Goal: Task Accomplishment & Management: Complete application form

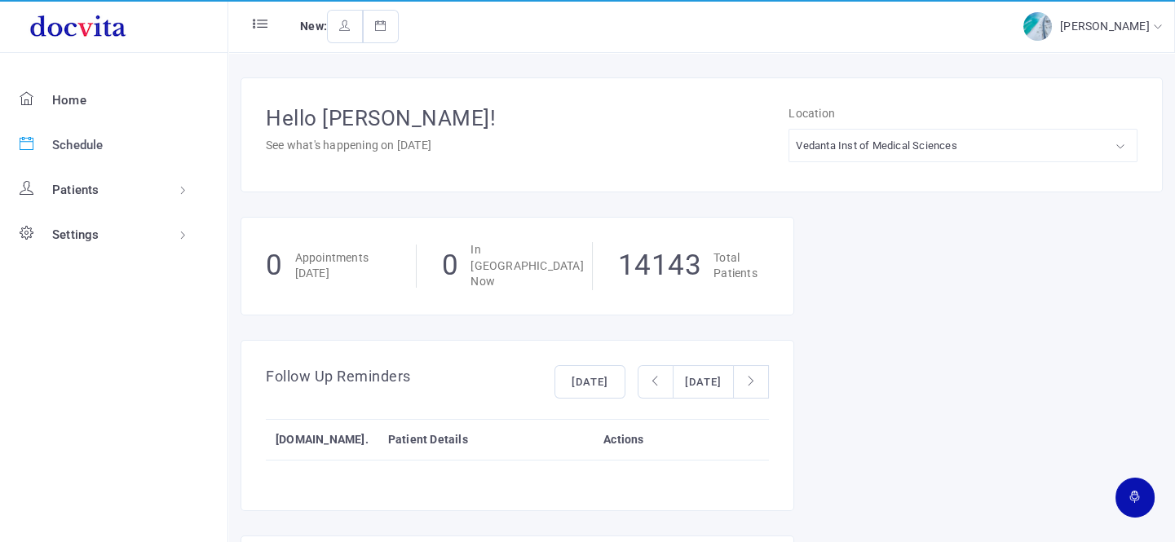
click at [86, 143] on span "Schedule" at bounding box center [77, 145] width 51 height 15
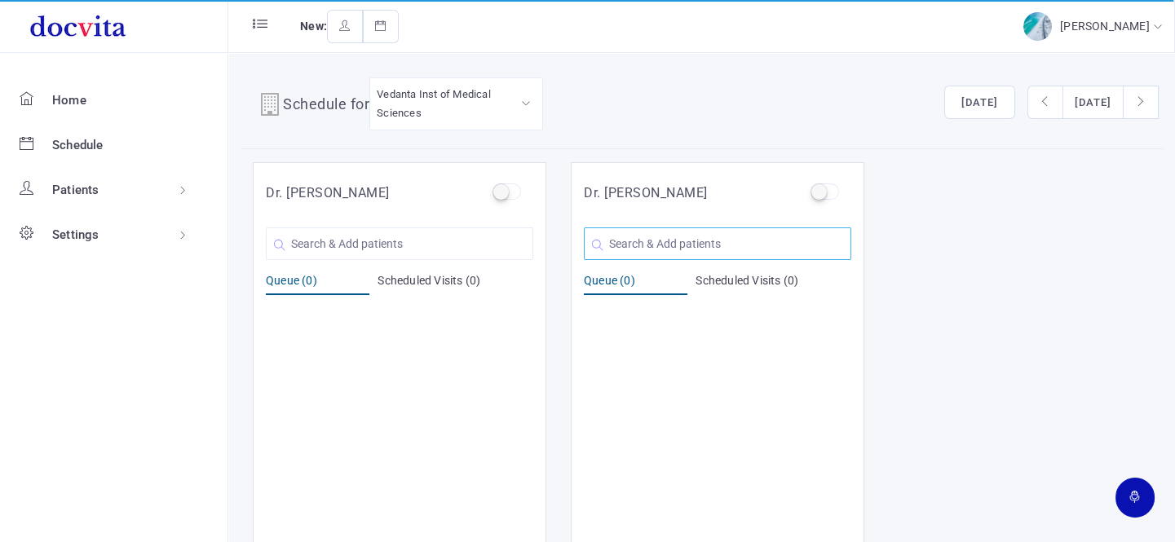
click at [695, 240] on input "text" at bounding box center [717, 243] width 267 height 33
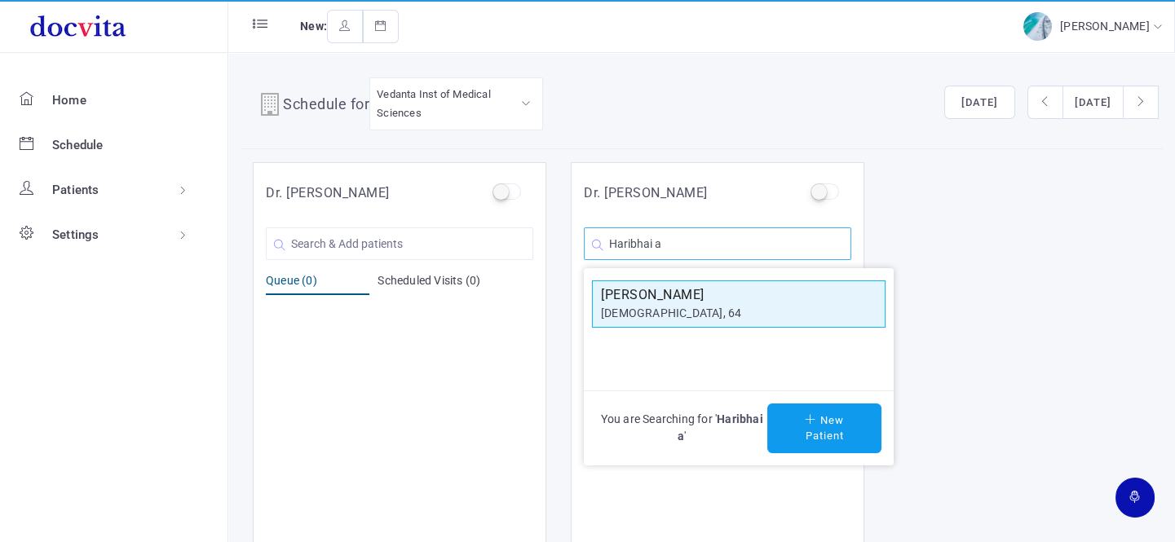
type input "Haribhai a"
click at [681, 298] on h5 "Haribhai A Patel" at bounding box center [739, 295] width 276 height 20
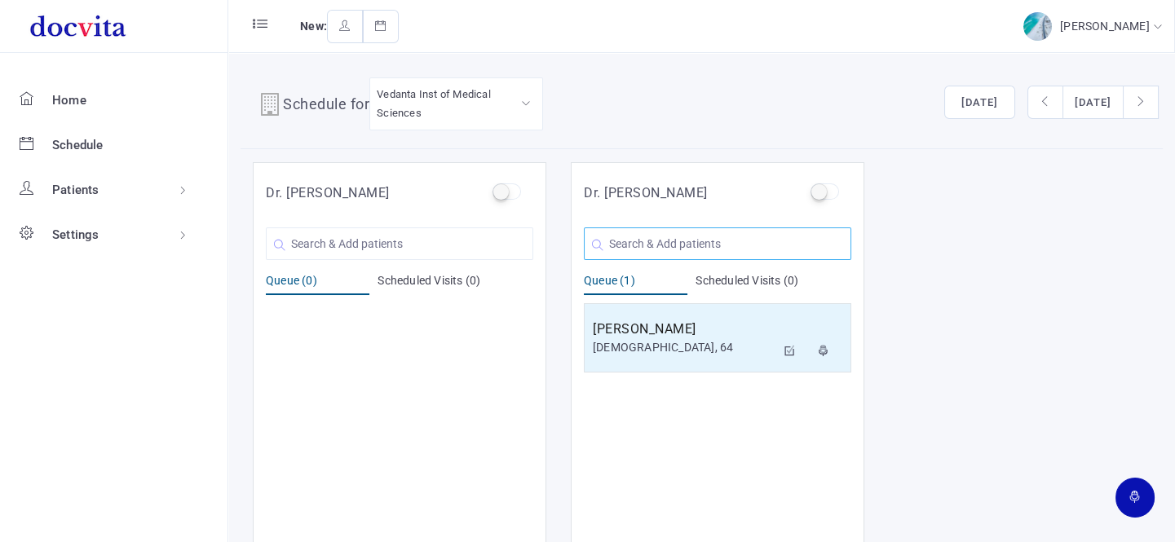
click at [668, 245] on input "text" at bounding box center [717, 243] width 267 height 33
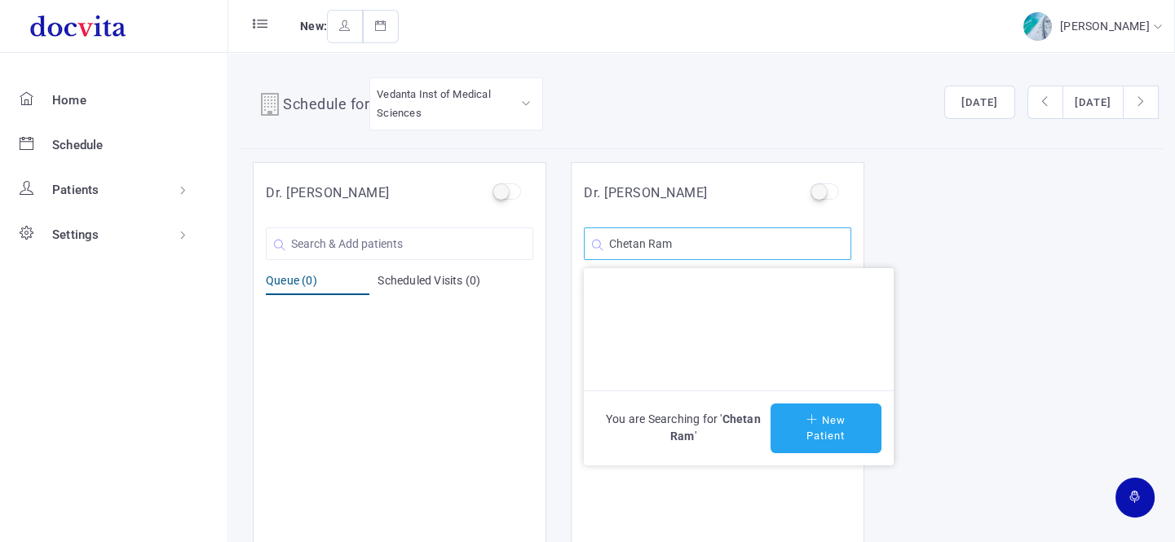
type input "Chetan Ram"
click at [837, 436] on button "New Patient" at bounding box center [825, 429] width 111 height 50
type input "Chetan Ram"
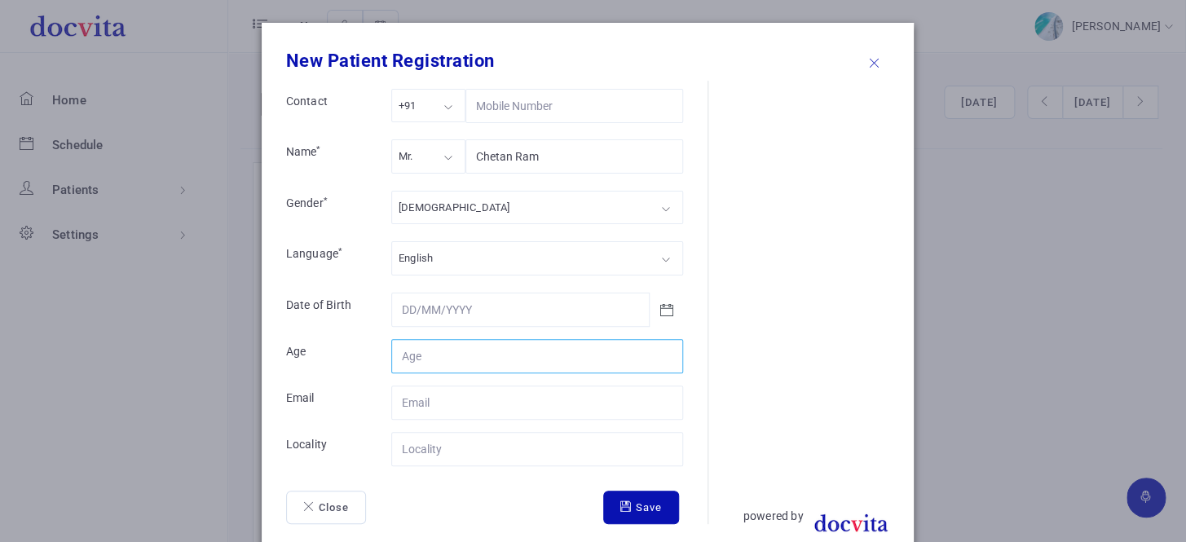
click at [473, 360] on input "Contact" at bounding box center [537, 356] width 292 height 34
type input "29"
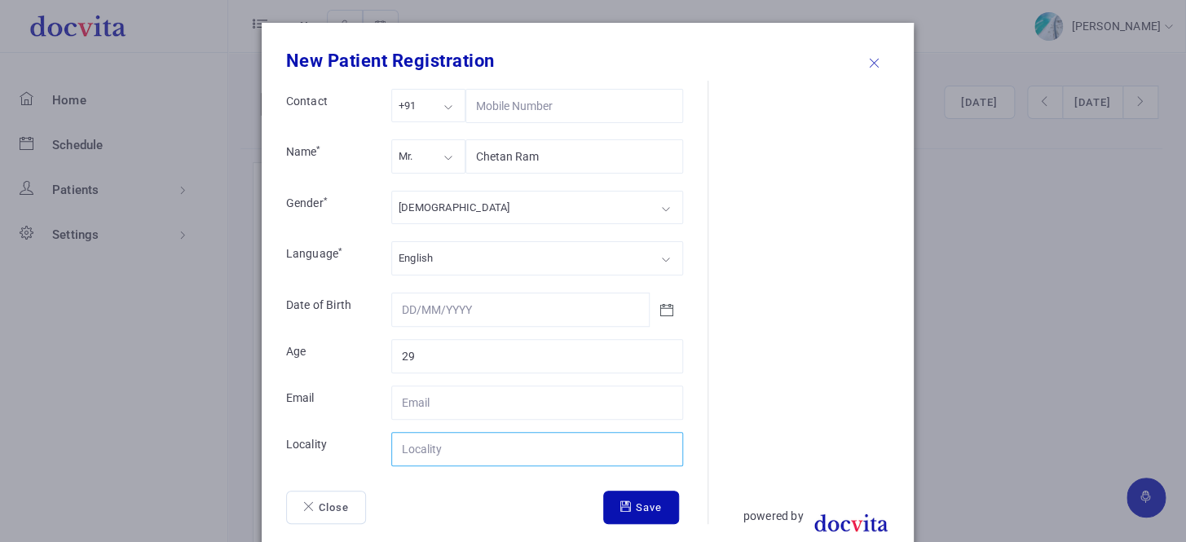
click at [483, 458] on input "Contact" at bounding box center [537, 449] width 292 height 34
type input "Rajasthan"
click at [641, 501] on button "Save" at bounding box center [641, 508] width 76 height 34
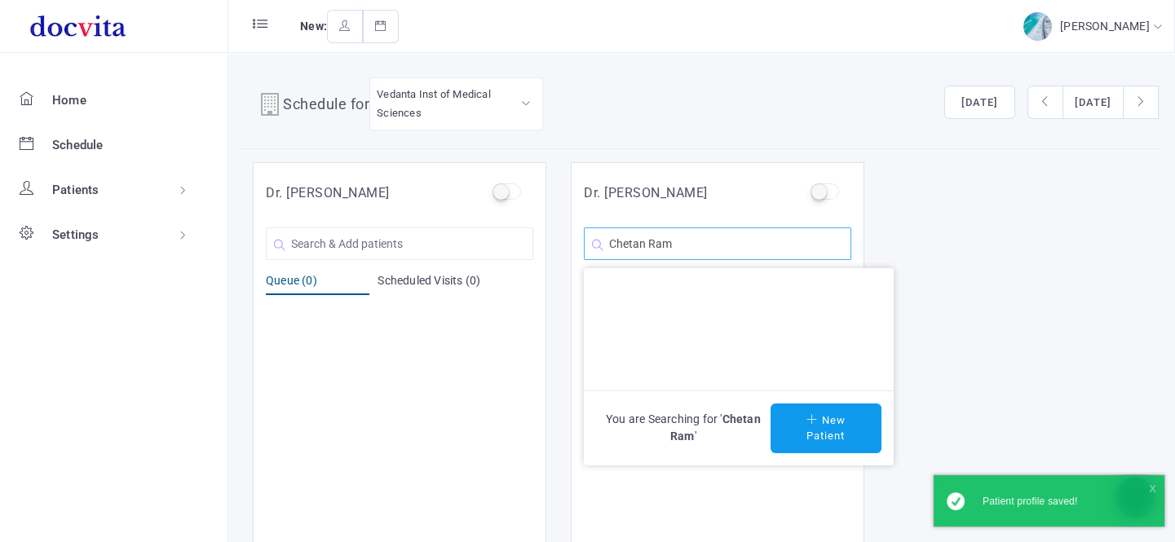
click at [722, 246] on input "Chetan Ram" at bounding box center [717, 243] width 267 height 33
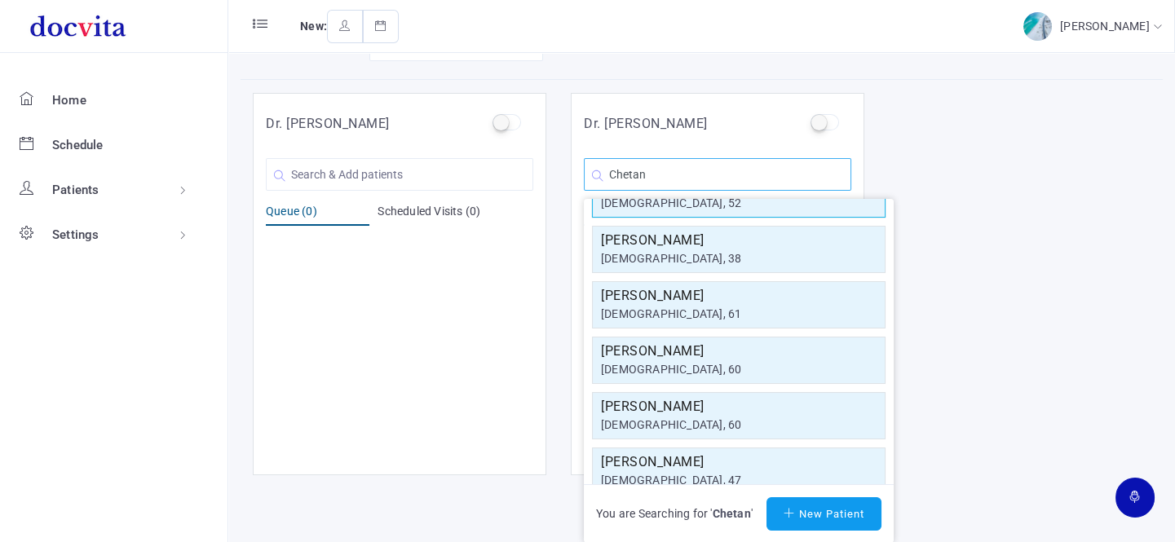
scroll to position [69, 0]
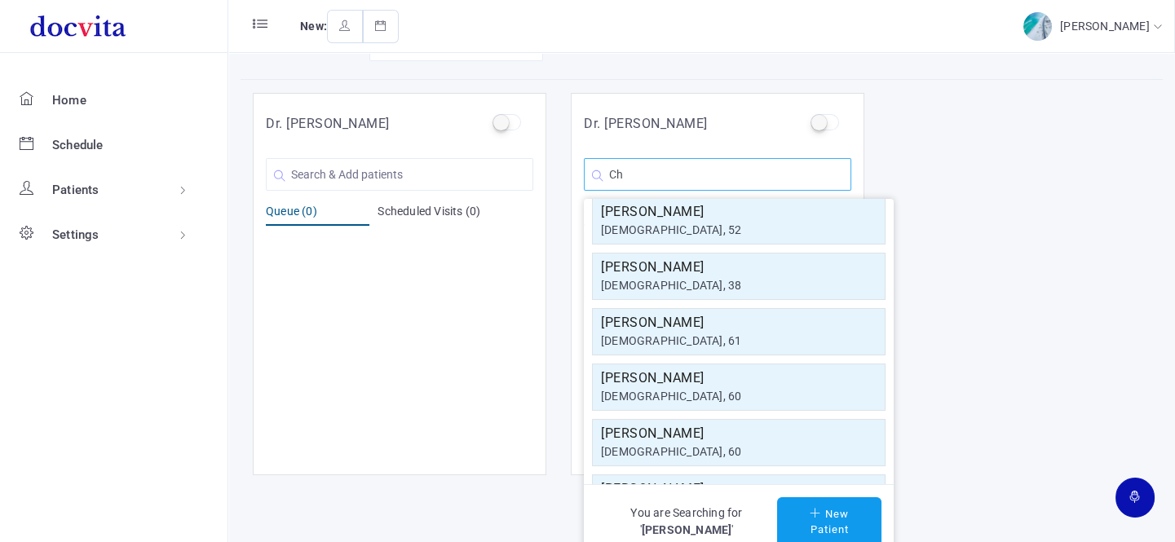
type input "C"
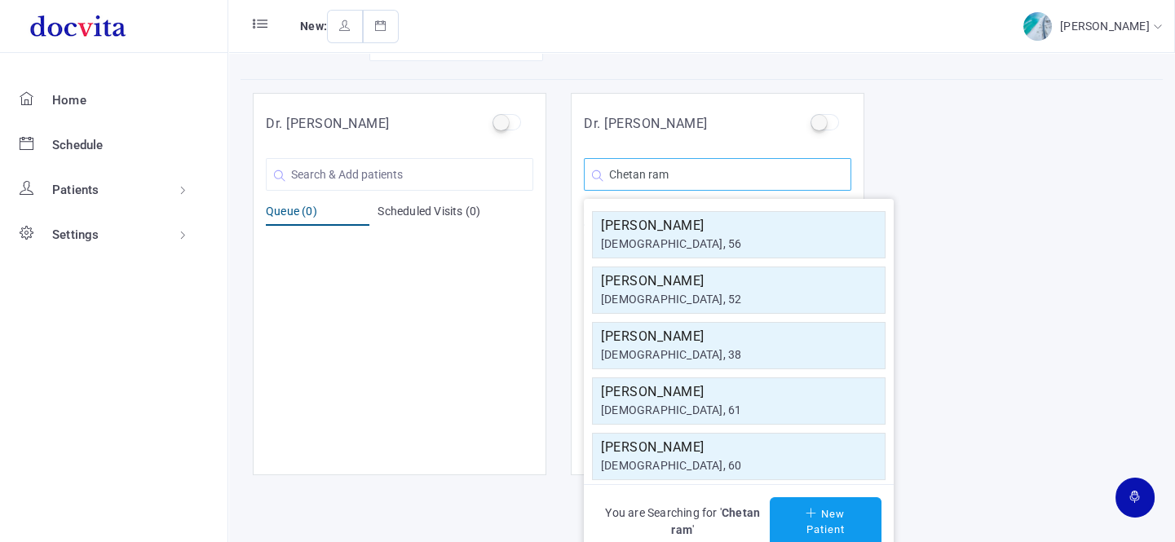
scroll to position [13, 0]
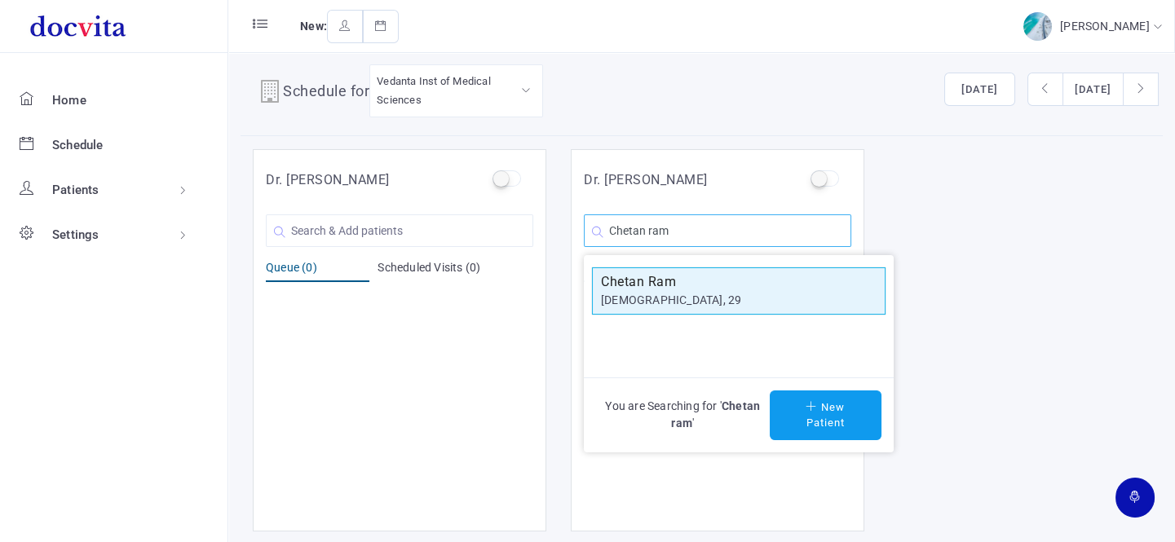
type input "Chetan ram"
click at [708, 292] on div "[DEMOGRAPHIC_DATA], 29" at bounding box center [739, 300] width 276 height 17
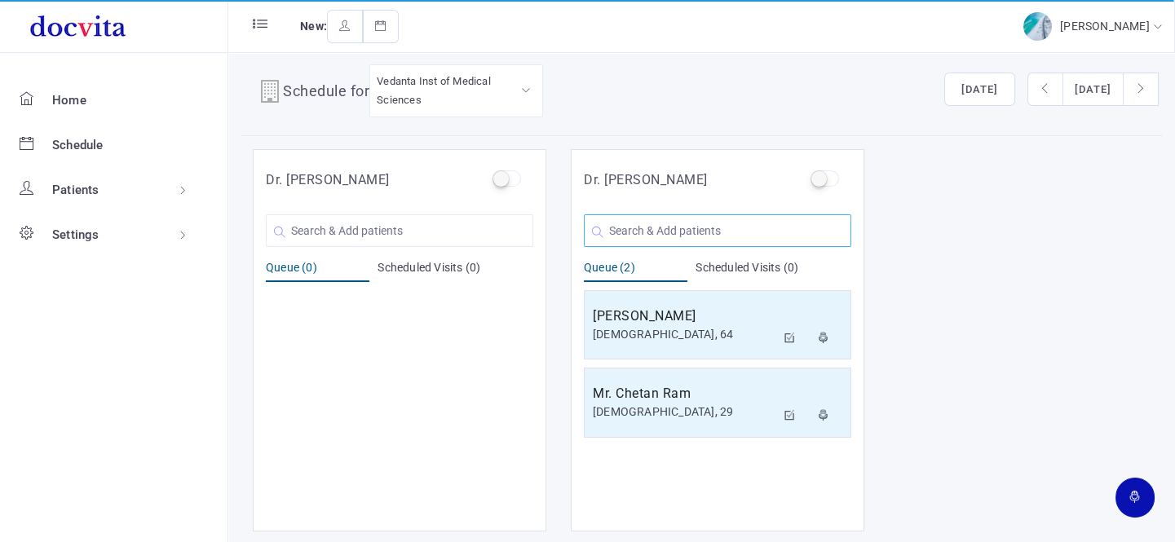
click at [668, 227] on input "text" at bounding box center [717, 230] width 267 height 33
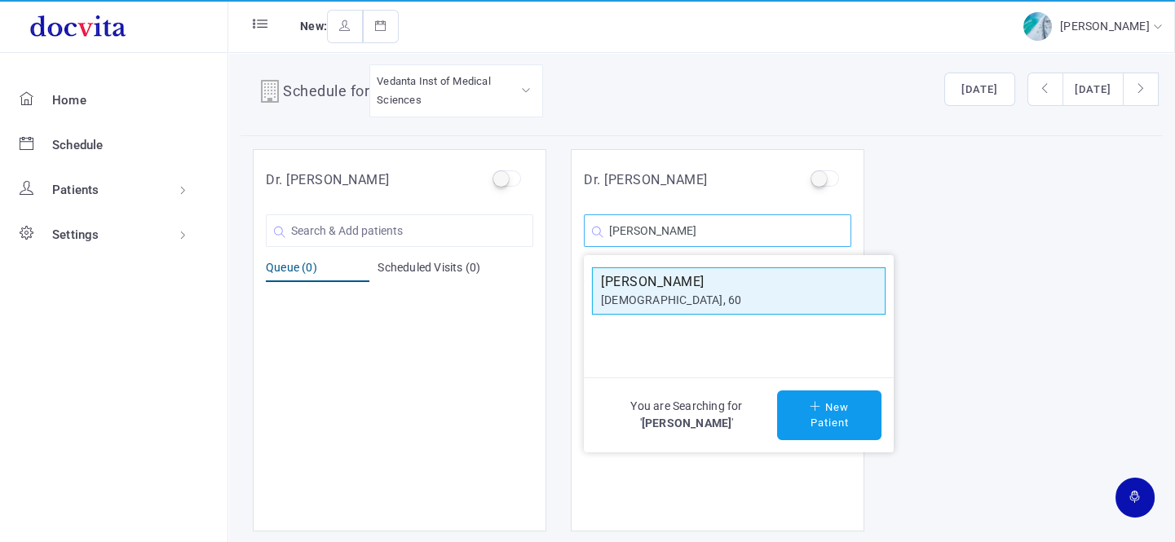
type input "Gopal rajpu"
click at [715, 293] on div "[DEMOGRAPHIC_DATA], 60" at bounding box center [739, 300] width 276 height 17
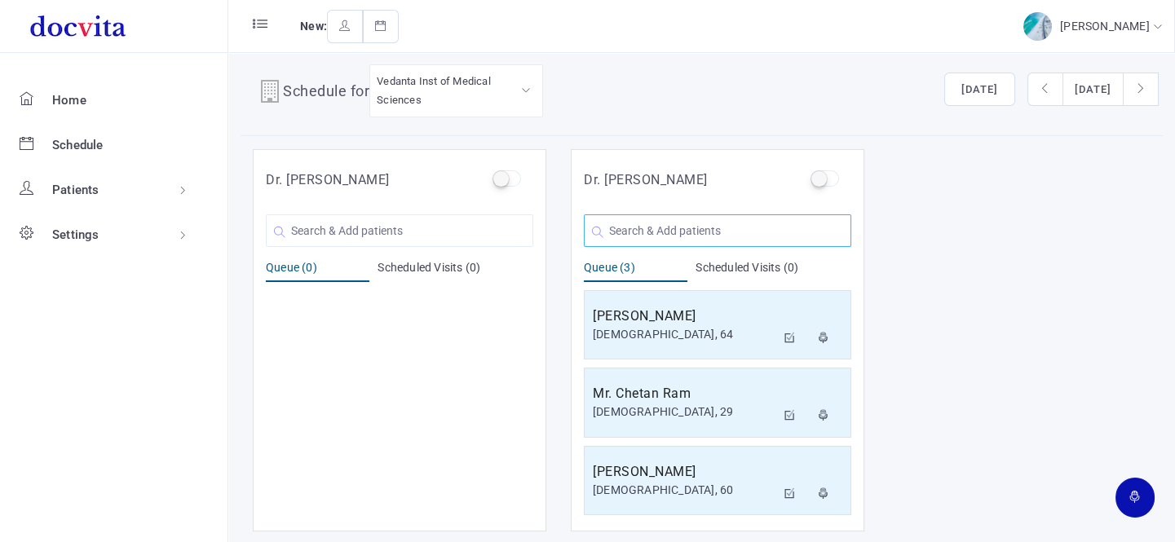
click at [693, 220] on input "text" at bounding box center [717, 230] width 267 height 33
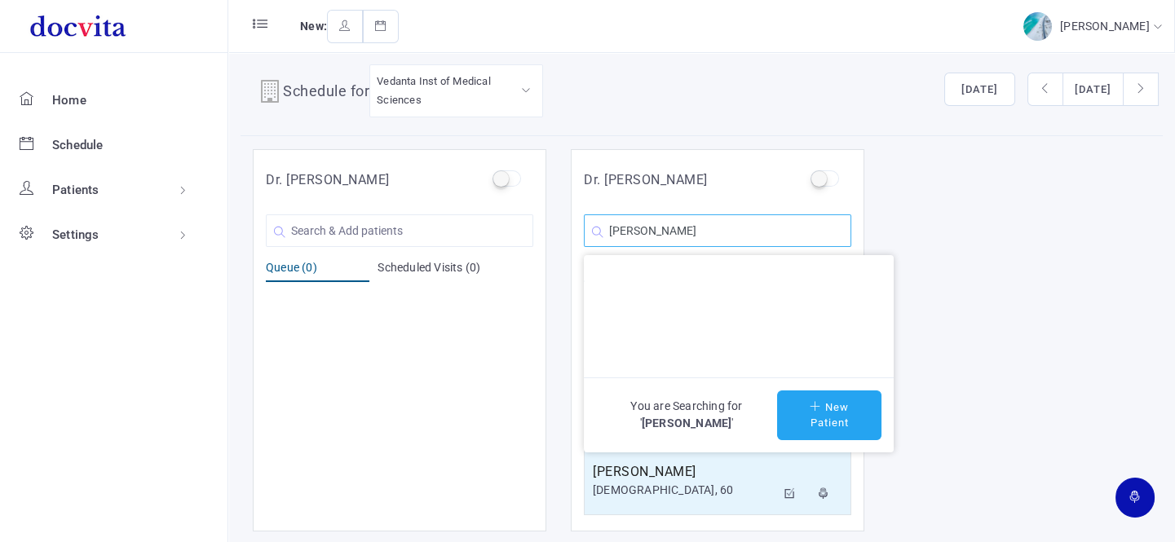
type input "Bhavesh K Shah"
click at [832, 410] on button "New Patient" at bounding box center [829, 415] width 104 height 50
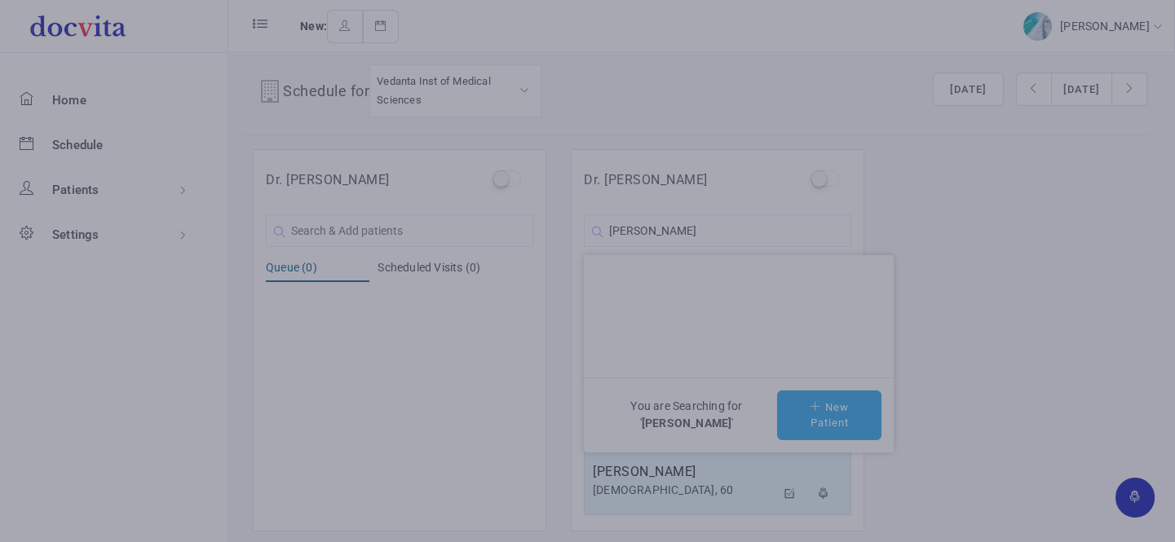
type input "Bhavesh K Shah"
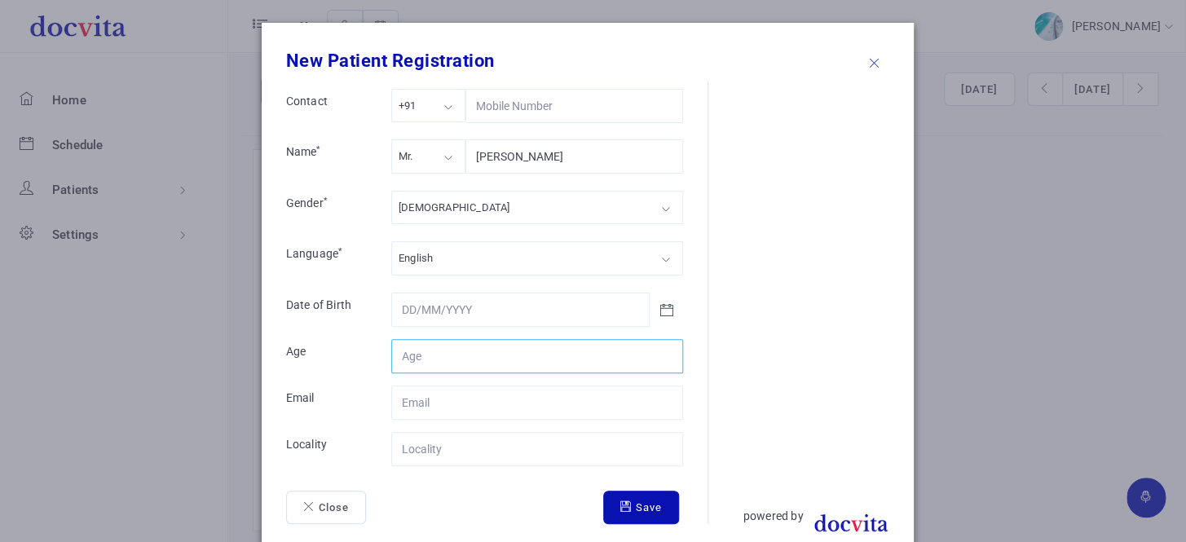
click at [496, 355] on input "Contact" at bounding box center [537, 356] width 292 height 34
type input "61"
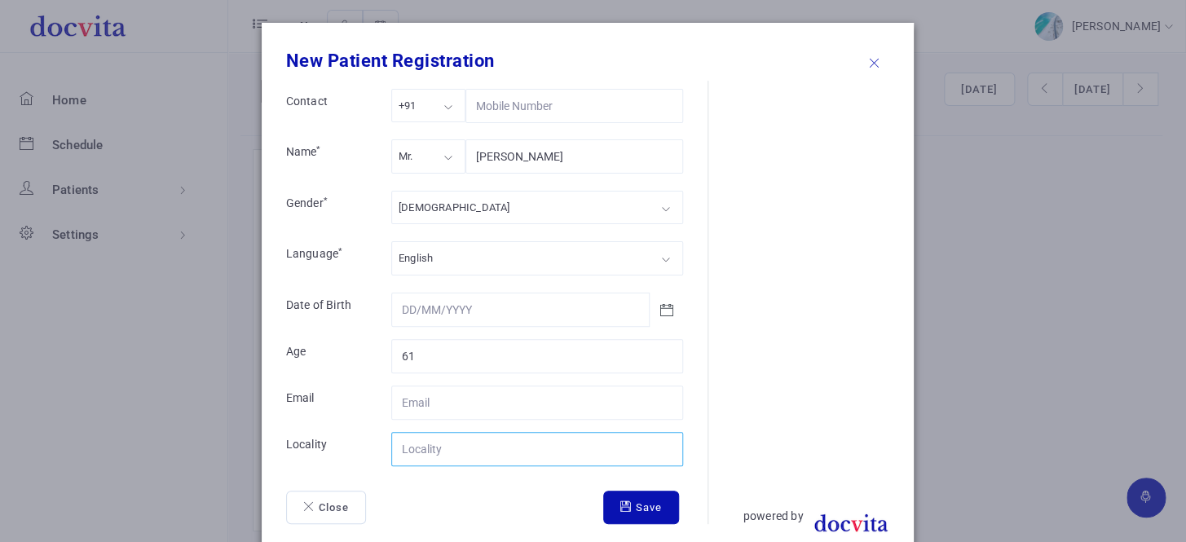
click at [474, 457] on input "Contact" at bounding box center [537, 449] width 292 height 34
type input "[GEOGRAPHIC_DATA]"
click at [641, 506] on button "Save" at bounding box center [641, 508] width 76 height 34
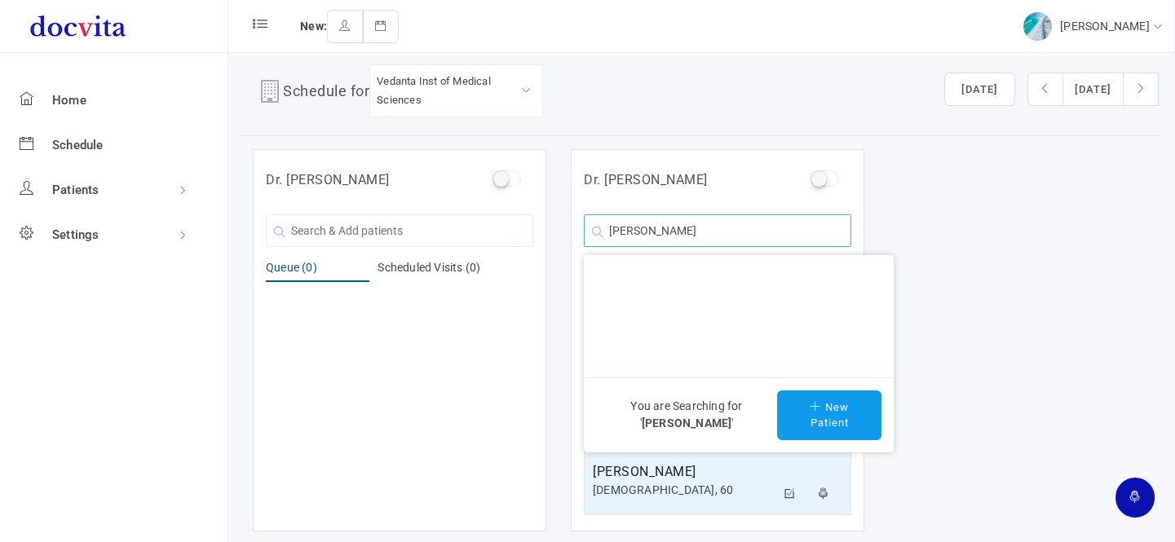
click at [740, 231] on input "Bhavesh K Shah" at bounding box center [717, 230] width 267 height 33
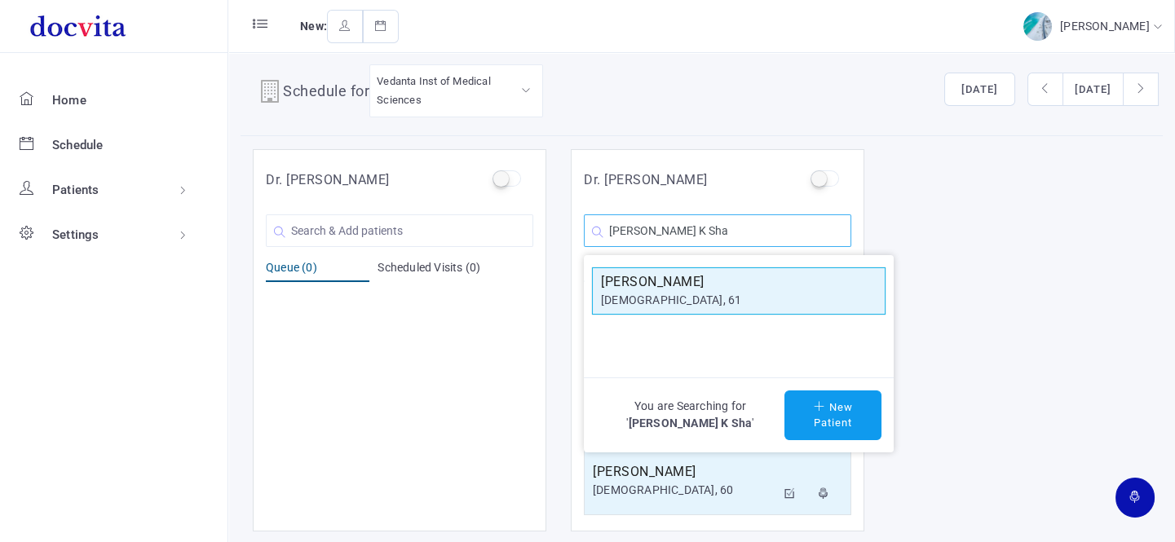
type input "Bhavesh K Sha"
click at [717, 300] on div "[DEMOGRAPHIC_DATA], 61" at bounding box center [739, 300] width 276 height 17
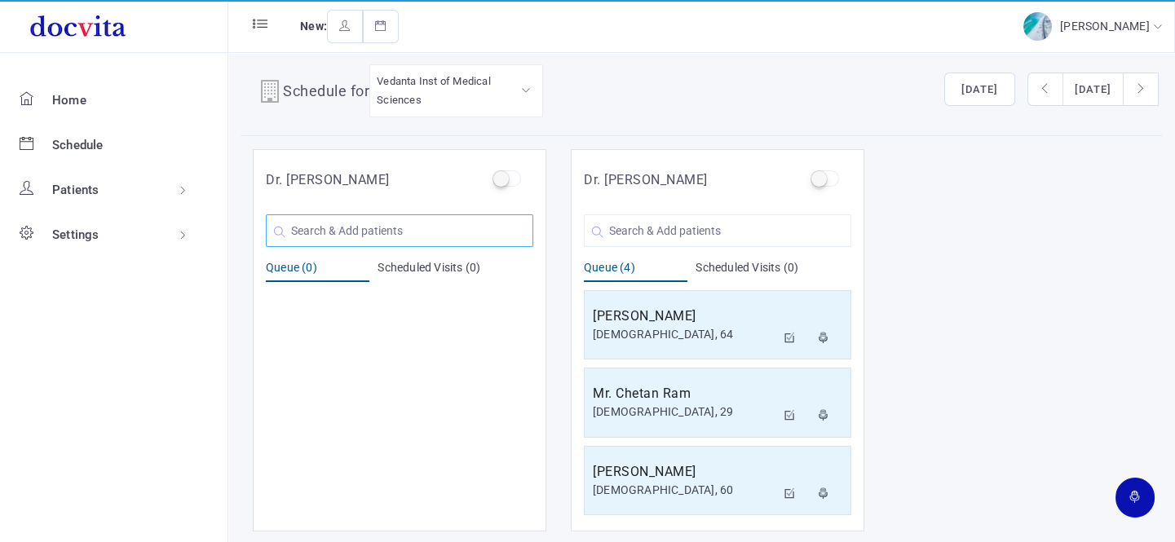
click at [357, 230] on input "text" at bounding box center [399, 230] width 267 height 33
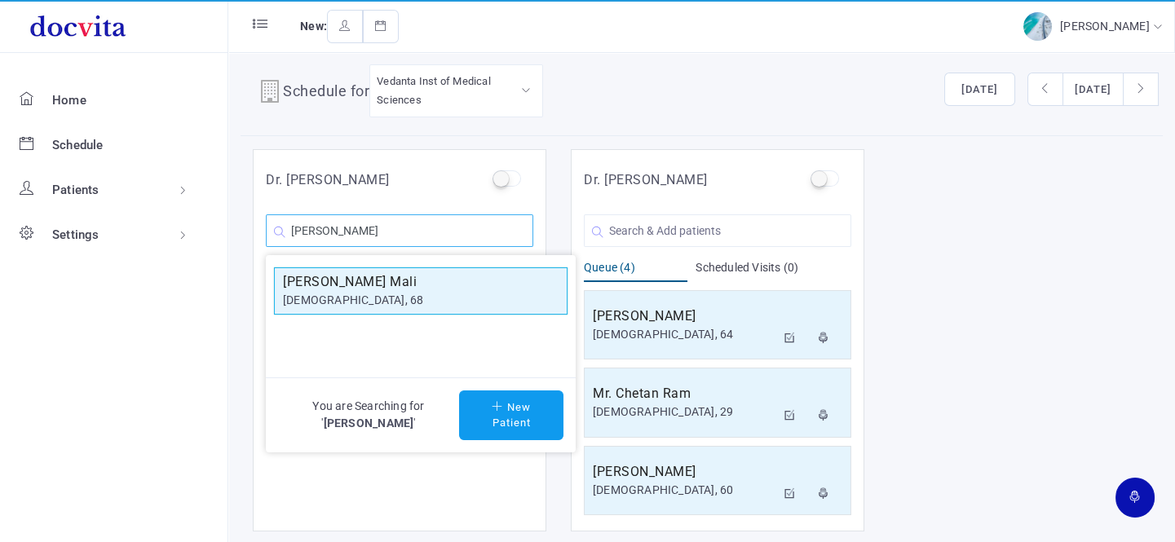
type input "rupchand"
click at [364, 285] on h5 "Rupchand Mali" at bounding box center [421, 282] width 276 height 20
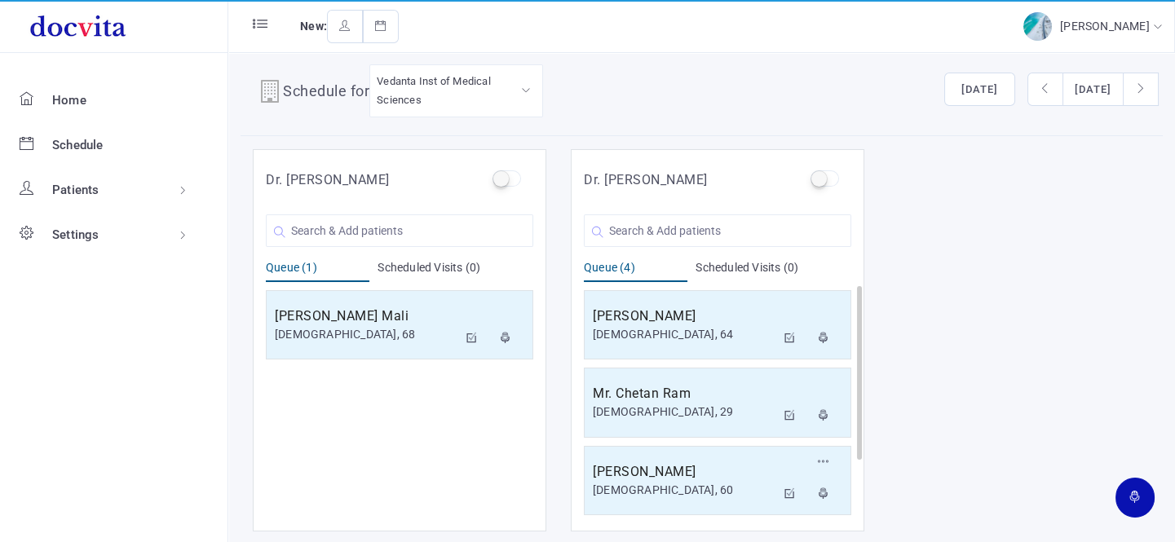
scroll to position [78, 0]
click at [672, 227] on input "text" at bounding box center [717, 230] width 267 height 33
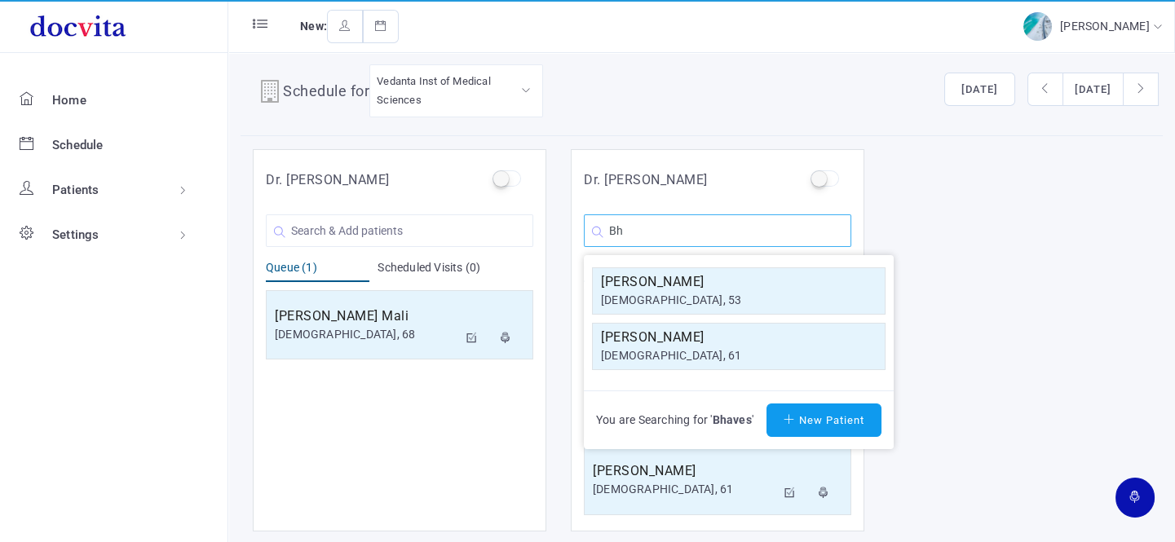
type input "B"
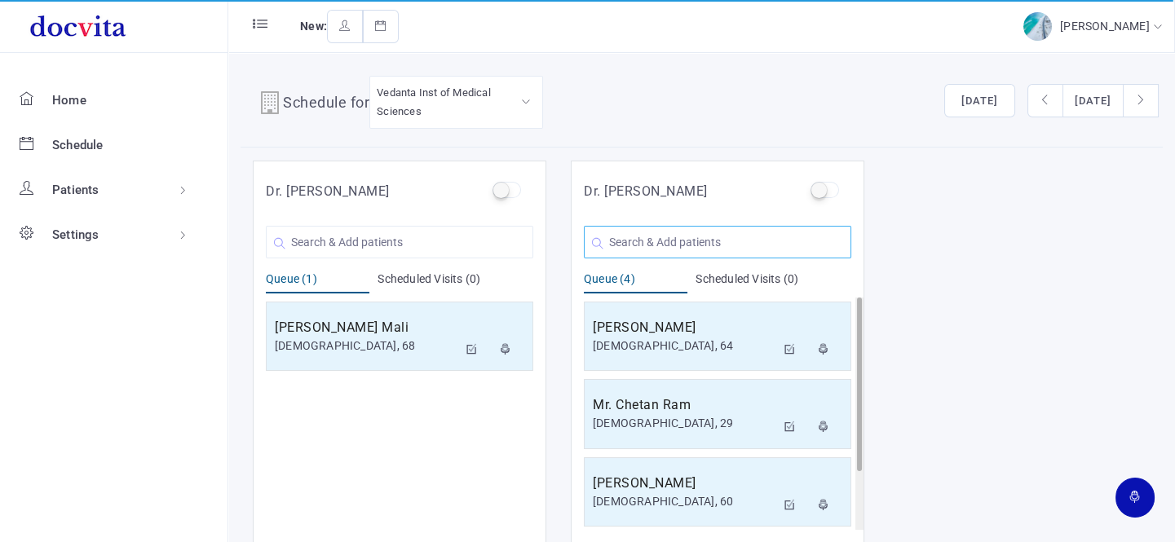
scroll to position [0, 0]
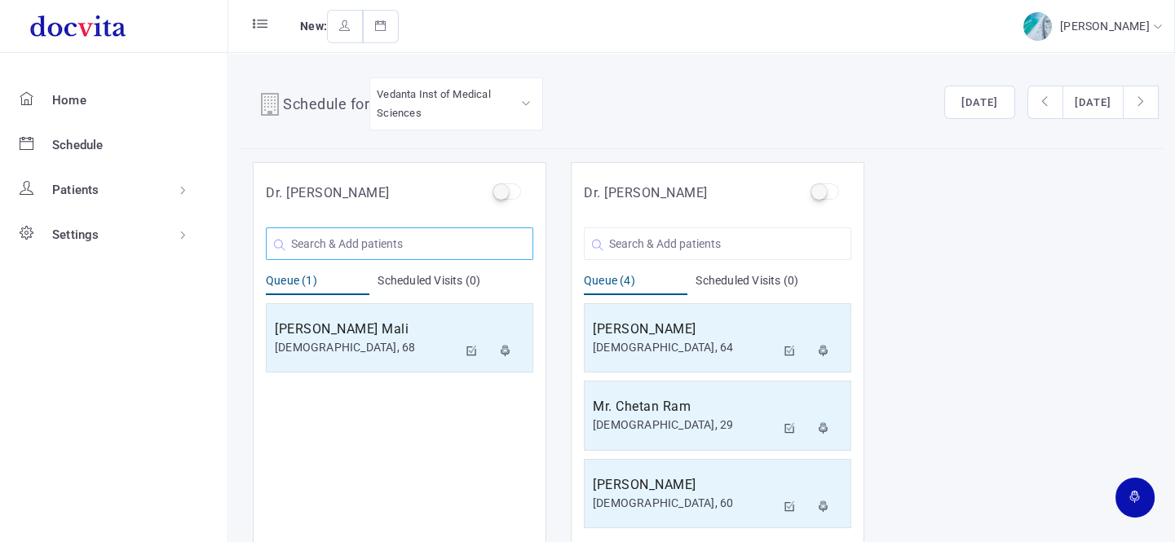
click at [385, 242] on input "text" at bounding box center [399, 243] width 267 height 33
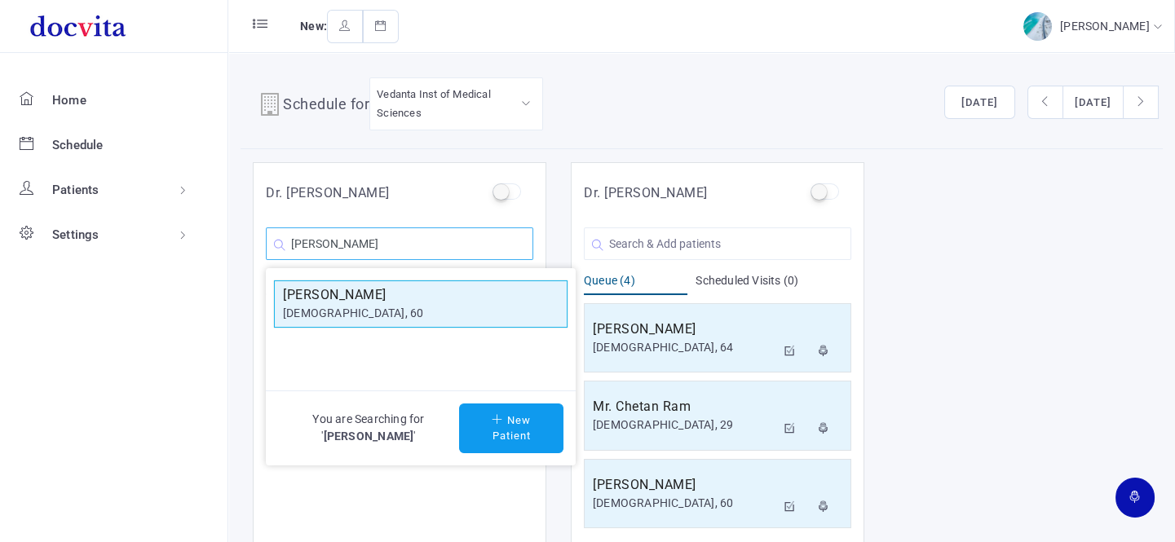
type input "Gopal rajput"
click at [408, 292] on h5 "Gopal Rajput" at bounding box center [421, 295] width 276 height 20
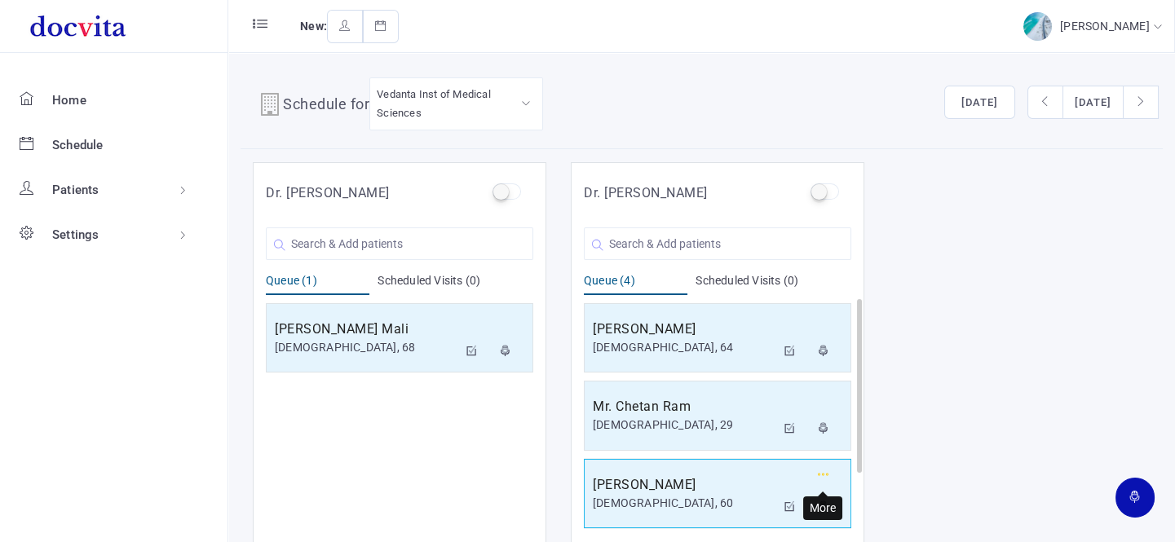
click at [828, 473] on icon "button" at bounding box center [823, 475] width 11 height 11
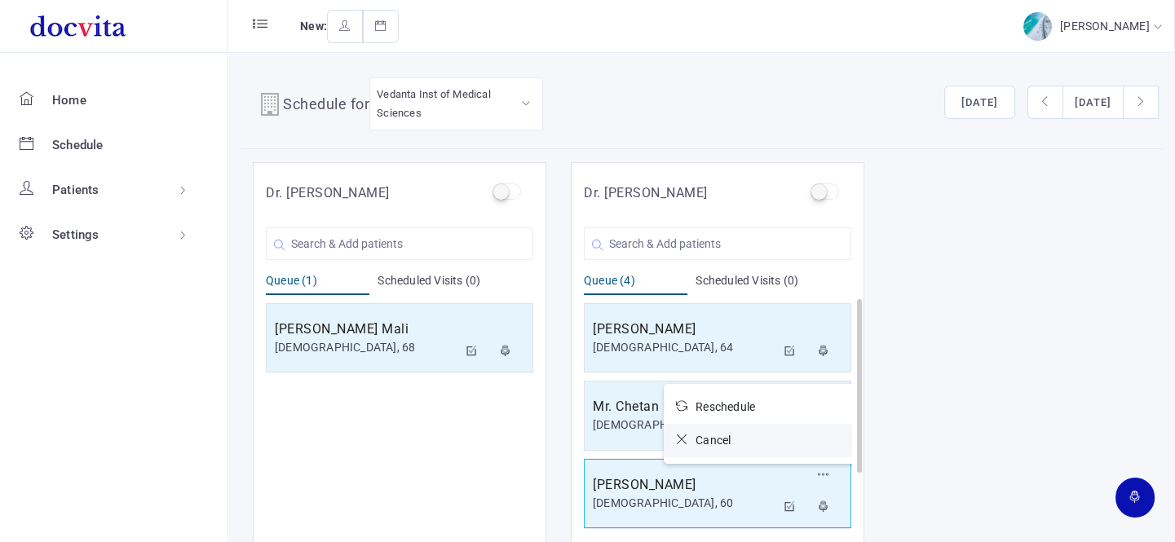
click at [682, 440] on icon at bounding box center [686, 439] width 20 height 11
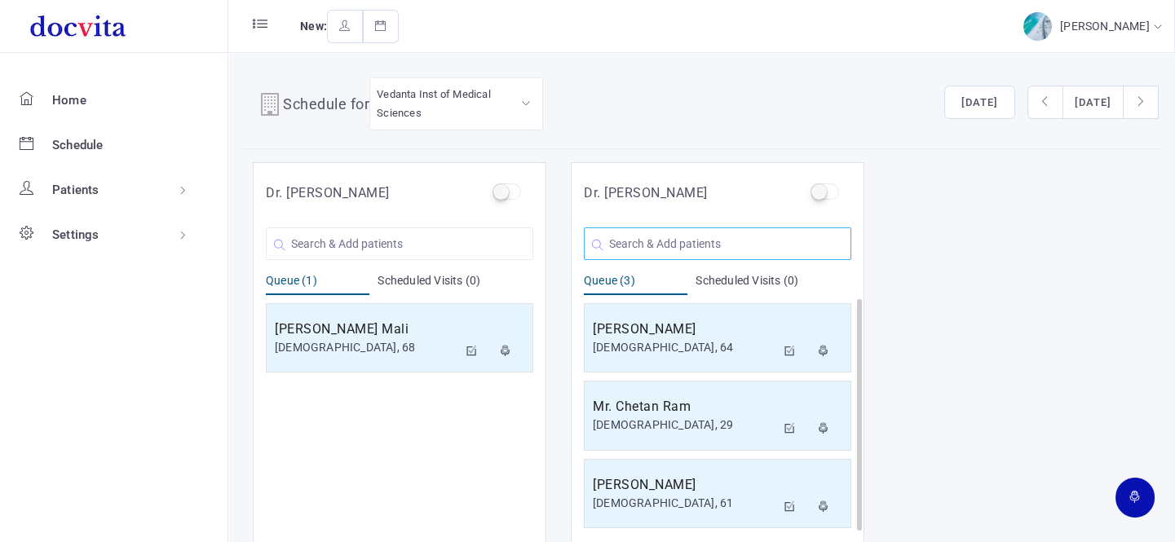
click at [677, 240] on input "text" at bounding box center [717, 243] width 267 height 33
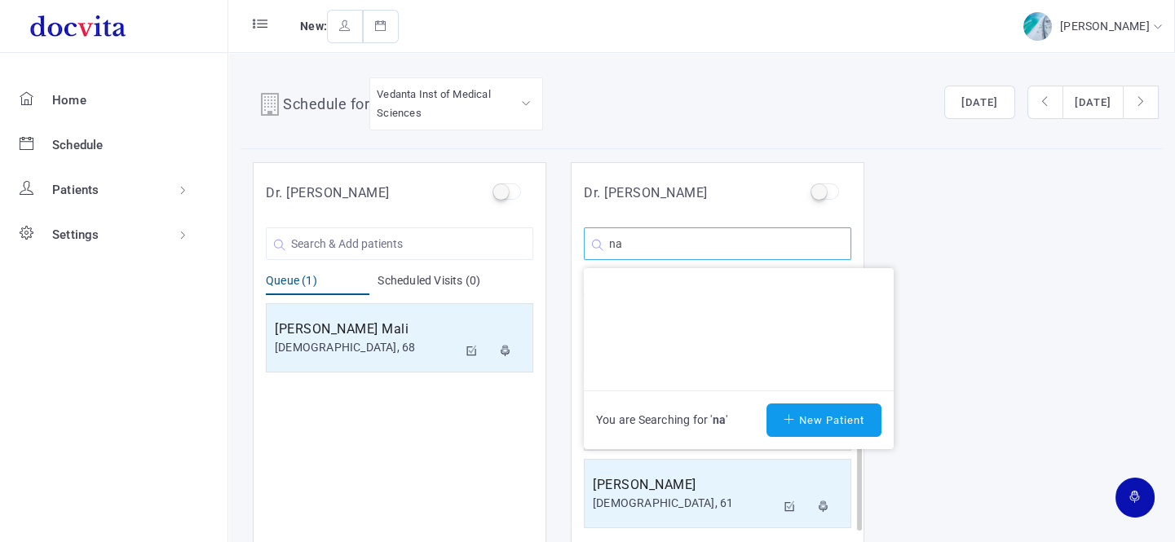
type input "n"
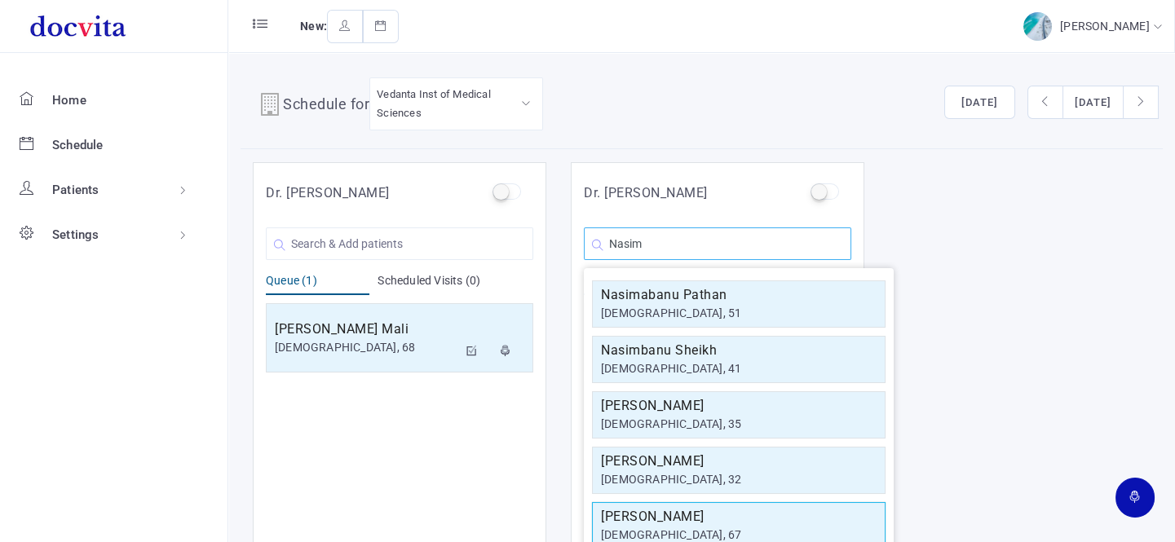
type input "Nasim"
click at [639, 515] on h5 "Nasim Dalal" at bounding box center [739, 517] width 276 height 20
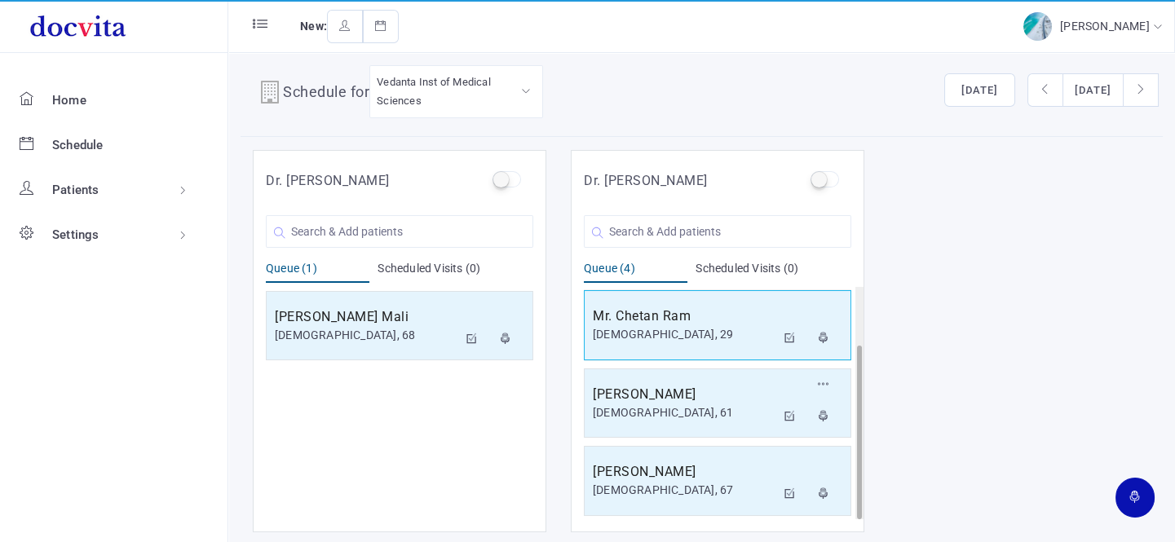
scroll to position [13, 0]
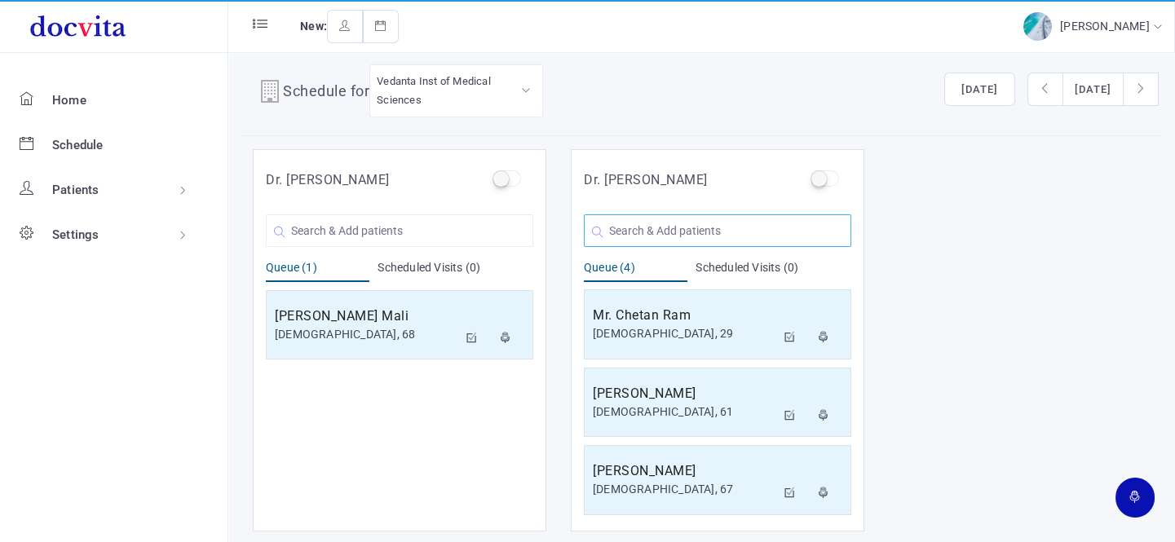
click at [733, 227] on input "text" at bounding box center [717, 230] width 267 height 33
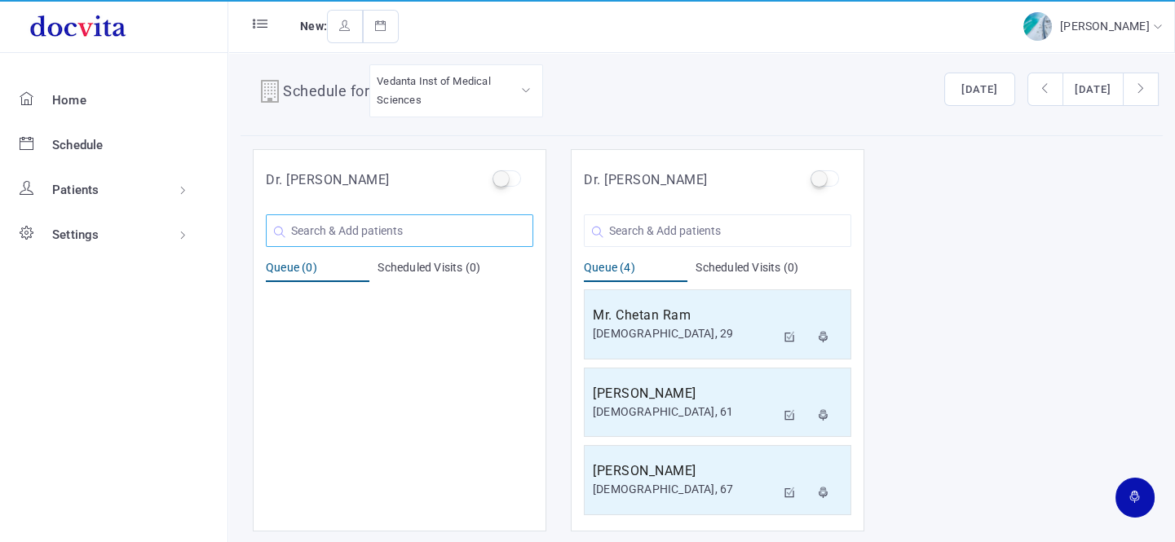
click at [366, 227] on input "text" at bounding box center [399, 230] width 267 height 33
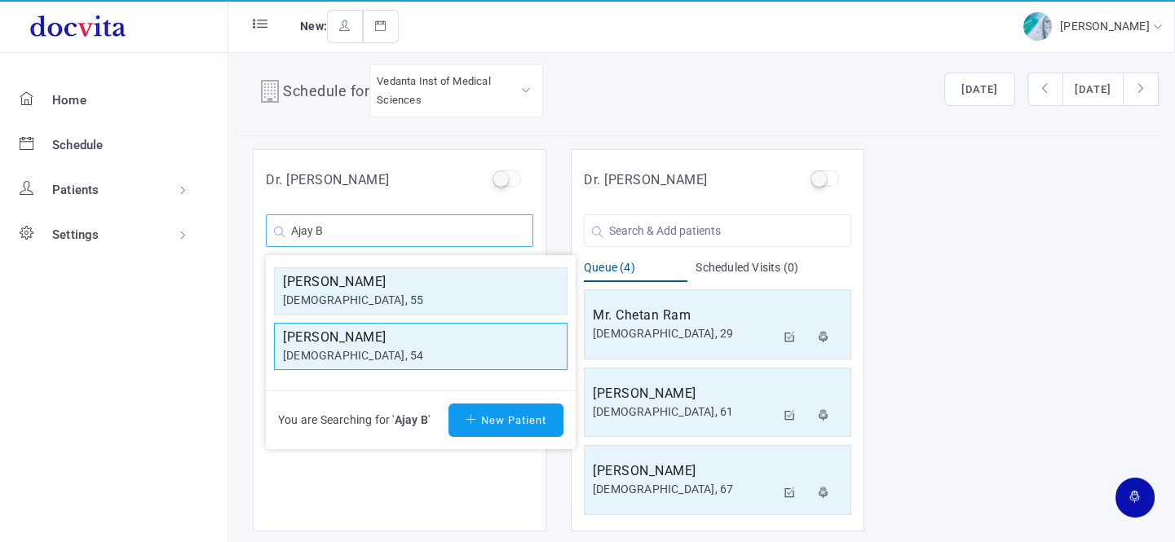
type input "Ajay B"
click at [328, 354] on div "[DEMOGRAPHIC_DATA], 54" at bounding box center [421, 355] width 276 height 17
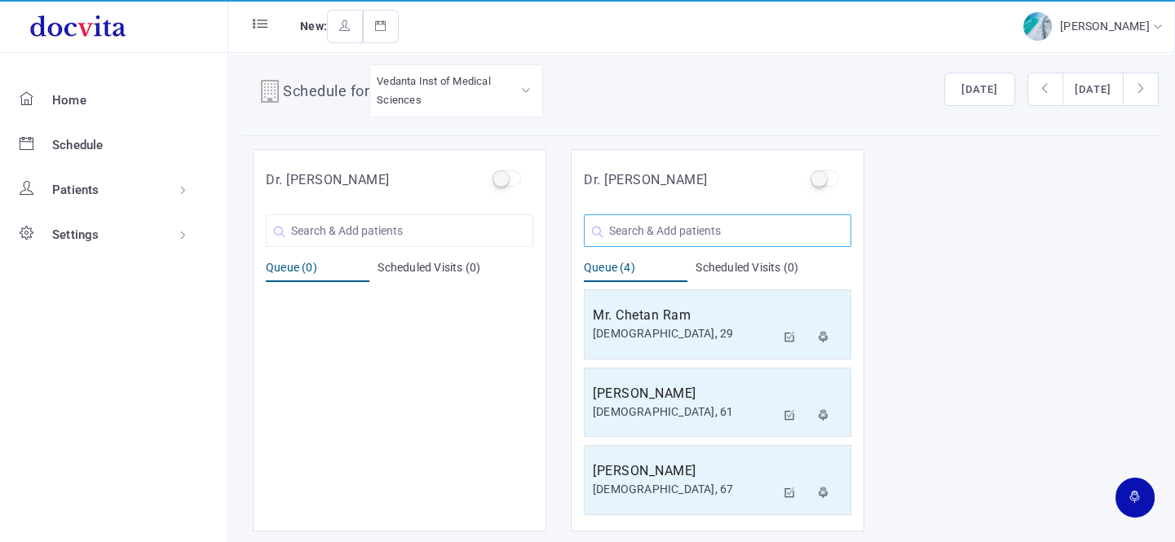
click at [706, 228] on input "text" at bounding box center [717, 230] width 267 height 33
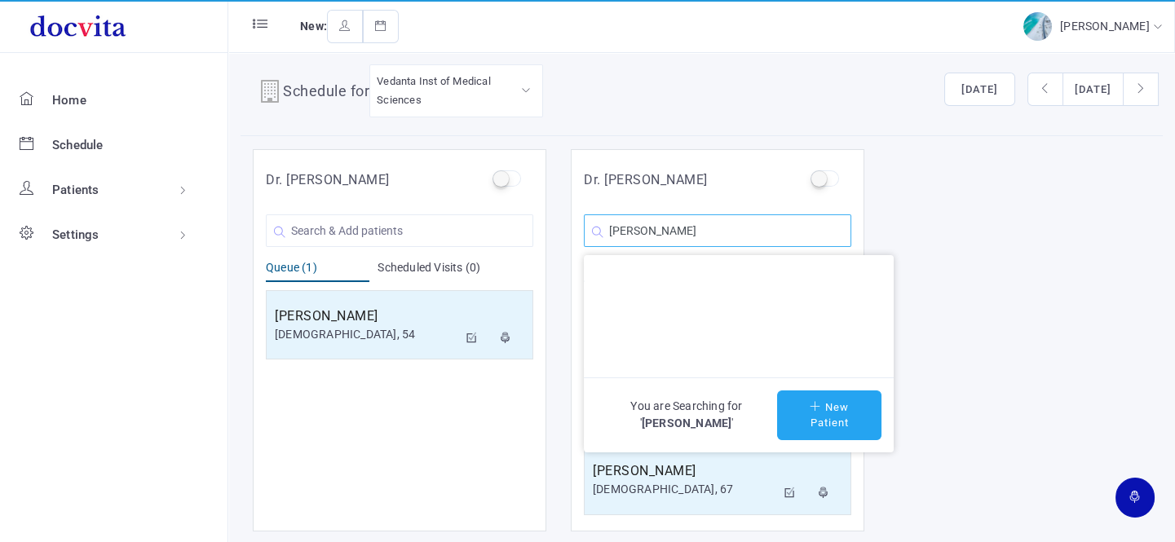
type input "Ganpat Damor"
click at [845, 414] on button "New Patient" at bounding box center [829, 415] width 104 height 50
type input "Ganpat Damor"
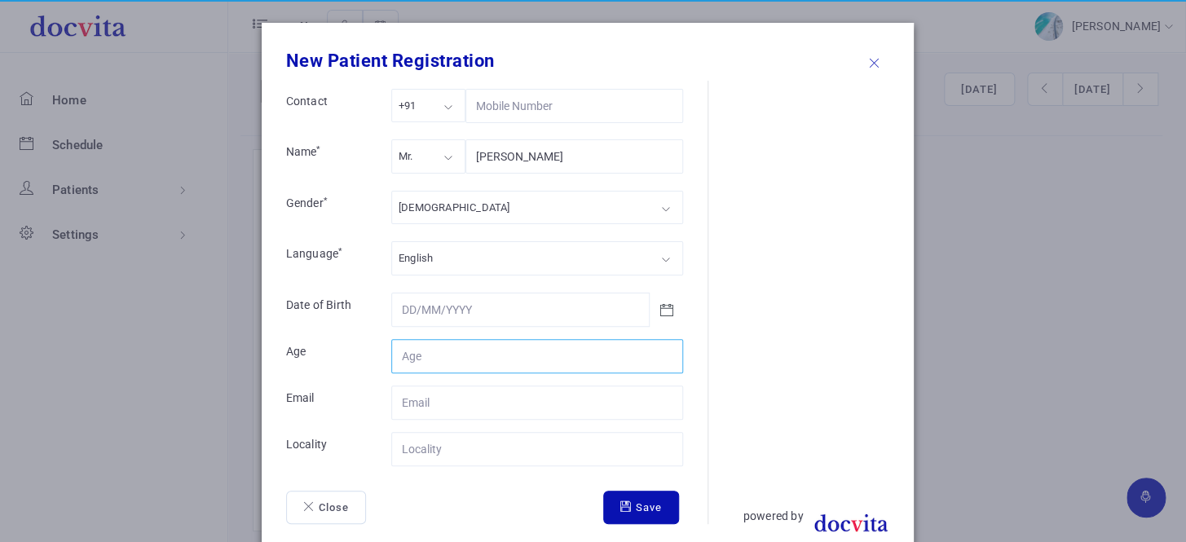
click at [491, 352] on input "Contact" at bounding box center [537, 356] width 292 height 34
type input "55"
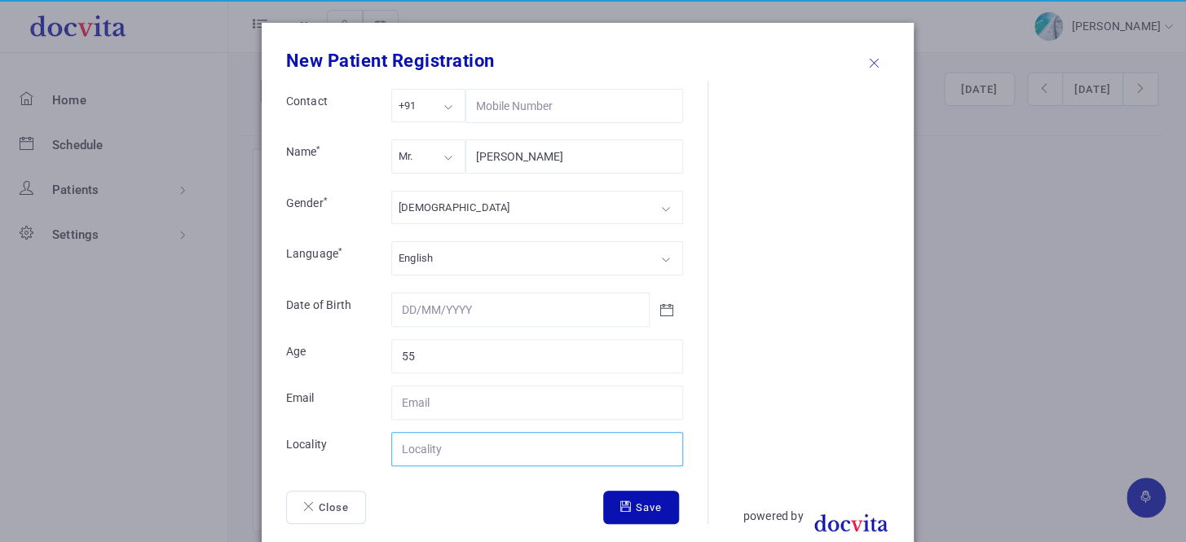
click at [481, 448] on input "Contact" at bounding box center [537, 449] width 292 height 34
type input "S.K"
click at [644, 511] on button "Save" at bounding box center [641, 508] width 76 height 34
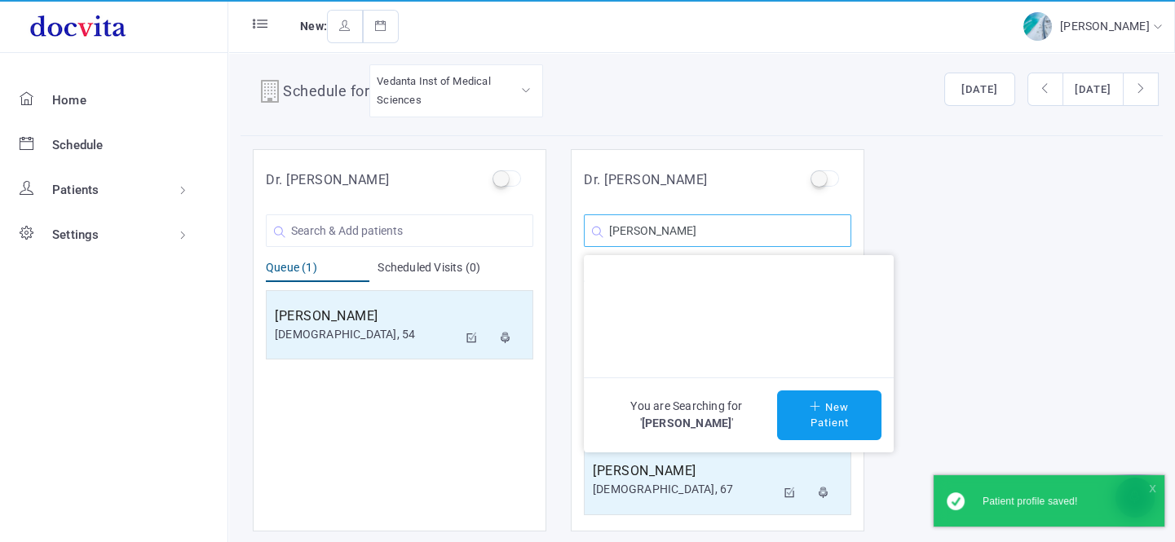
click at [730, 219] on input "Ganpat Damor" at bounding box center [717, 230] width 267 height 33
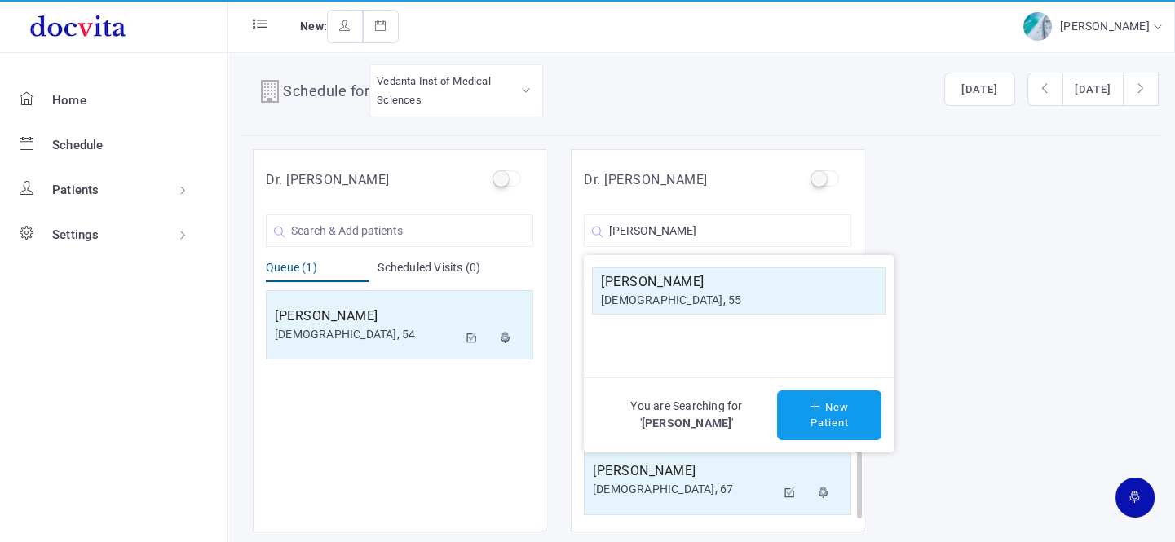
click at [657, 286] on h5 "Ganpat Damor" at bounding box center [739, 282] width 276 height 20
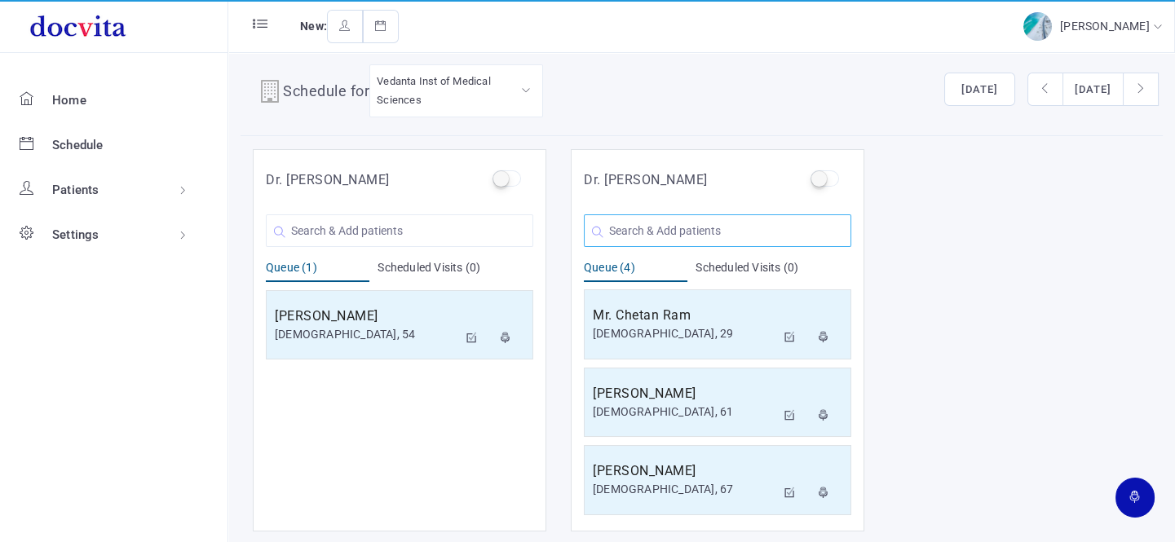
click at [652, 224] on input "text" at bounding box center [717, 230] width 267 height 33
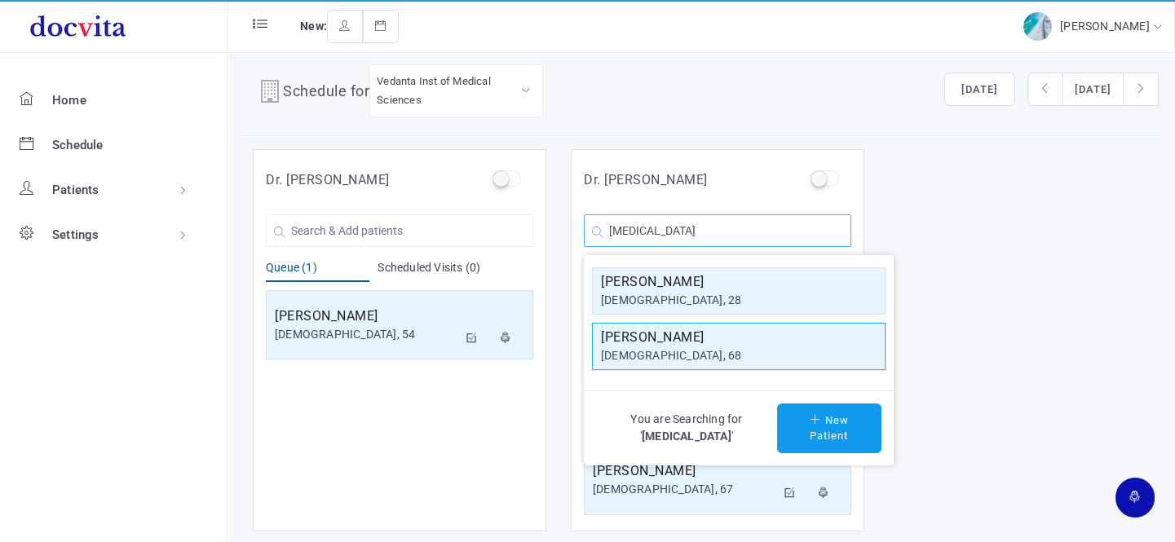
type input "Mri"
click at [644, 338] on h5 "Mritunjay Soni" at bounding box center [739, 338] width 276 height 20
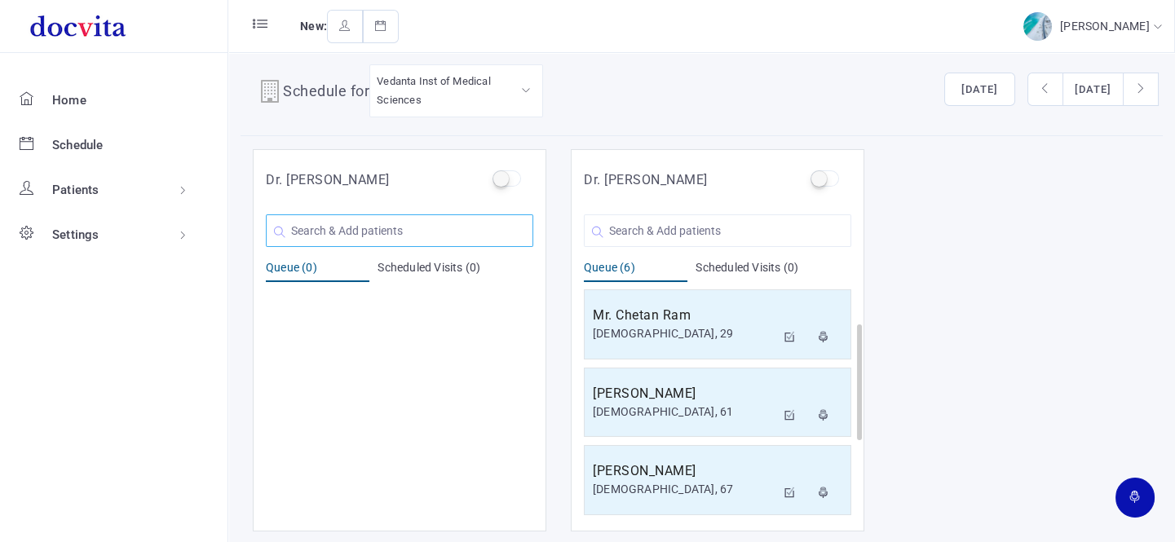
click at [421, 230] on input "text" at bounding box center [399, 230] width 267 height 33
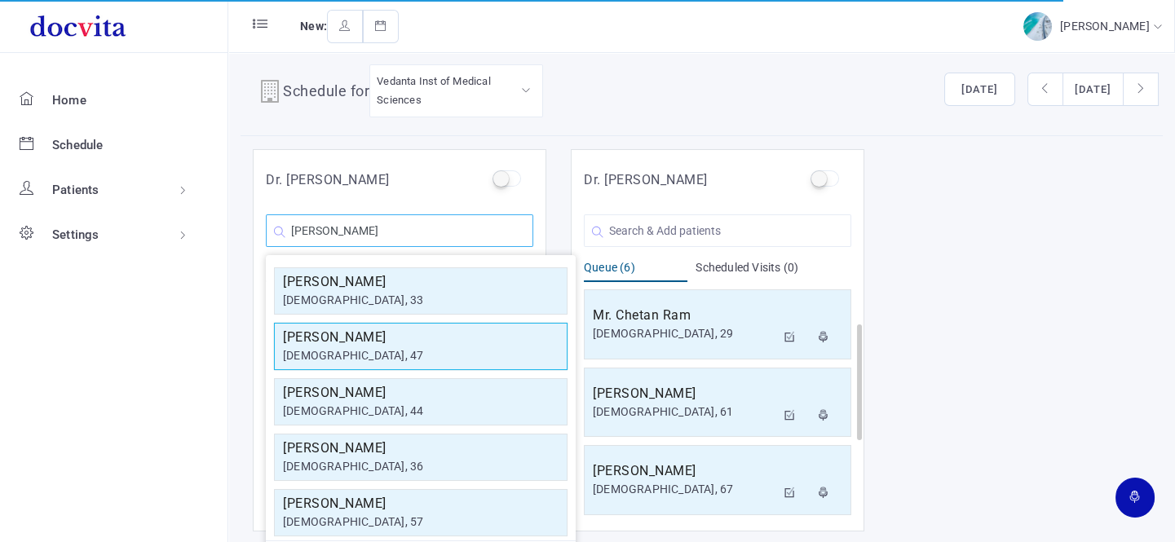
type input "Dinesh S"
click at [399, 353] on div "[DEMOGRAPHIC_DATA], 47" at bounding box center [421, 355] width 276 height 17
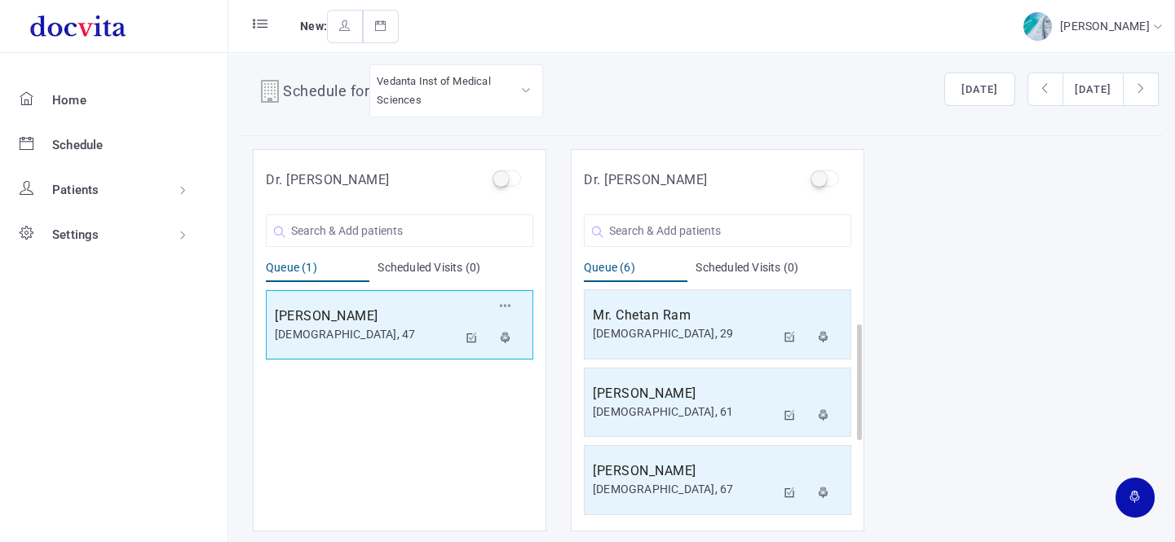
click at [366, 307] on h5 "[PERSON_NAME]" at bounding box center [366, 317] width 183 height 20
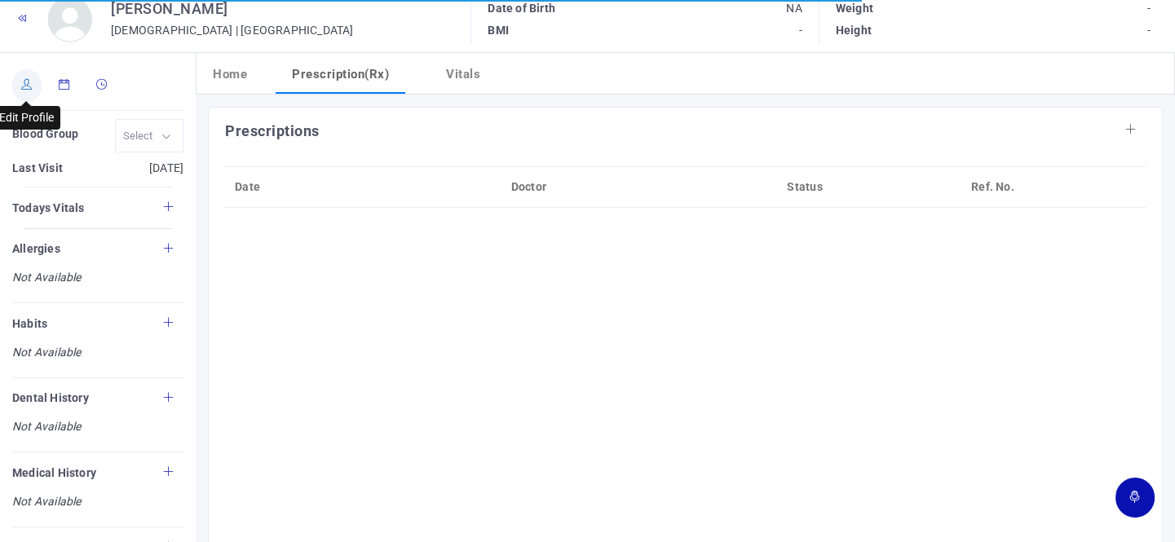
click at [24, 86] on icon at bounding box center [26, 84] width 11 height 11
type input "Dinesh S Prajapati"
type input "47"
type input "[GEOGRAPHIC_DATA]"
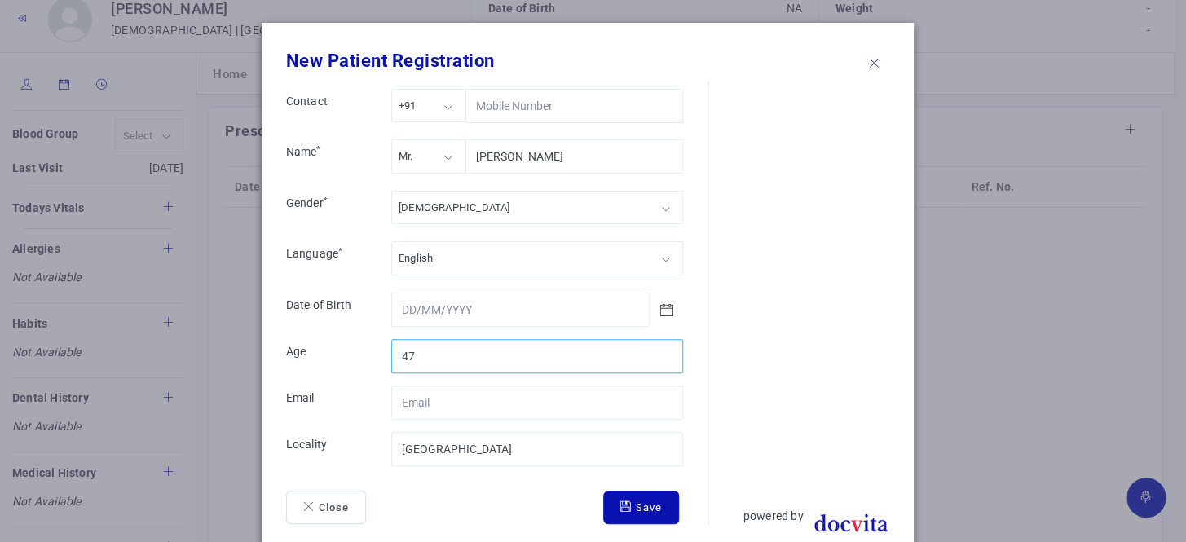
type input "48"
click at [660, 352] on input "48" at bounding box center [537, 356] width 292 height 34
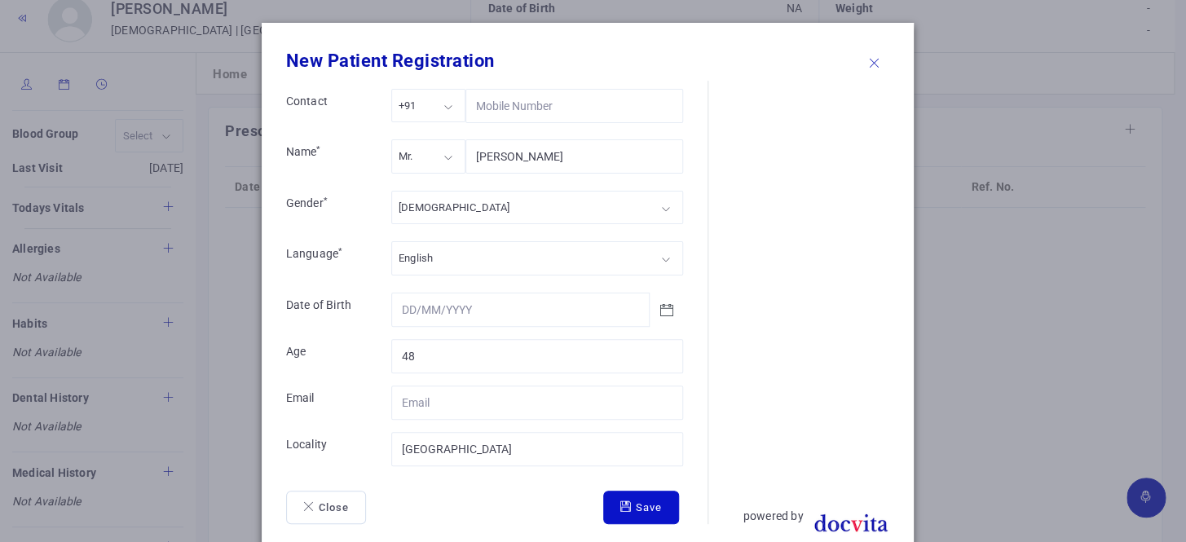
click at [627, 502] on button "Save" at bounding box center [641, 508] width 76 height 34
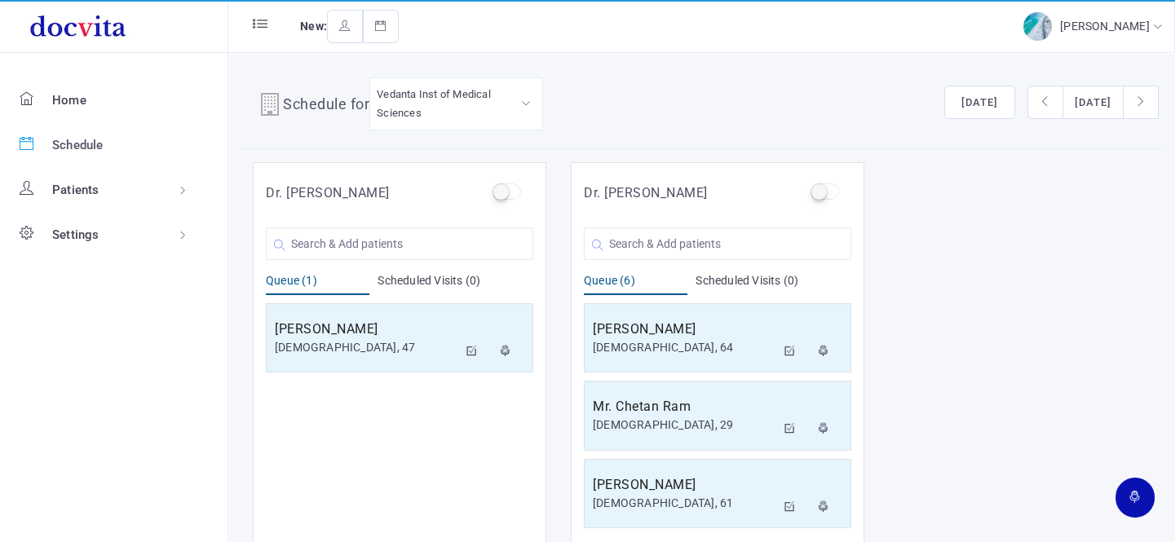
click at [105, 151] on link "Schedule" at bounding box center [113, 144] width 227 height 45
click at [356, 245] on input "text" at bounding box center [399, 243] width 267 height 33
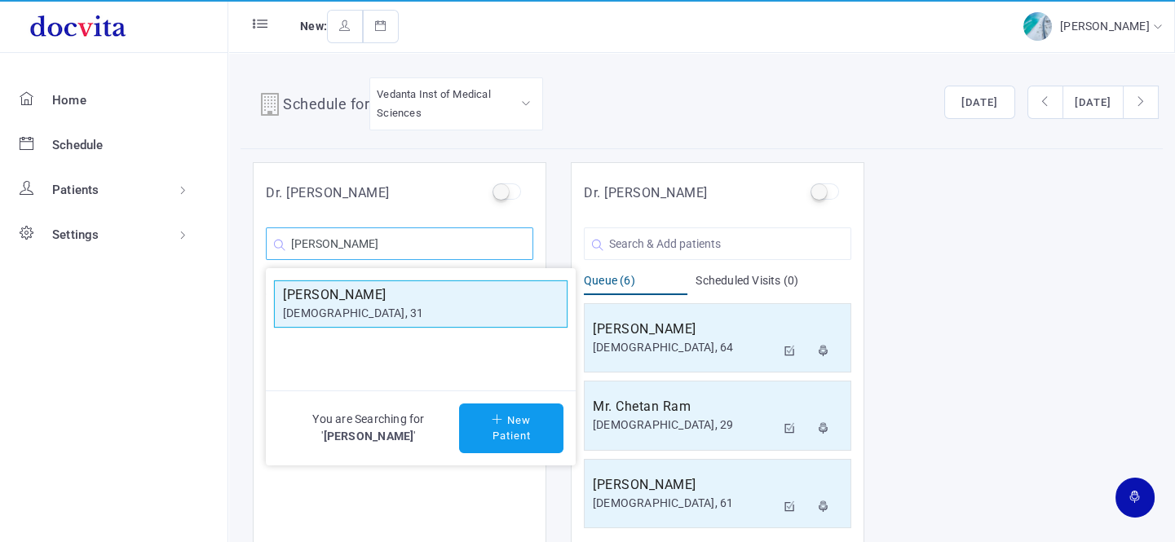
type input "[PERSON_NAME]"
click at [339, 296] on h5 "[PERSON_NAME]" at bounding box center [421, 295] width 276 height 20
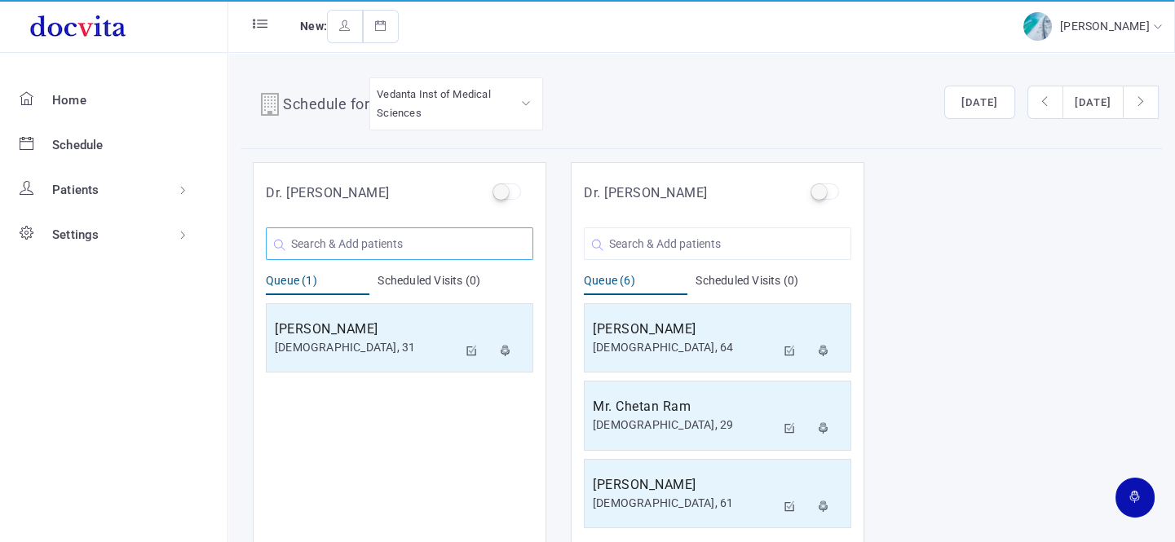
click at [426, 233] on input "text" at bounding box center [399, 243] width 267 height 33
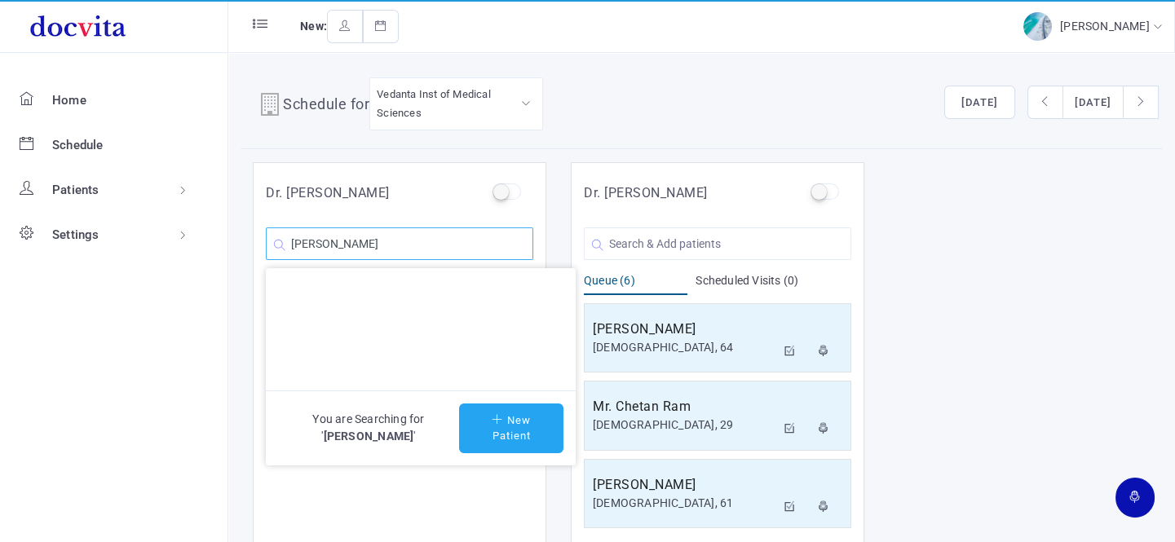
type input "[PERSON_NAME]"
click at [506, 427] on button "New Patient" at bounding box center [511, 429] width 104 height 50
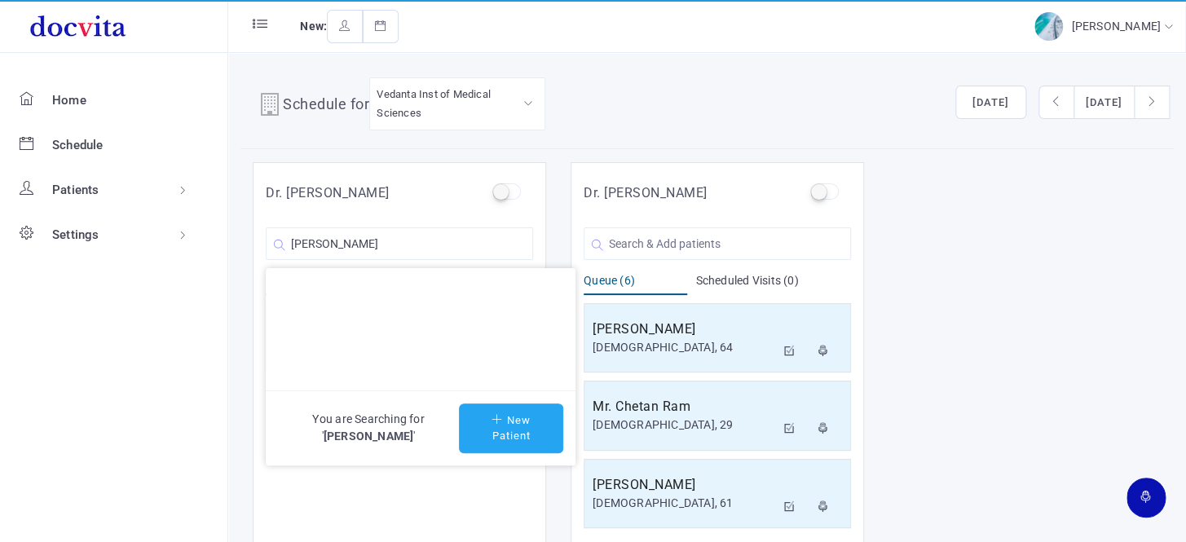
type input "[PERSON_NAME]"
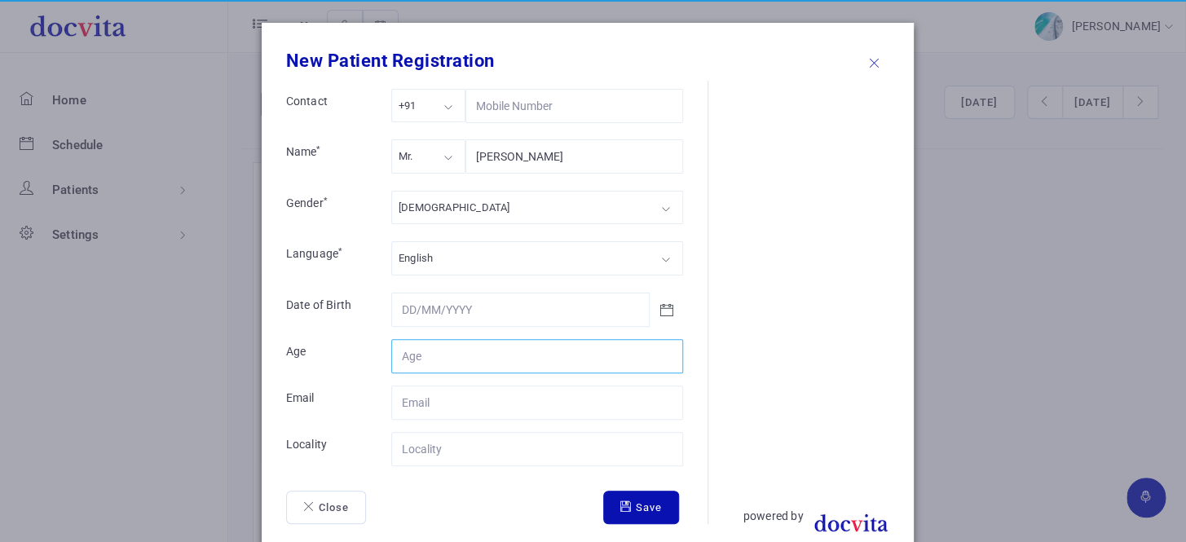
click at [468, 348] on input "Contact" at bounding box center [537, 356] width 292 height 34
type input "78"
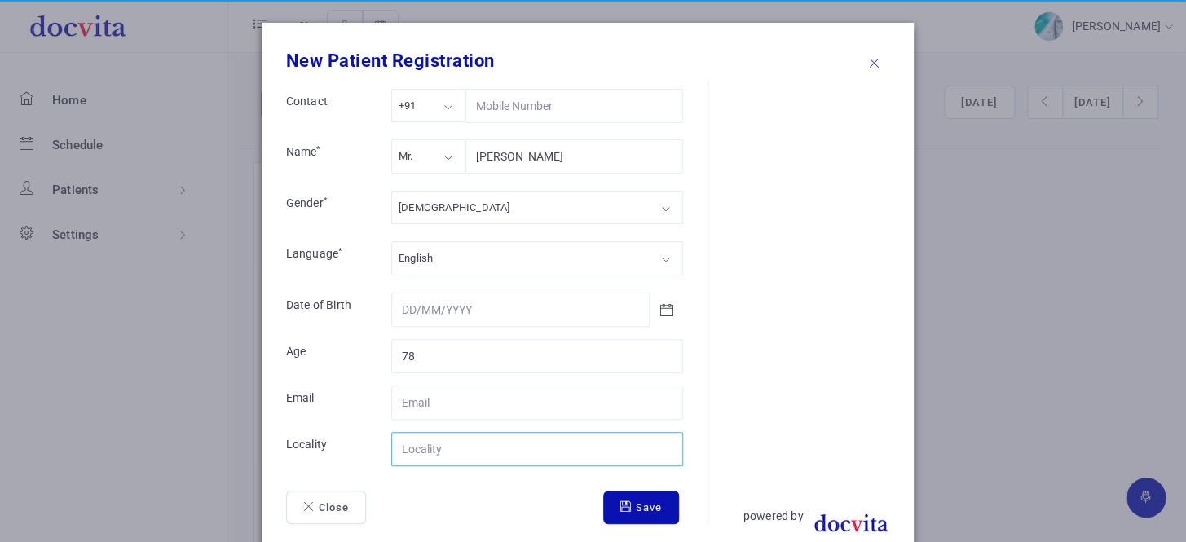
click at [452, 448] on input "Contact" at bounding box center [537, 449] width 292 height 34
type input "Visnagar"
click at [632, 509] on button "Save" at bounding box center [641, 508] width 76 height 34
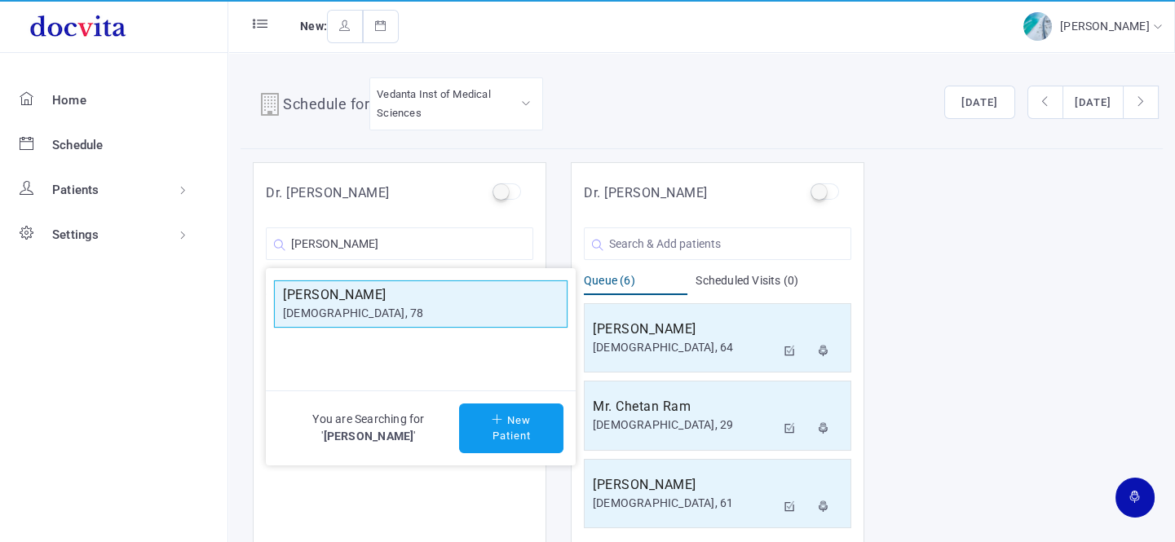
click at [404, 310] on div "[DEMOGRAPHIC_DATA], 78" at bounding box center [421, 313] width 276 height 17
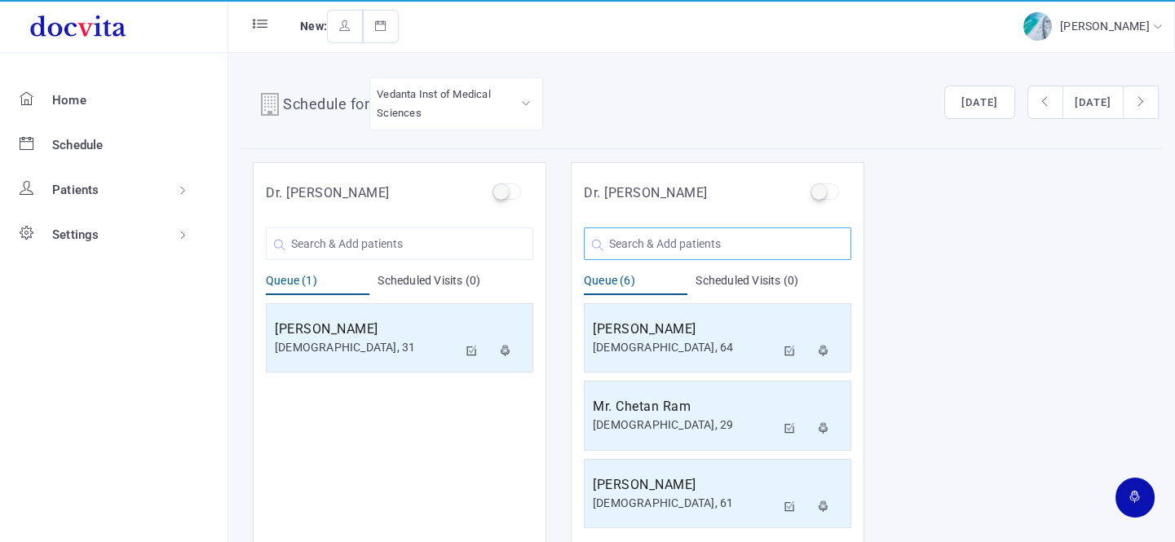
click at [637, 232] on input "text" at bounding box center [717, 243] width 267 height 33
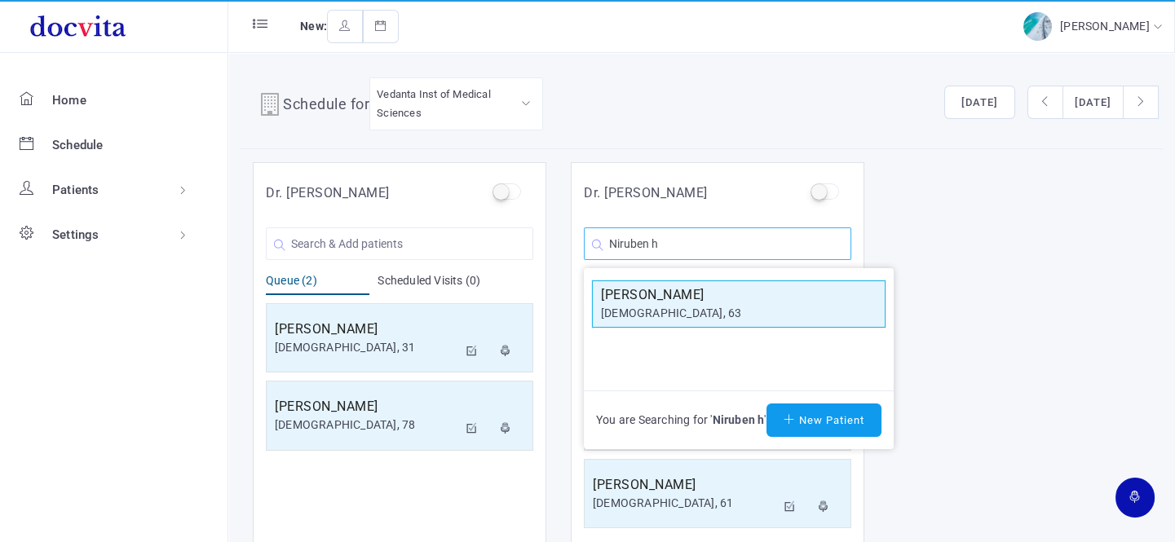
type input "Niruben h"
click at [673, 298] on h5 "[PERSON_NAME]" at bounding box center [739, 295] width 276 height 20
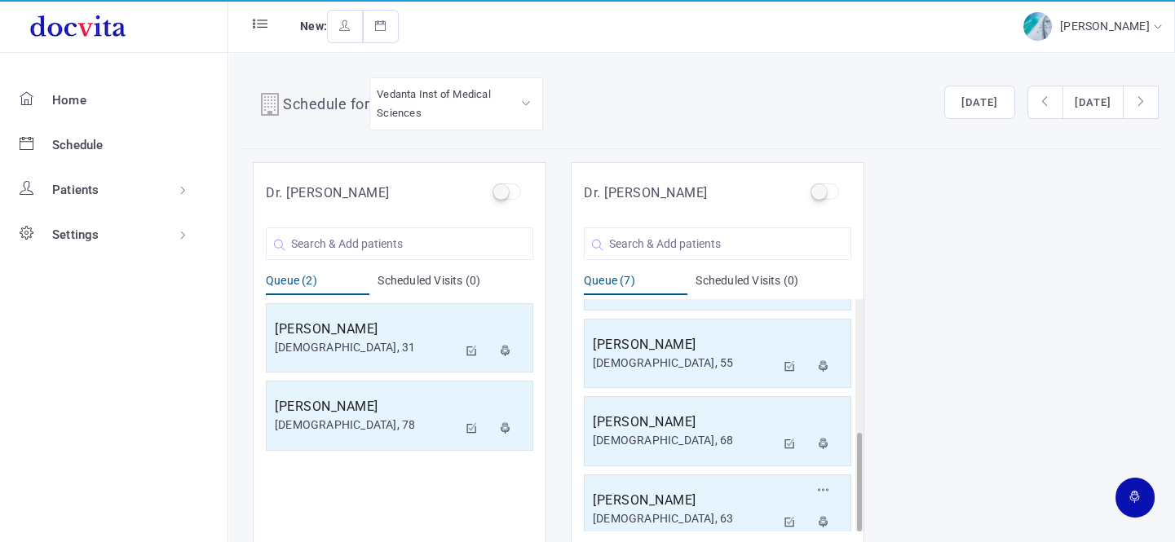
scroll to position [13, 0]
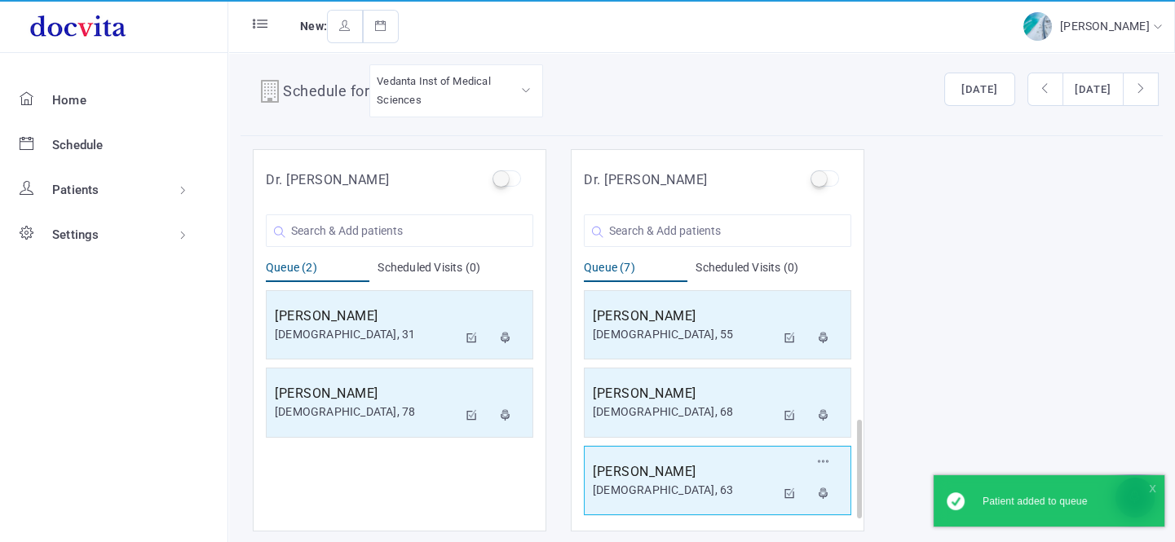
click at [668, 483] on div "[DEMOGRAPHIC_DATA], 63" at bounding box center [684, 490] width 183 height 17
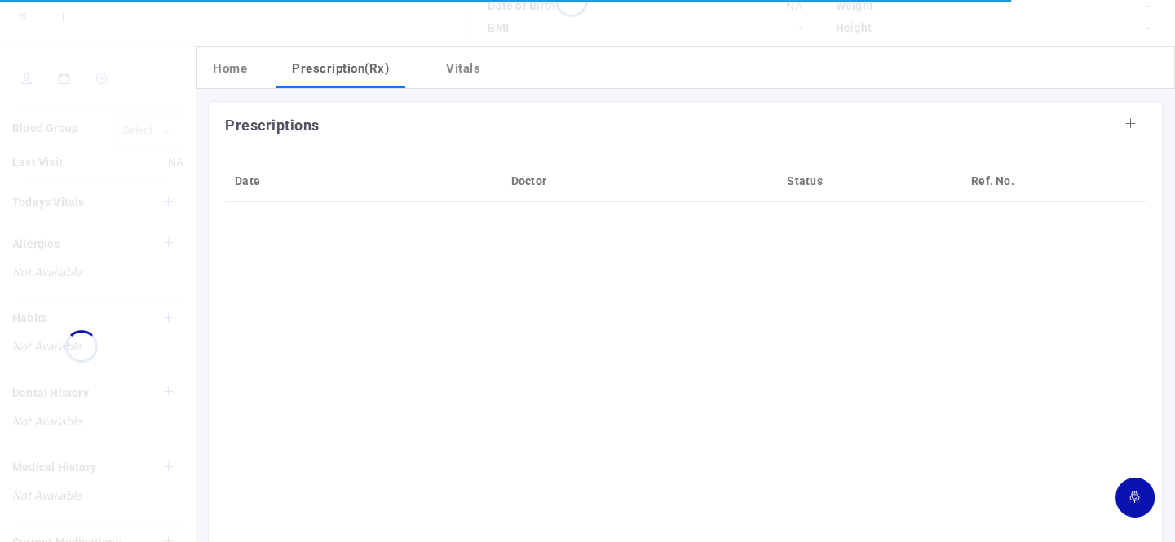
click at [668, 483] on div "Prescriptions Date Doctor Status Ref. No." at bounding box center [685, 417] width 955 height 633
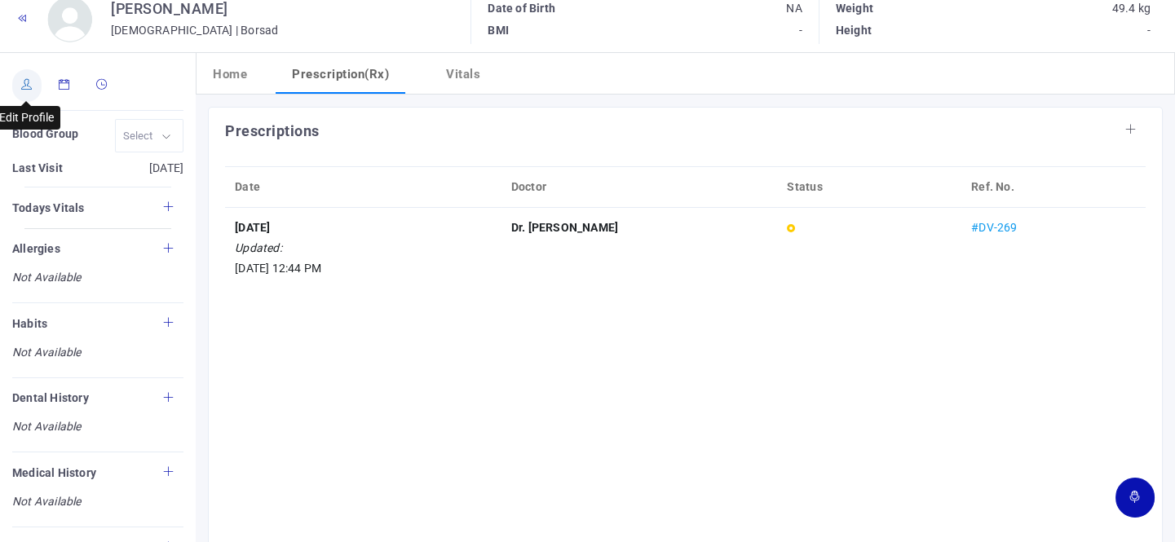
click at [36, 90] on link at bounding box center [26, 85] width 29 height 33
type input "[PERSON_NAME]"
type input "63"
type input "Borsad"
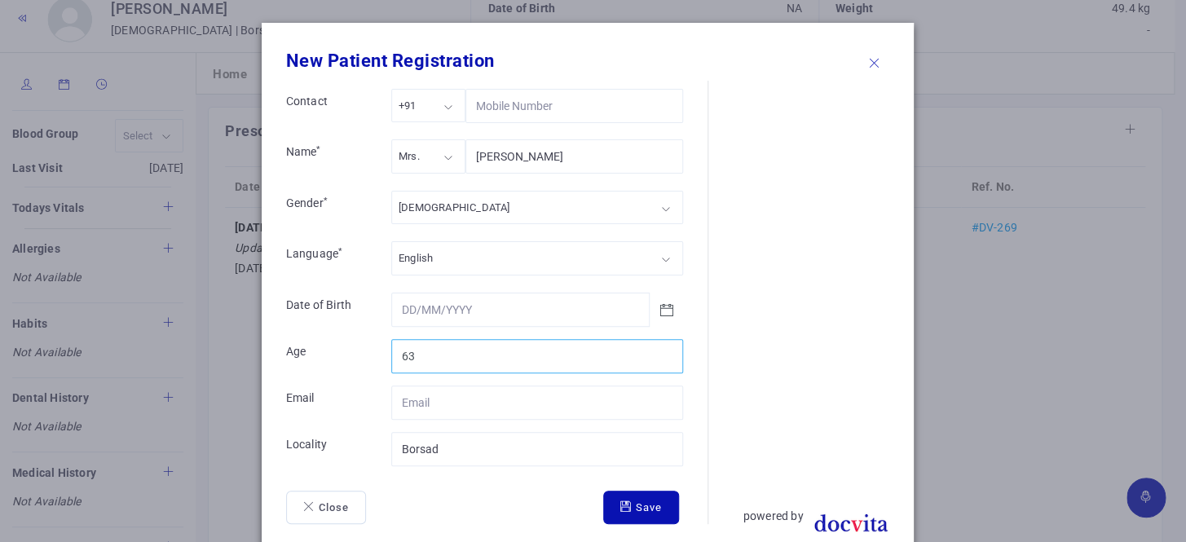
click at [457, 363] on input "63" at bounding box center [537, 356] width 292 height 34
type input "68"
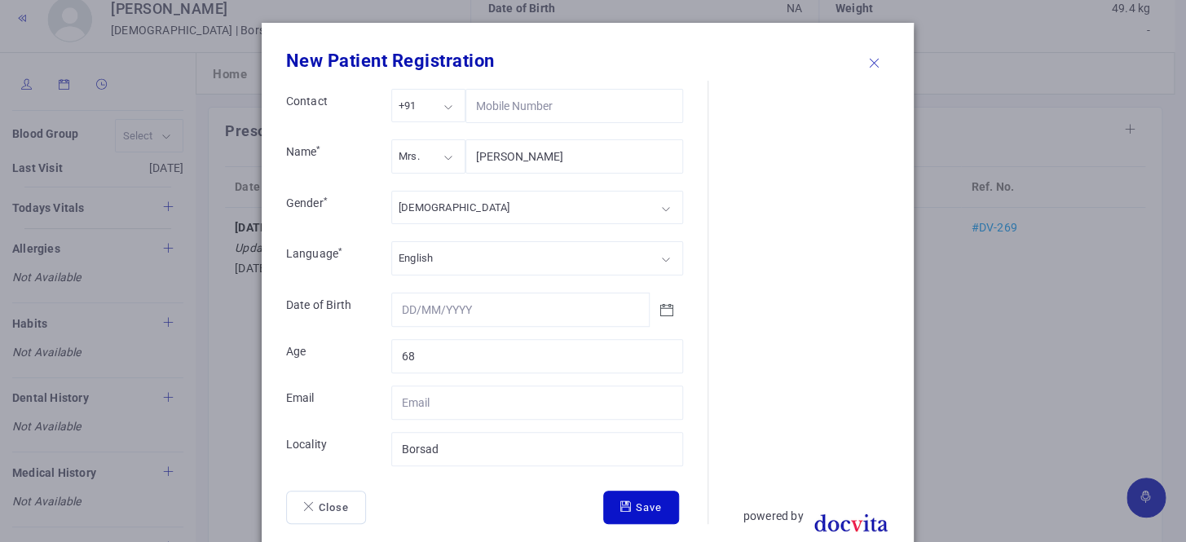
click at [620, 501] on icon "submit" at bounding box center [627, 506] width 15 height 11
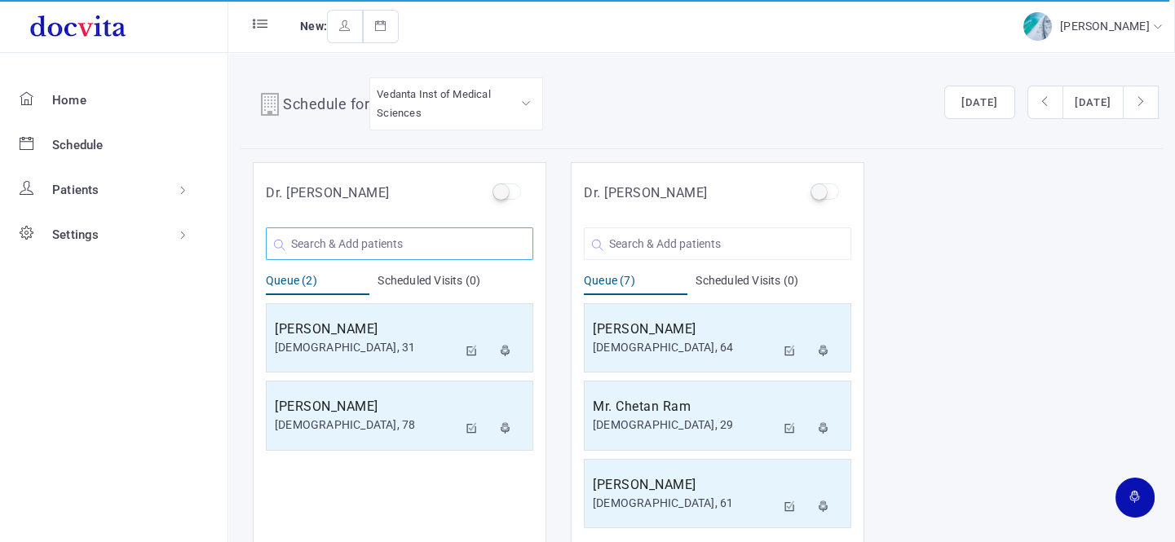
click at [384, 245] on input "text" at bounding box center [399, 243] width 267 height 33
click at [382, 245] on input "text" at bounding box center [399, 243] width 267 height 33
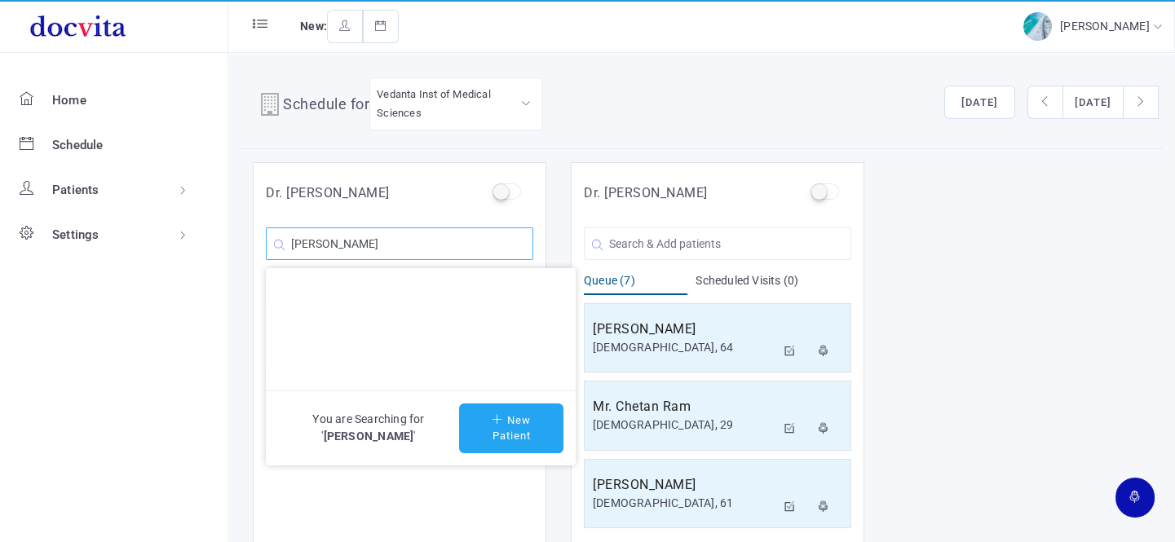
type input "[PERSON_NAME]"
click at [501, 422] on icon at bounding box center [499, 419] width 15 height 11
type input "[PERSON_NAME]"
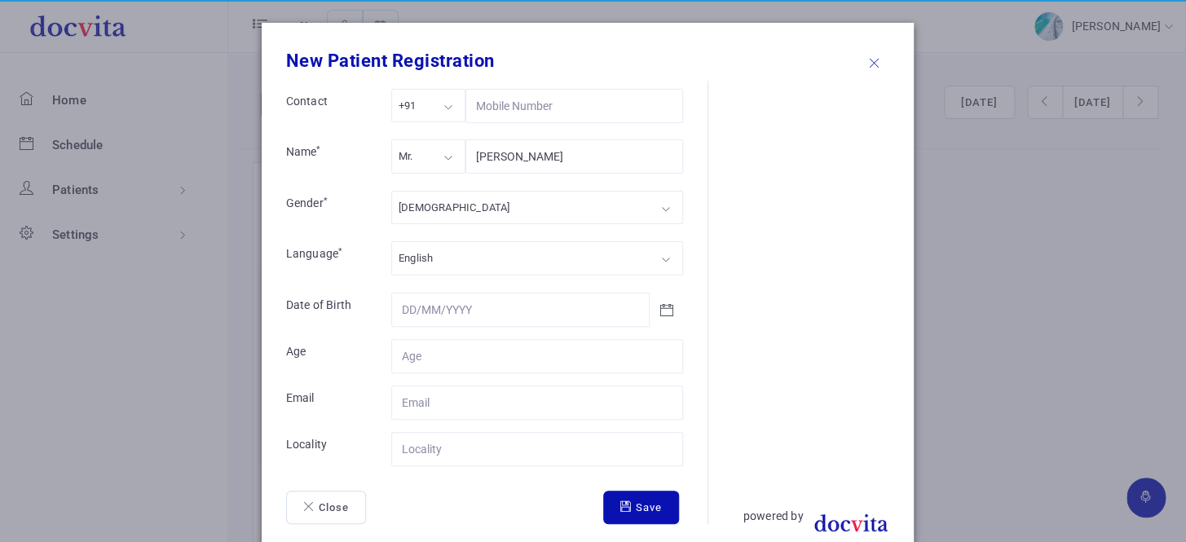
click at [440, 161] on div "Mr." at bounding box center [428, 155] width 74 height 33
click at [449, 201] on div "[DEMOGRAPHIC_DATA]" at bounding box center [537, 207] width 292 height 33
click at [454, 351] on input "Contact" at bounding box center [537, 356] width 292 height 34
type input "45"
click at [474, 446] on input "Contact" at bounding box center [537, 449] width 292 height 34
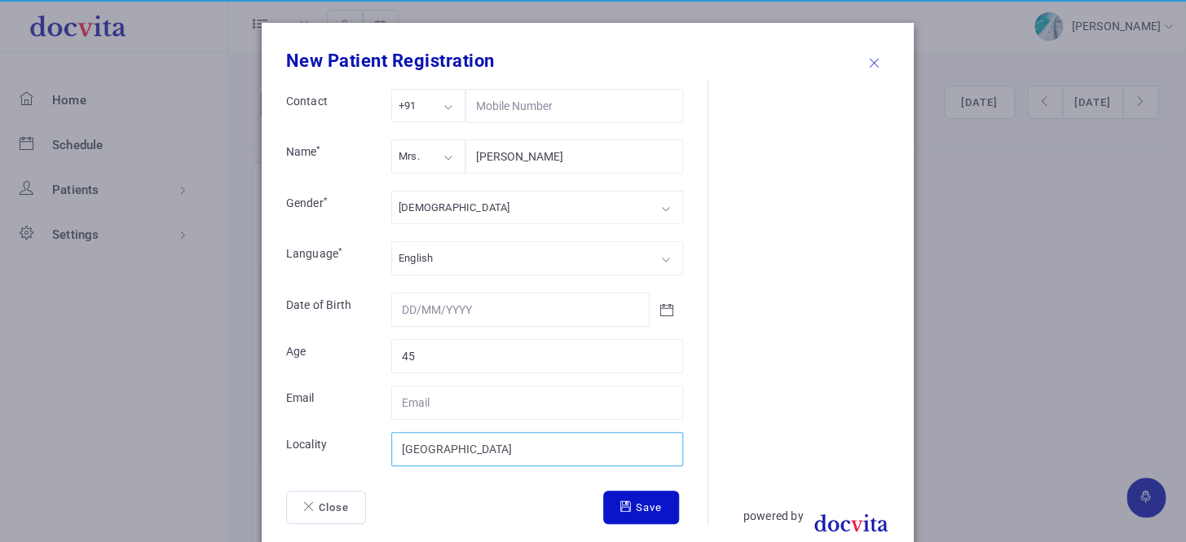
type input "[GEOGRAPHIC_DATA]"
click at [642, 505] on button "Save" at bounding box center [641, 508] width 76 height 34
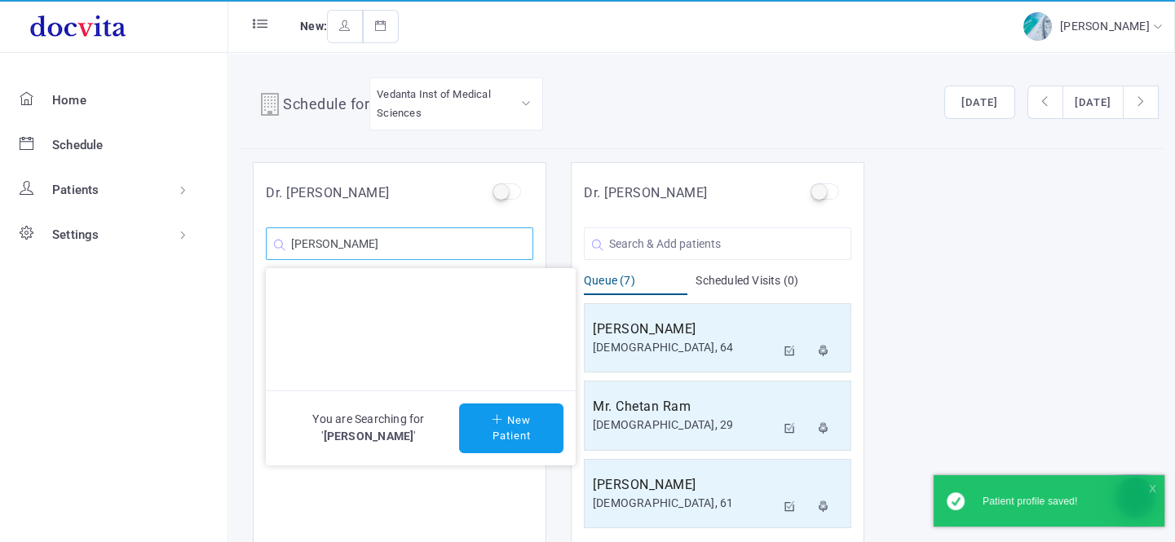
click at [408, 245] on input "[PERSON_NAME]" at bounding box center [399, 243] width 267 height 33
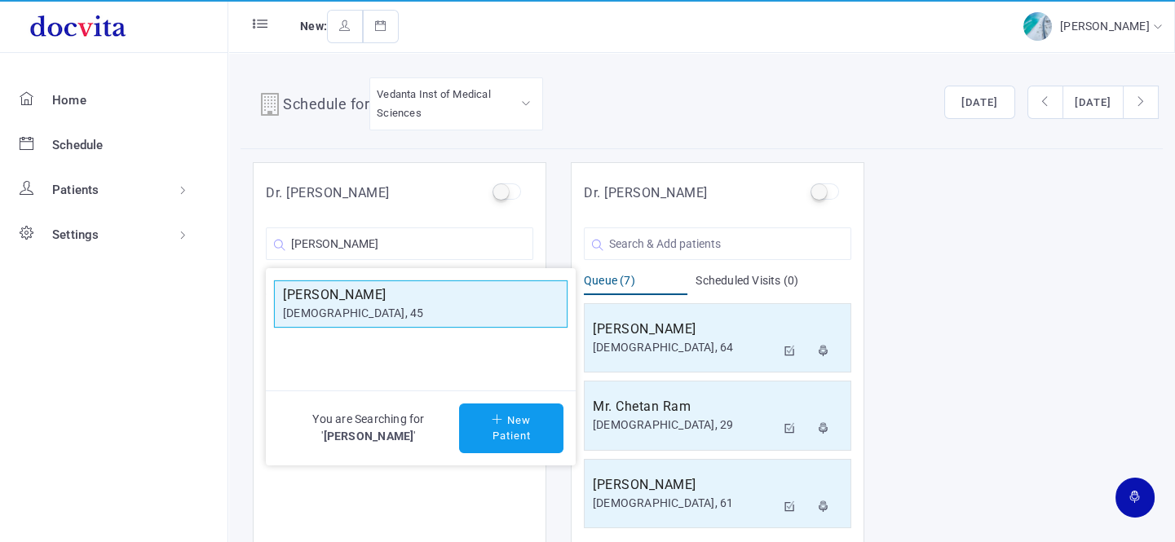
click at [390, 300] on h5 "[PERSON_NAME]" at bounding box center [421, 295] width 276 height 20
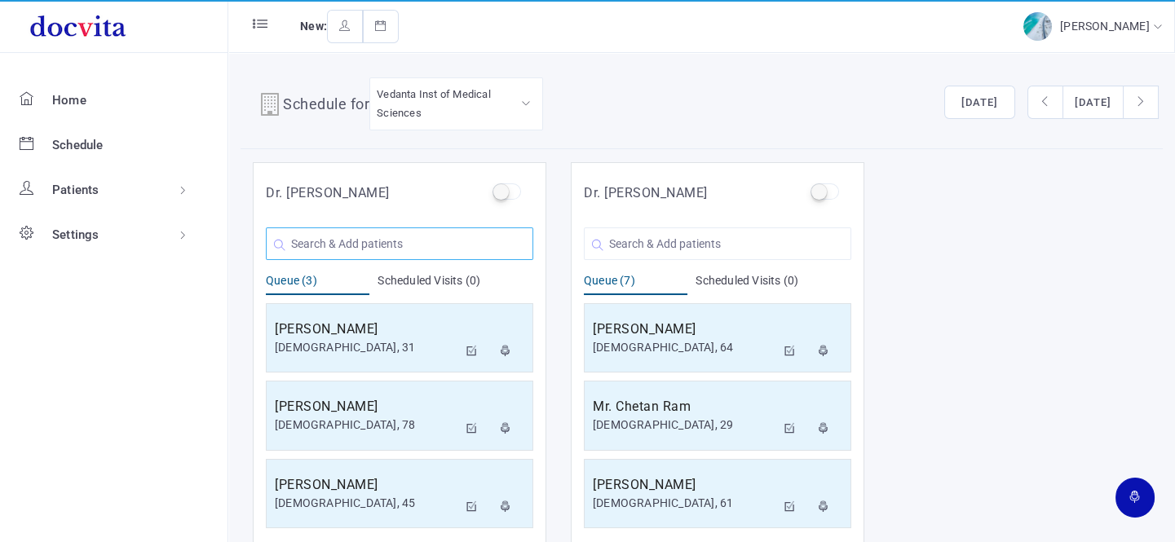
click at [418, 249] on input "text" at bounding box center [399, 243] width 267 height 33
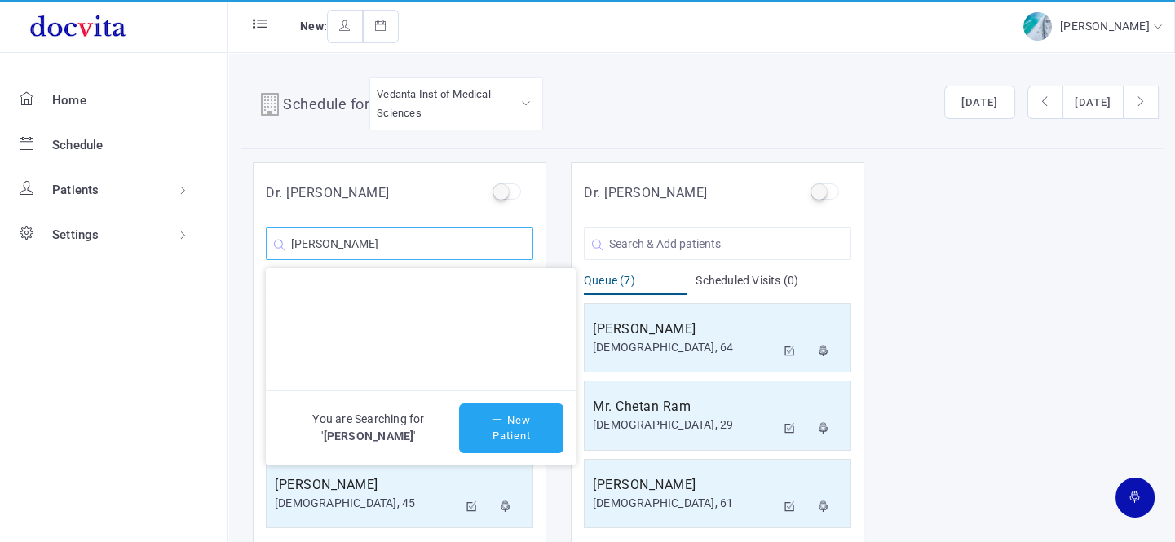
type input "[PERSON_NAME]"
click at [511, 425] on button "New Patient" at bounding box center [511, 429] width 104 height 50
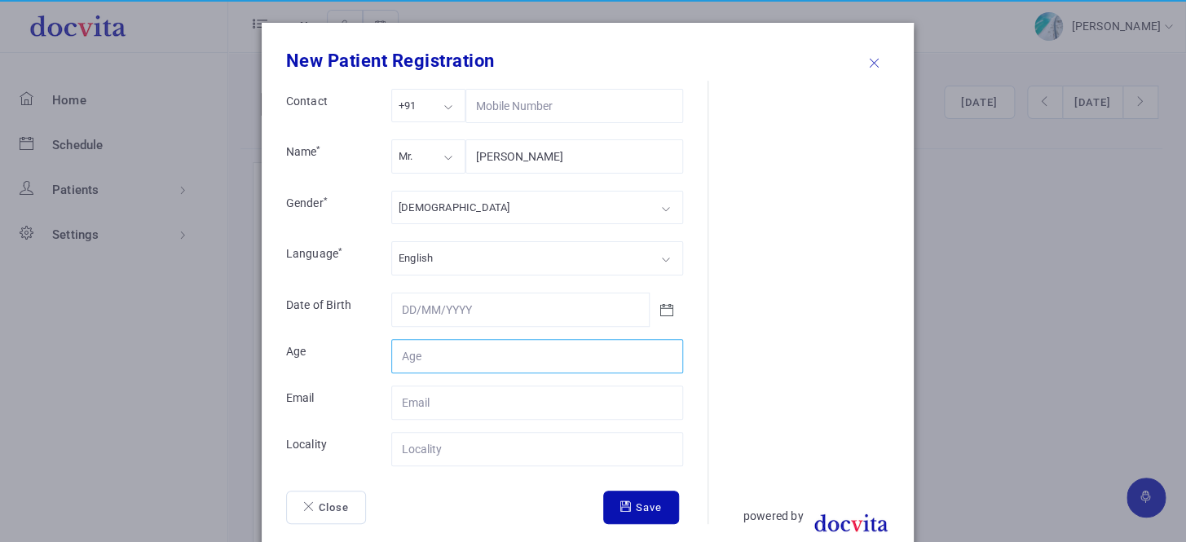
click at [443, 355] on input "Contact" at bounding box center [537, 356] width 292 height 34
type input "39"
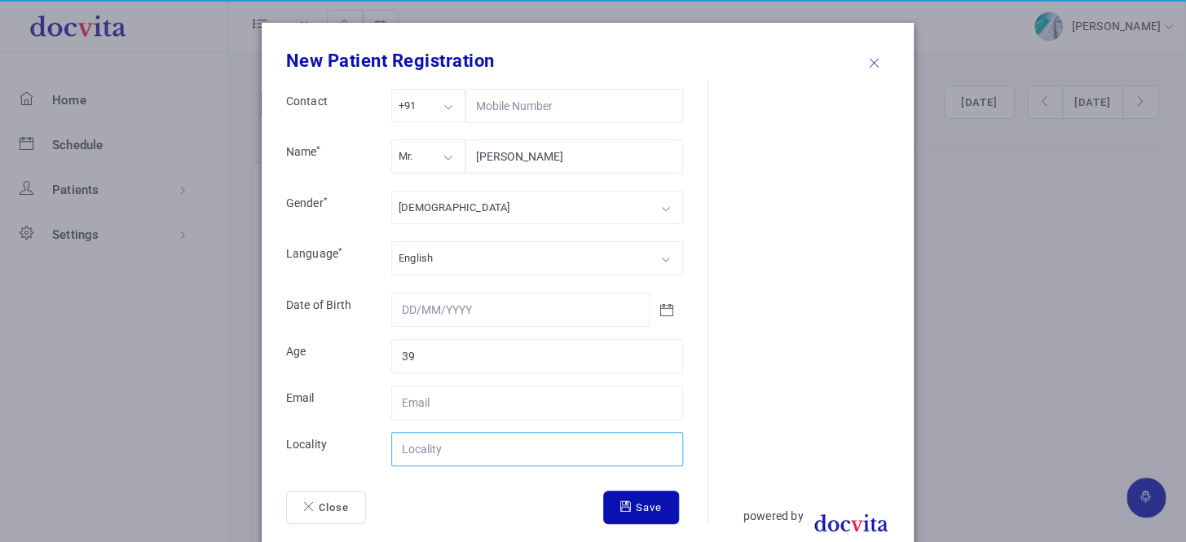
click at [455, 448] on input "Contact" at bounding box center [537, 449] width 292 height 34
type input "[GEOGRAPHIC_DATA]"
click at [637, 500] on button "Save" at bounding box center [641, 508] width 76 height 34
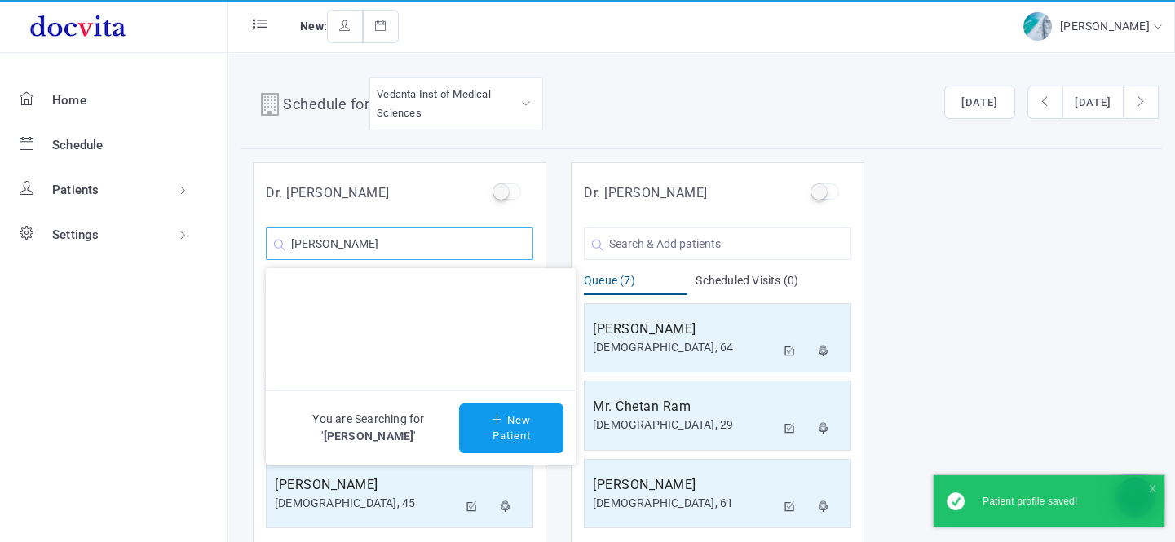
click at [471, 248] on input "[PERSON_NAME]" at bounding box center [399, 243] width 267 height 33
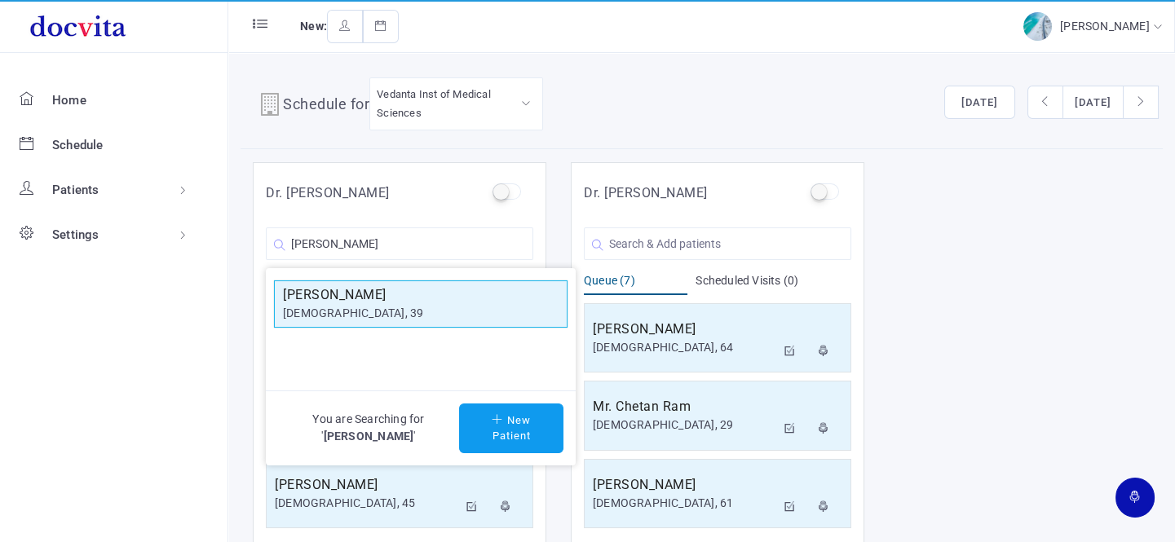
click at [448, 301] on h5 "[PERSON_NAME]" at bounding box center [421, 295] width 276 height 20
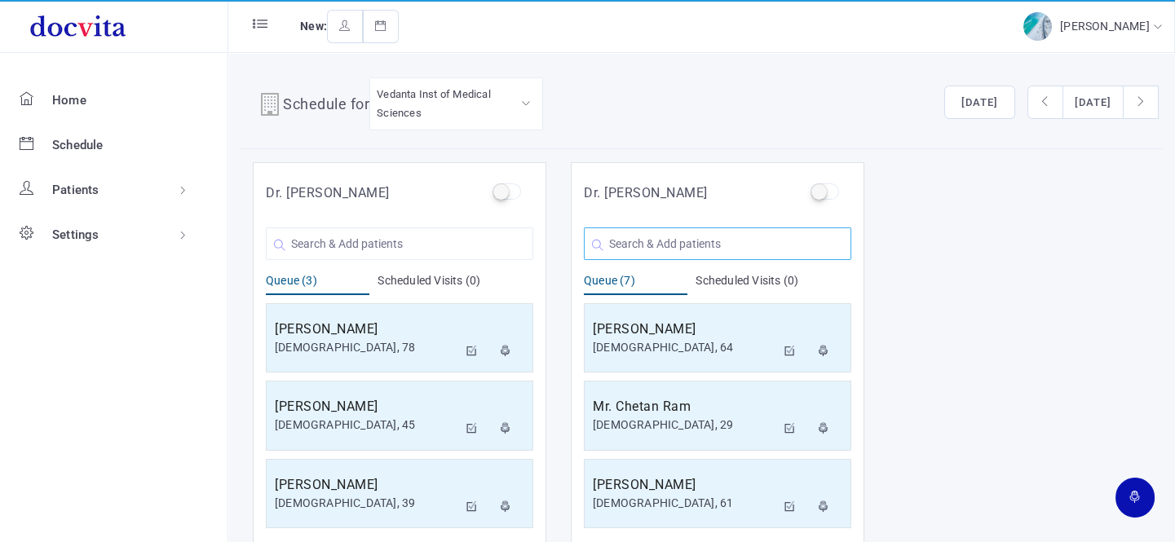
click at [663, 240] on input "text" at bounding box center [717, 243] width 267 height 33
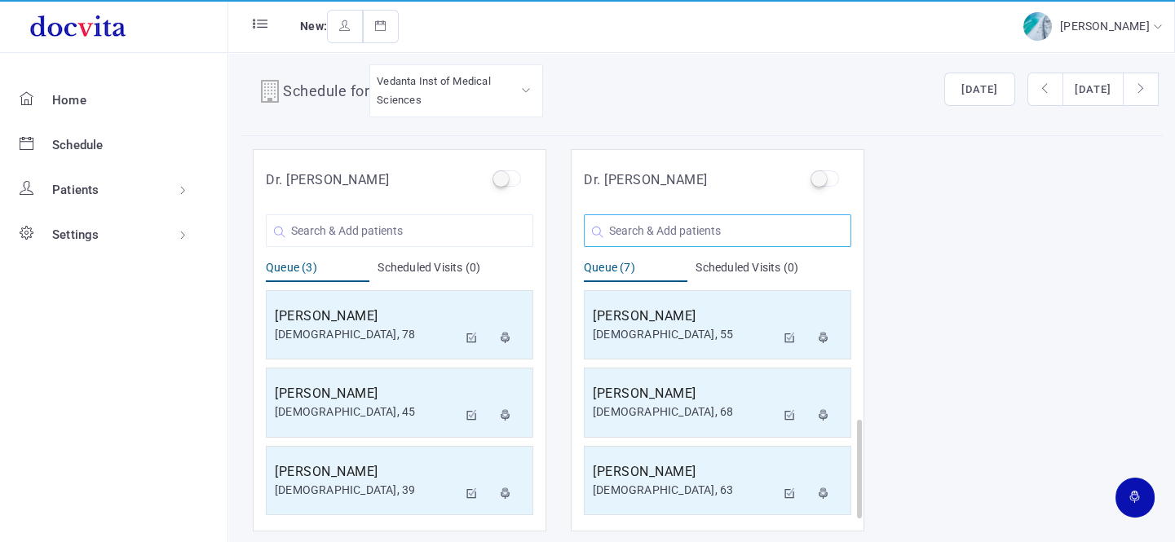
scroll to position [237, 0]
click at [679, 219] on input "text" at bounding box center [717, 230] width 267 height 33
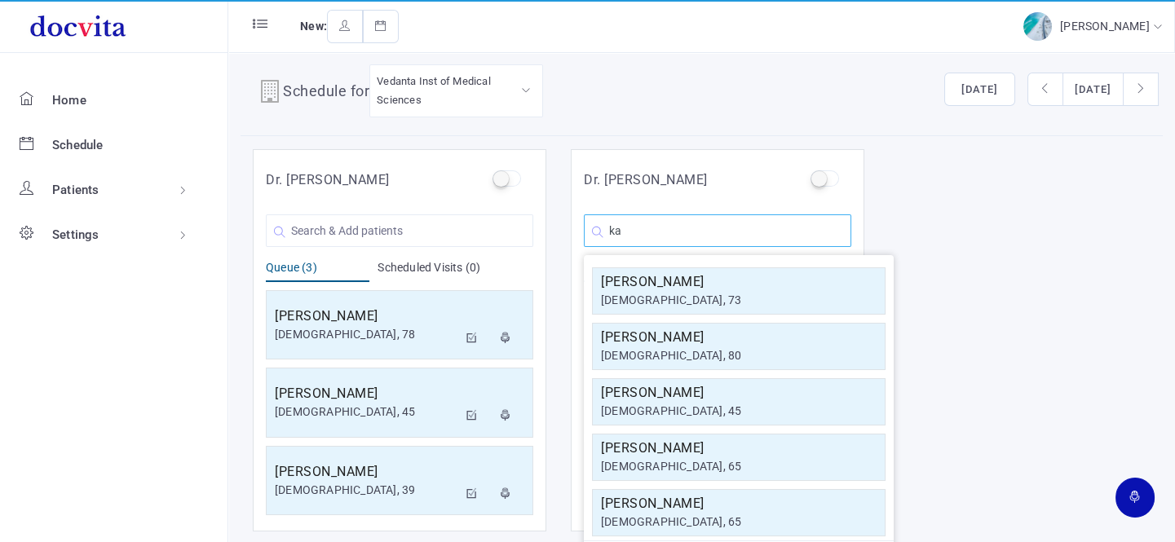
type input "k"
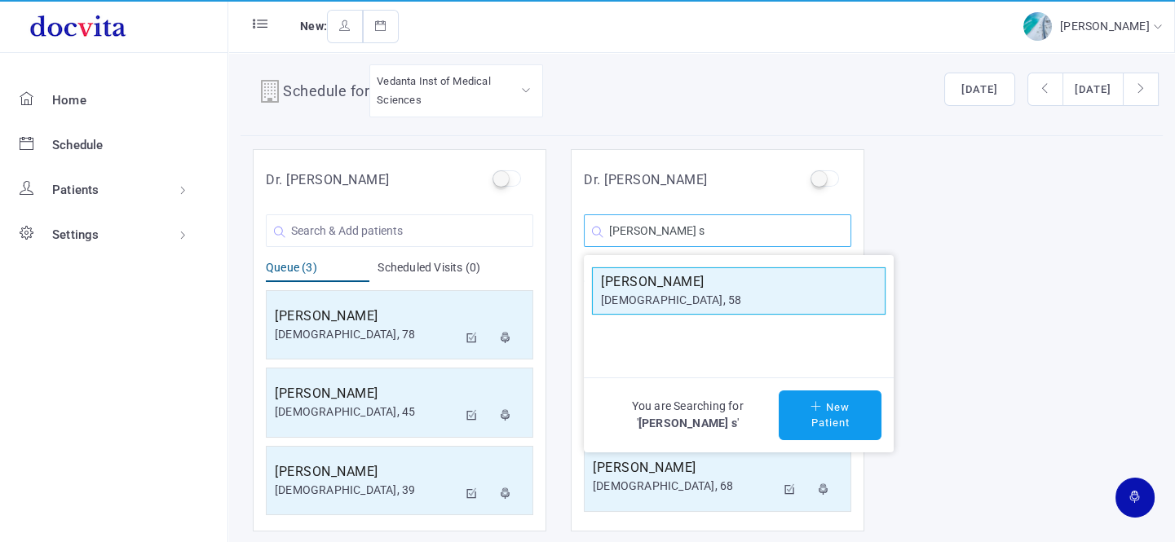
type input "[PERSON_NAME] s"
click at [670, 284] on h5 "[PERSON_NAME]" at bounding box center [739, 282] width 276 height 20
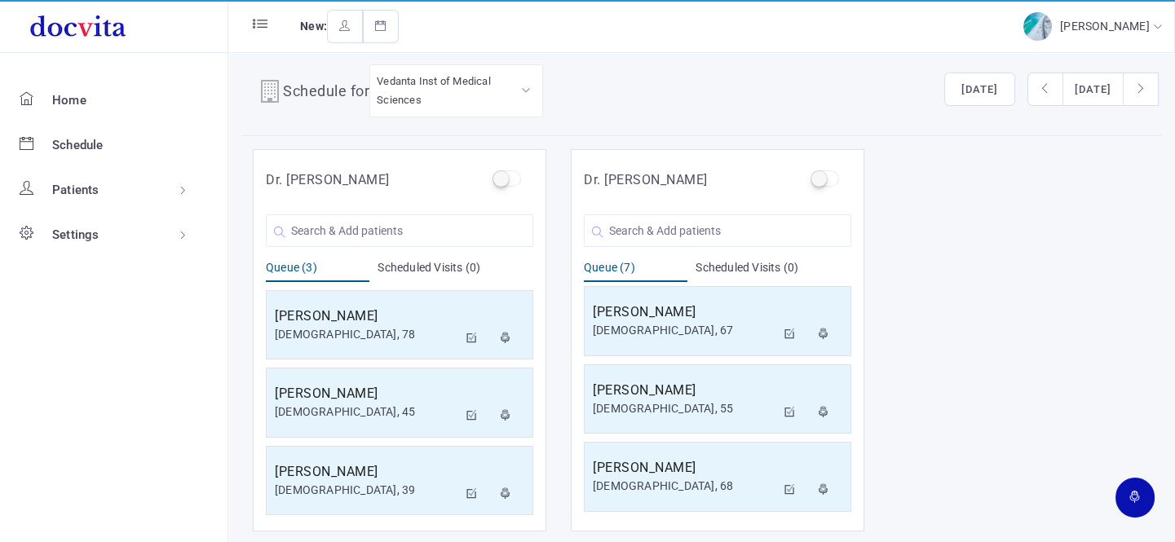
click at [667, 212] on div "[PERSON_NAME] [DEMOGRAPHIC_DATA], 58 You are Searching for ' ' New Patient" at bounding box center [717, 226] width 267 height 41
click at [662, 225] on input "text" at bounding box center [717, 230] width 267 height 33
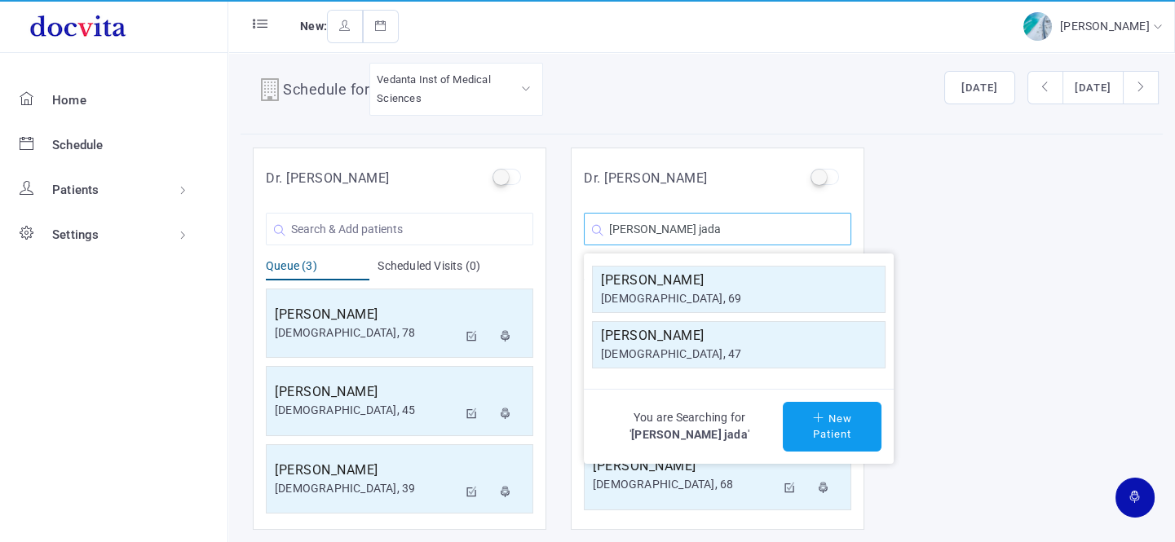
scroll to position [13, 0]
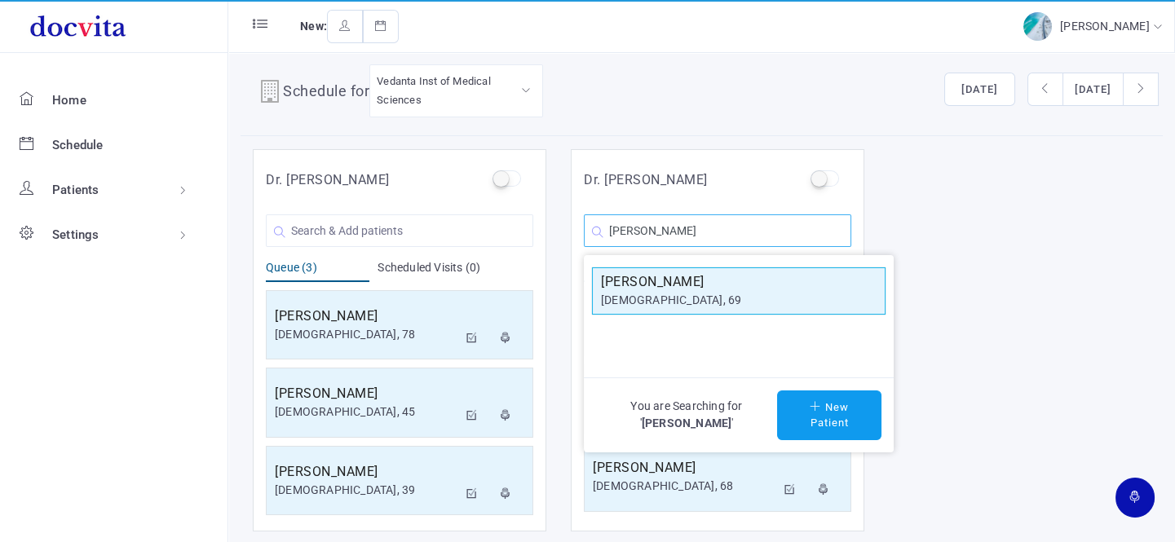
type input "[PERSON_NAME]"
click at [714, 296] on div "[DEMOGRAPHIC_DATA], 69" at bounding box center [739, 300] width 276 height 17
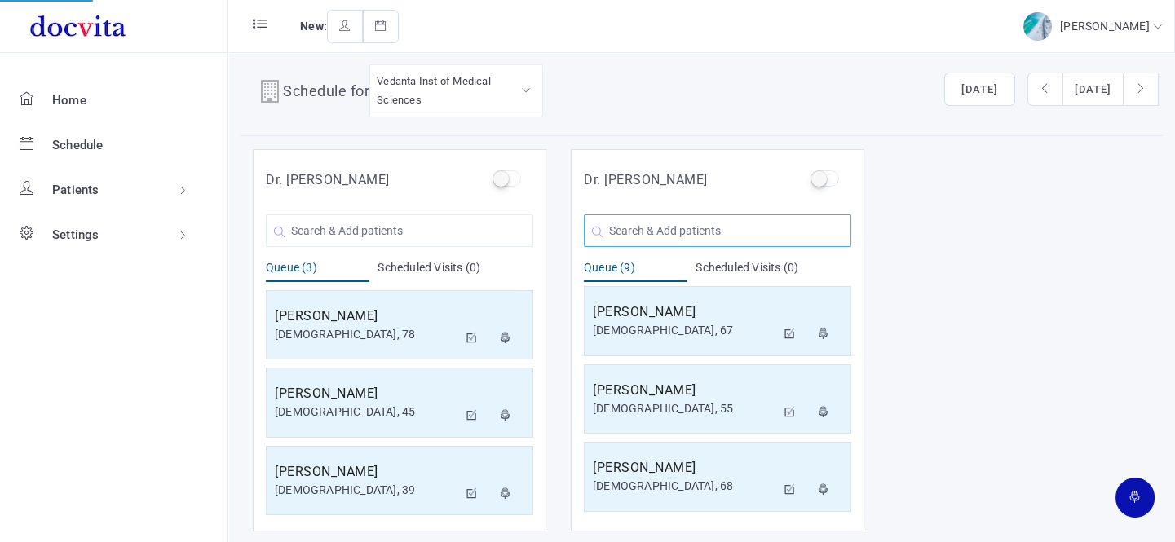
click at [660, 214] on input "text" at bounding box center [717, 230] width 267 height 33
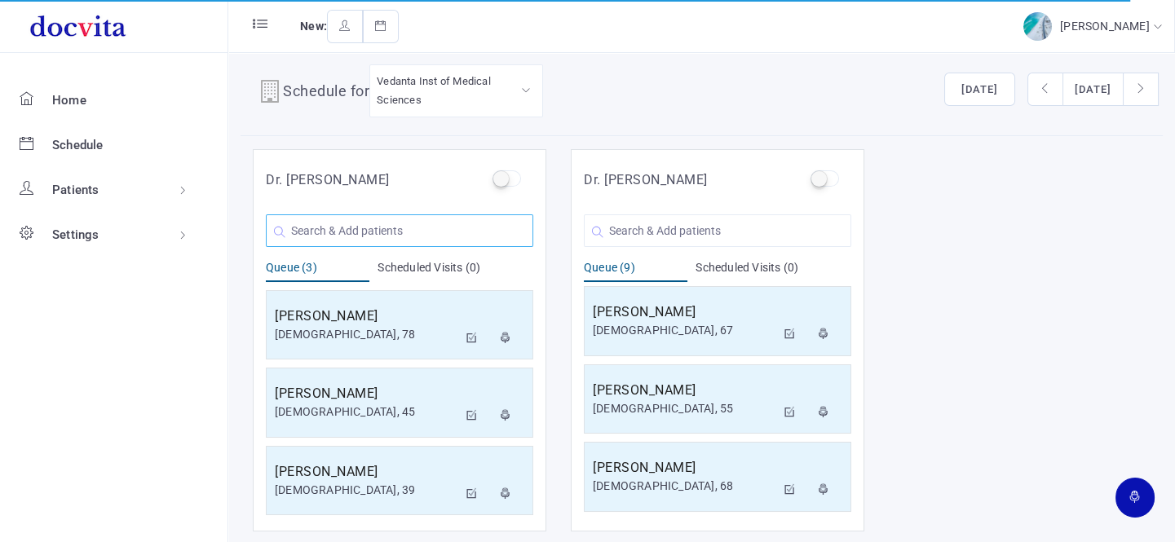
click at [432, 236] on input "text" at bounding box center [399, 230] width 267 height 33
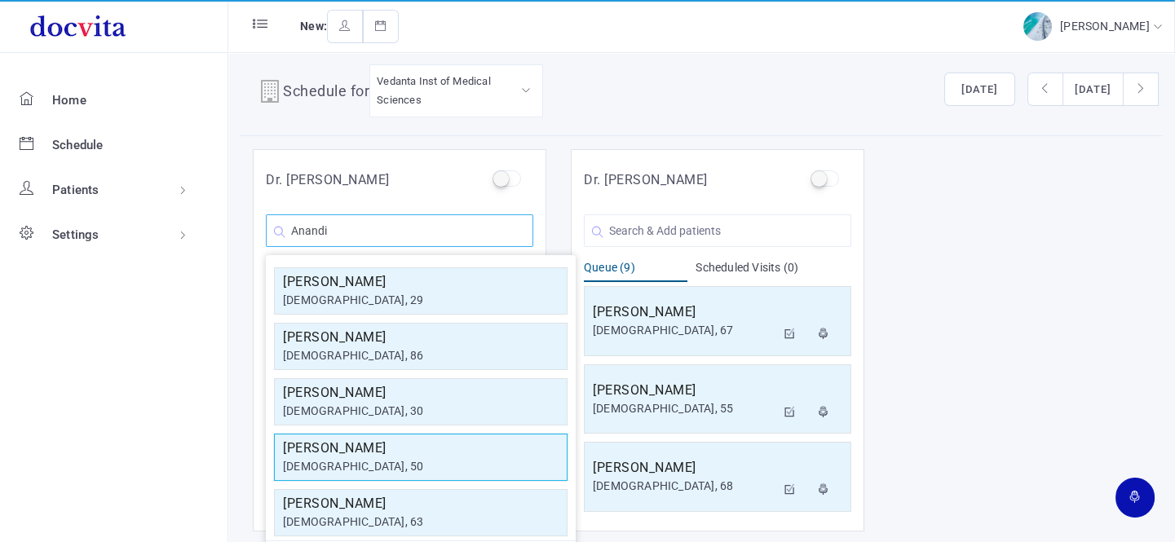
scroll to position [71, 0]
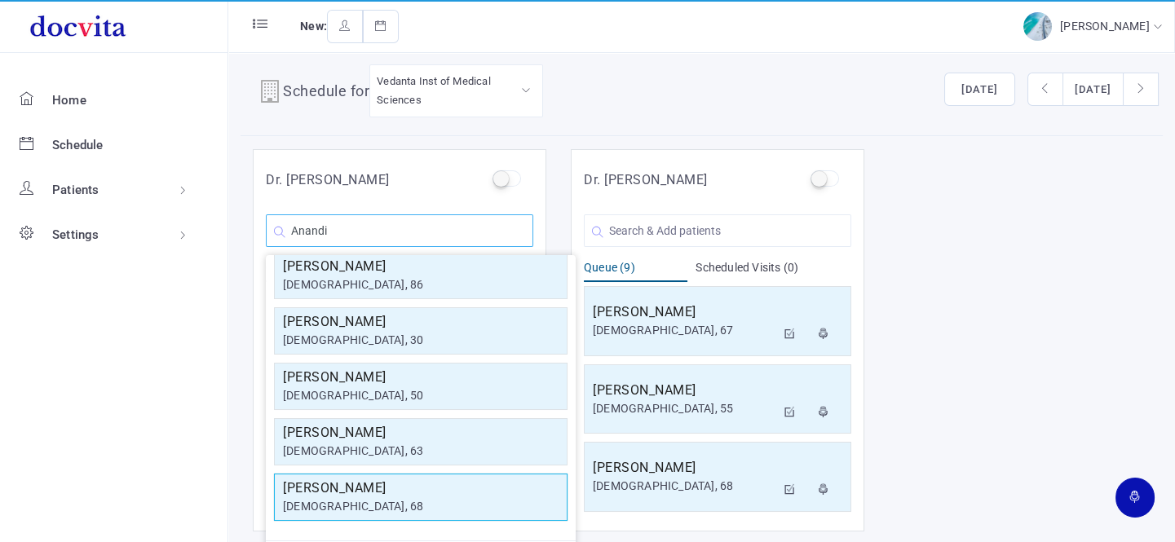
type input "Anandi"
click at [413, 493] on h5 "[PERSON_NAME]" at bounding box center [421, 489] width 276 height 20
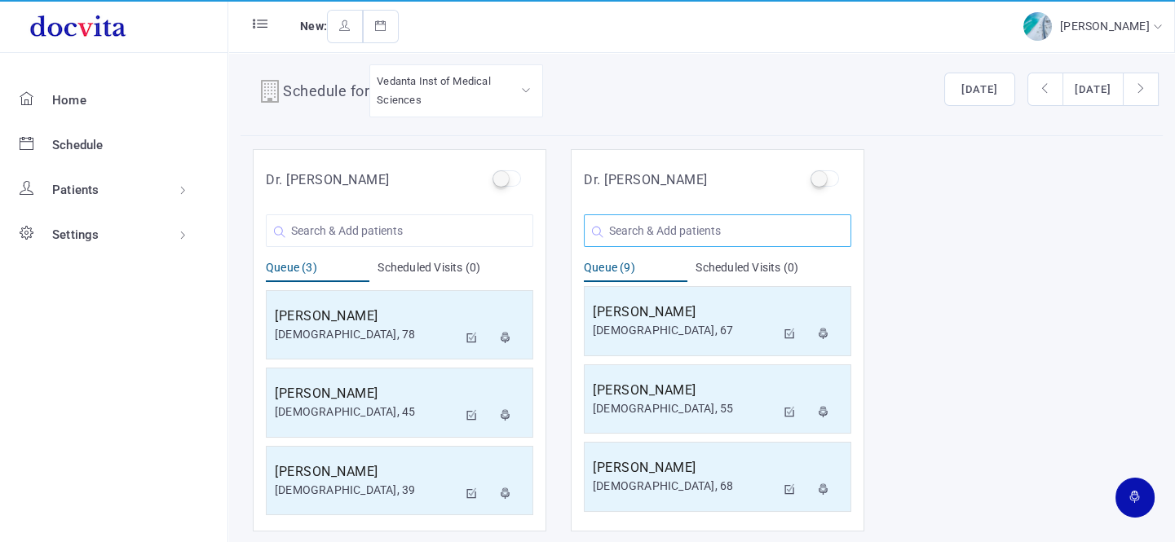
click at [708, 227] on input "text" at bounding box center [717, 230] width 267 height 33
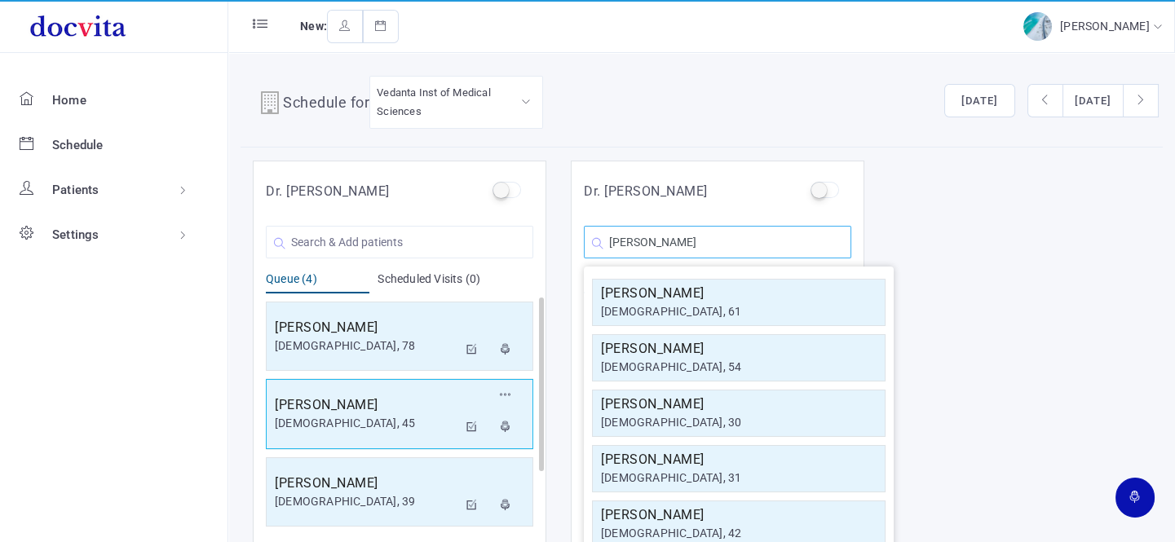
scroll to position [0, 0]
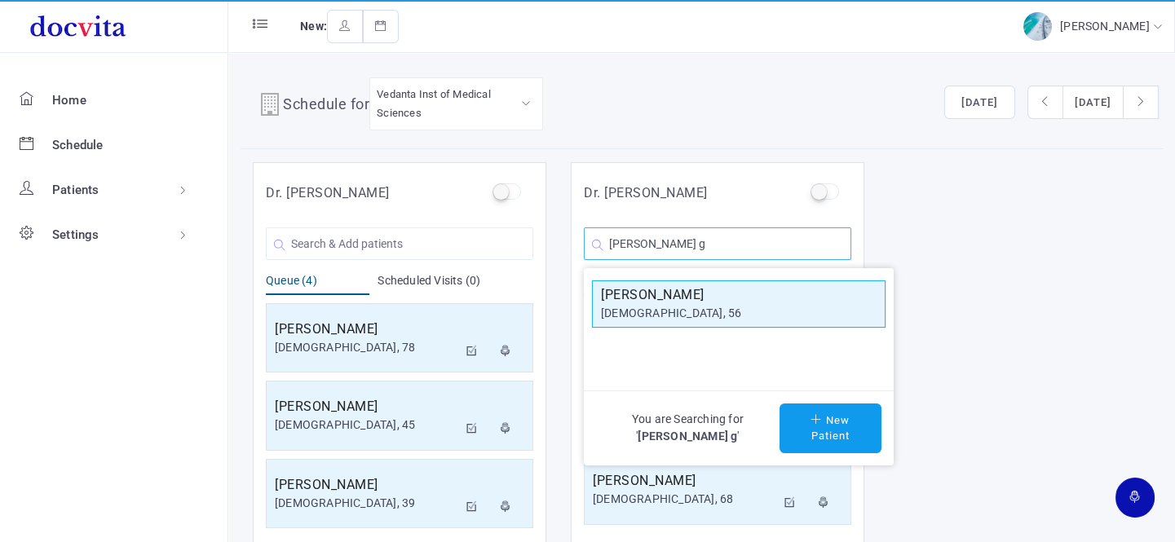
type input "[PERSON_NAME] g"
click at [694, 314] on div "[DEMOGRAPHIC_DATA], 56" at bounding box center [739, 313] width 276 height 17
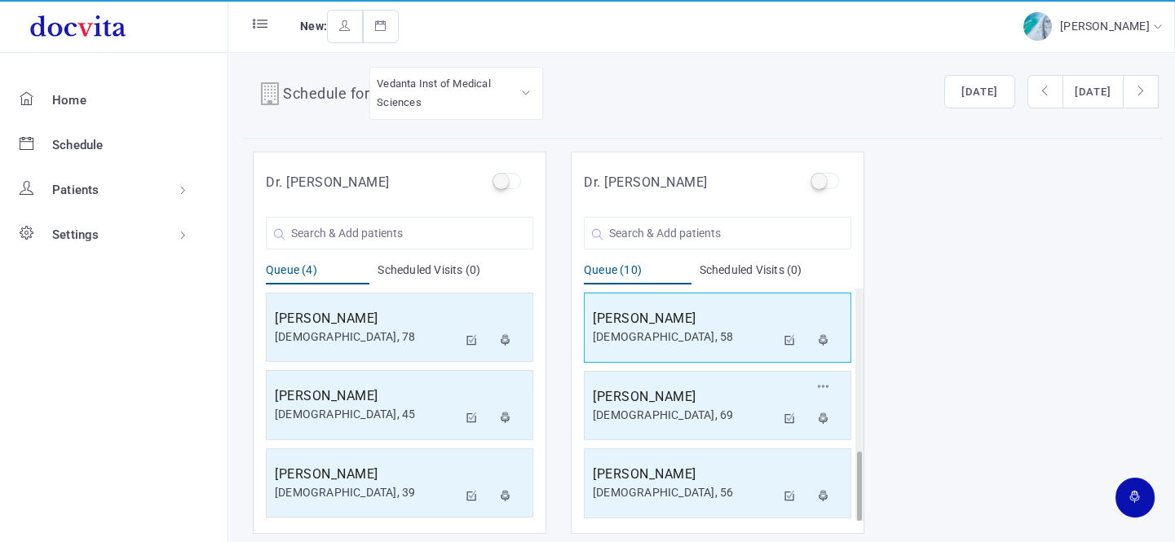
scroll to position [13, 0]
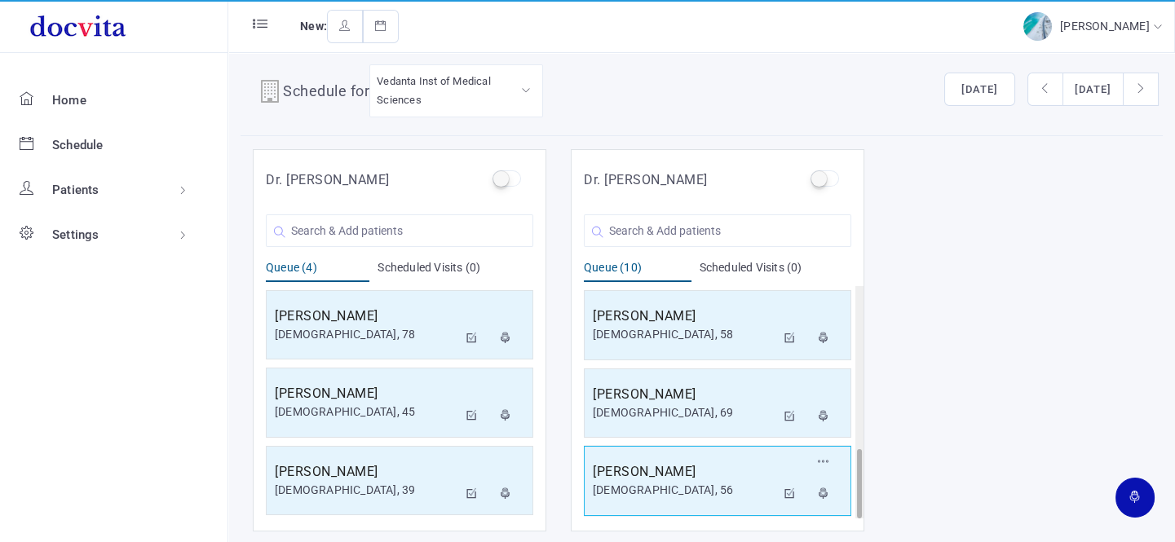
click at [695, 475] on h5 "[PERSON_NAME]" at bounding box center [684, 472] width 183 height 20
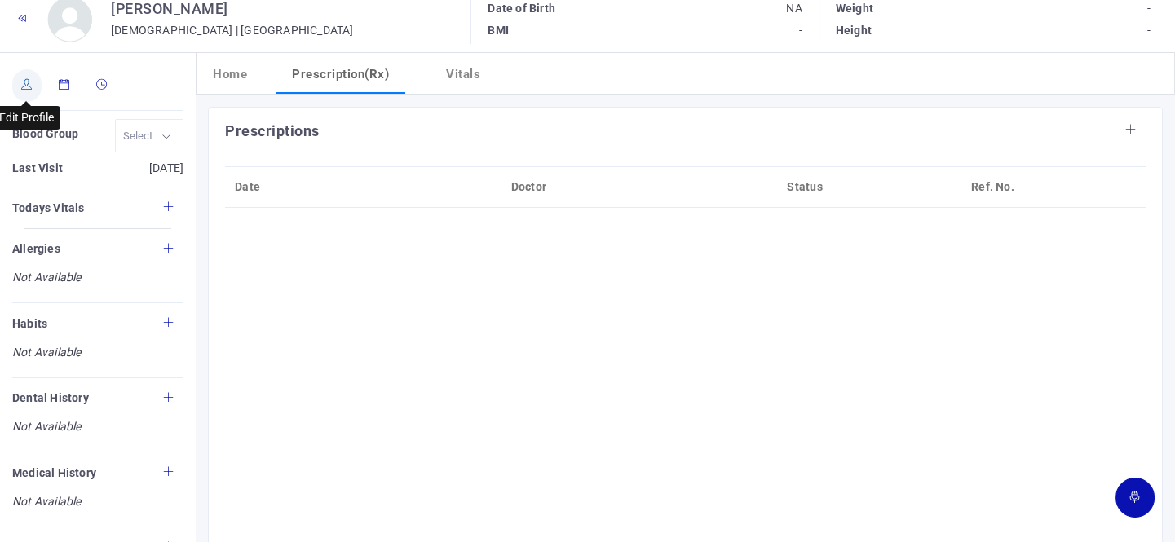
click at [29, 89] on link at bounding box center [26, 85] width 29 height 33
type input "[PERSON_NAME]"
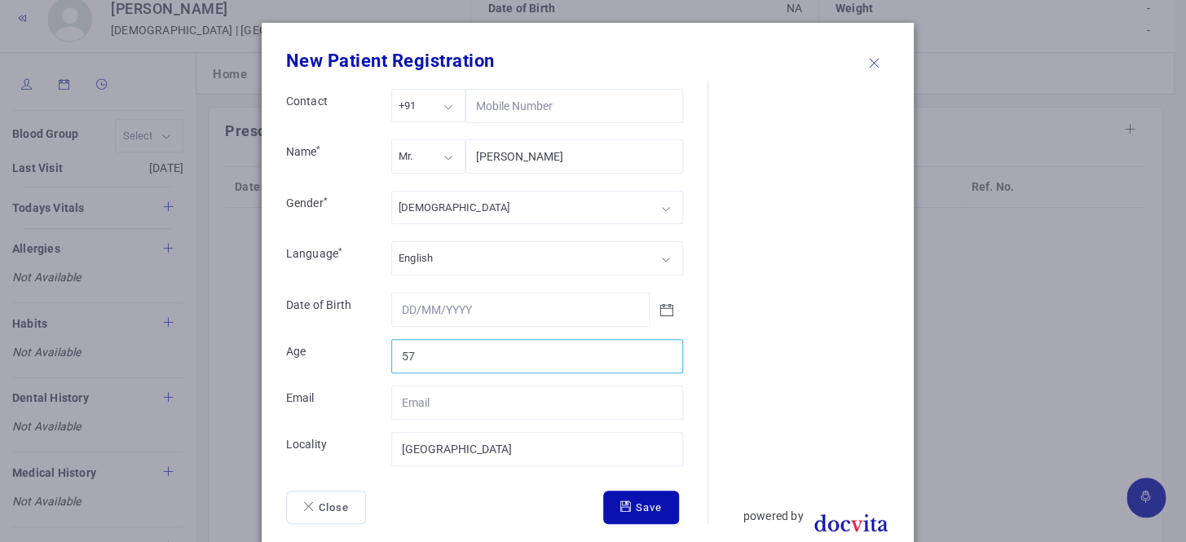
click at [662, 351] on input "57" at bounding box center [537, 356] width 292 height 34
click at [660, 348] on input "58" at bounding box center [537, 356] width 292 height 34
type input "59"
click at [660, 348] on input "59" at bounding box center [537, 356] width 292 height 34
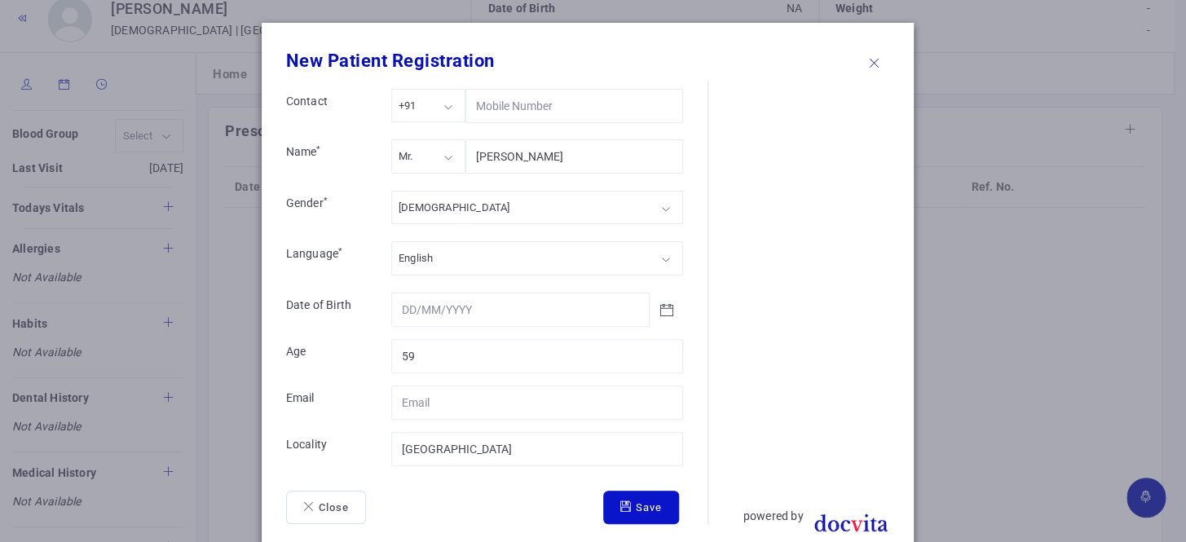
click at [654, 502] on button "Save" at bounding box center [641, 508] width 76 height 34
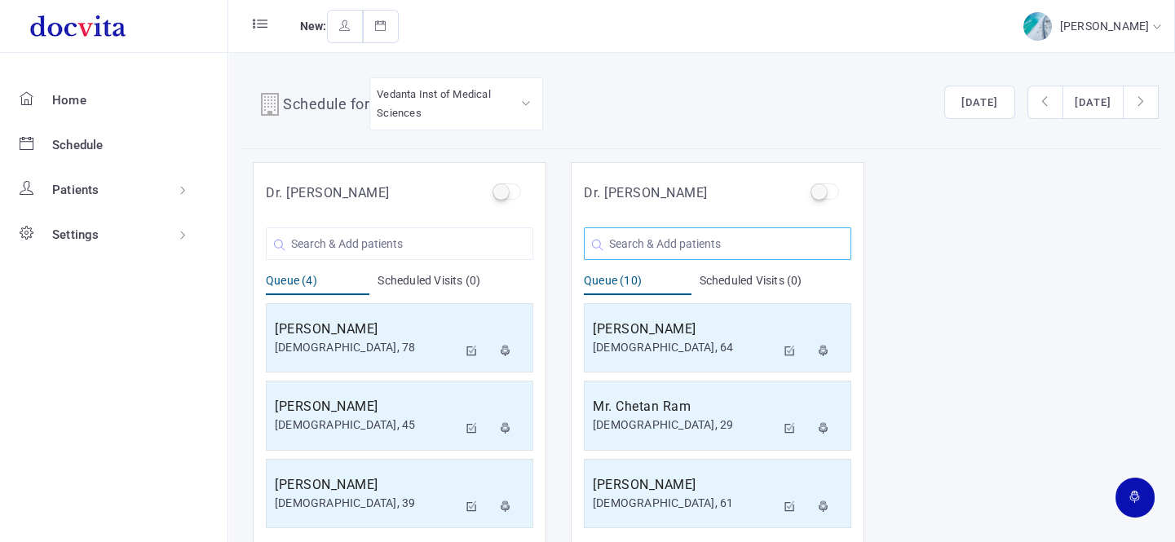
click at [660, 244] on input "text" at bounding box center [717, 243] width 267 height 33
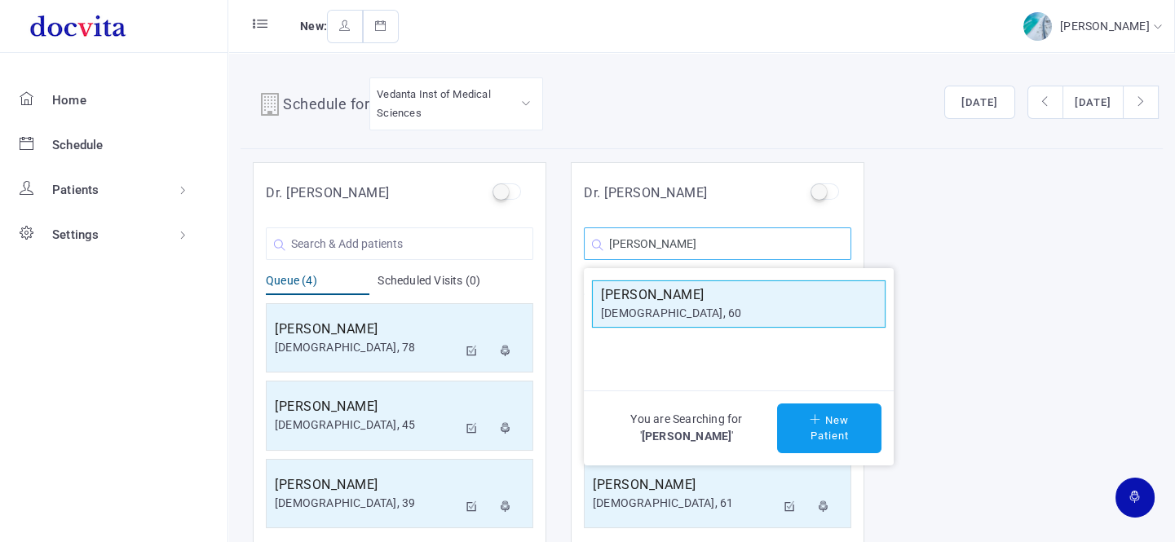
type input "[PERSON_NAME]"
click at [692, 306] on div "[DEMOGRAPHIC_DATA], 60" at bounding box center [739, 313] width 276 height 17
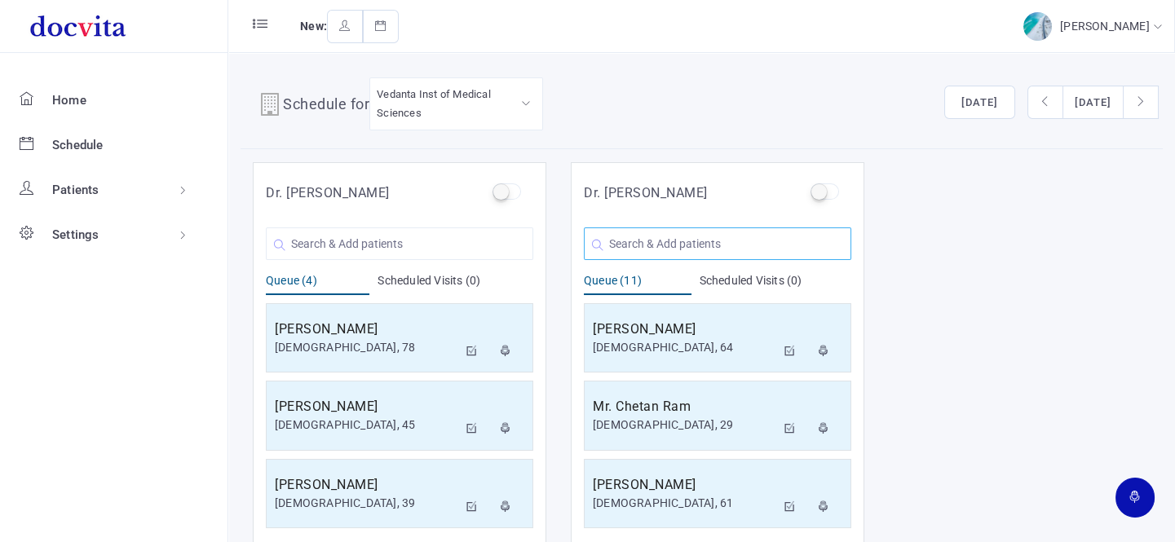
click at [663, 238] on input "text" at bounding box center [717, 243] width 267 height 33
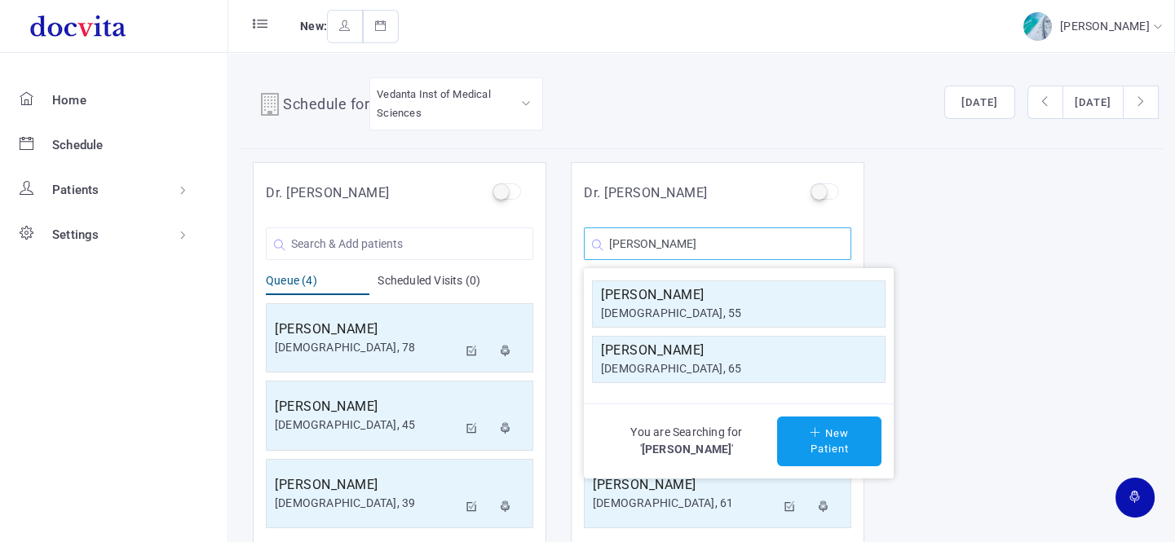
type input "[PERSON_NAME]"
click at [699, 374] on div "[DEMOGRAPHIC_DATA], 65" at bounding box center [739, 368] width 276 height 17
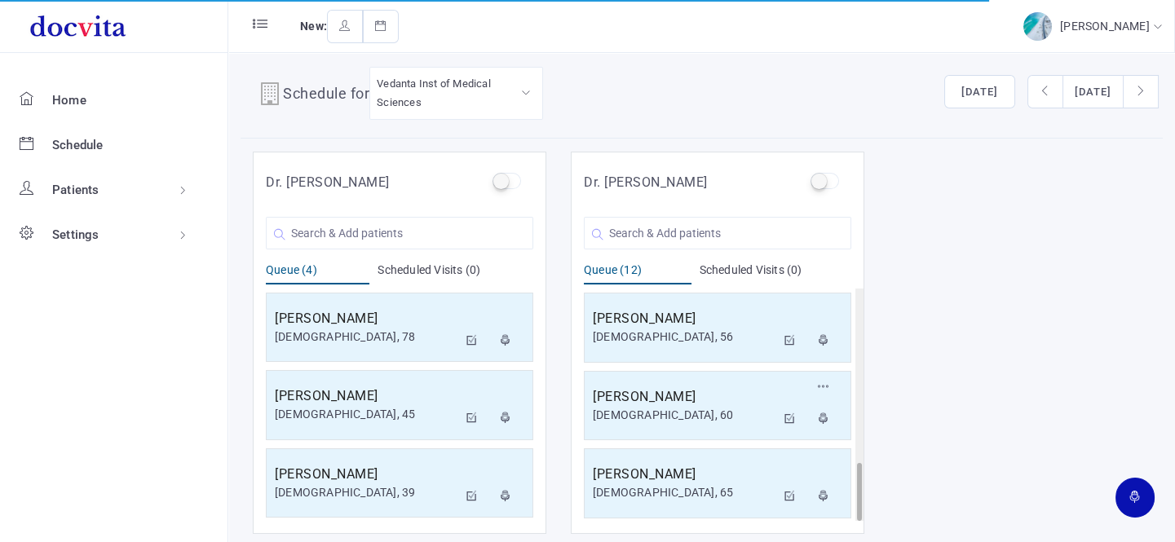
scroll to position [13, 0]
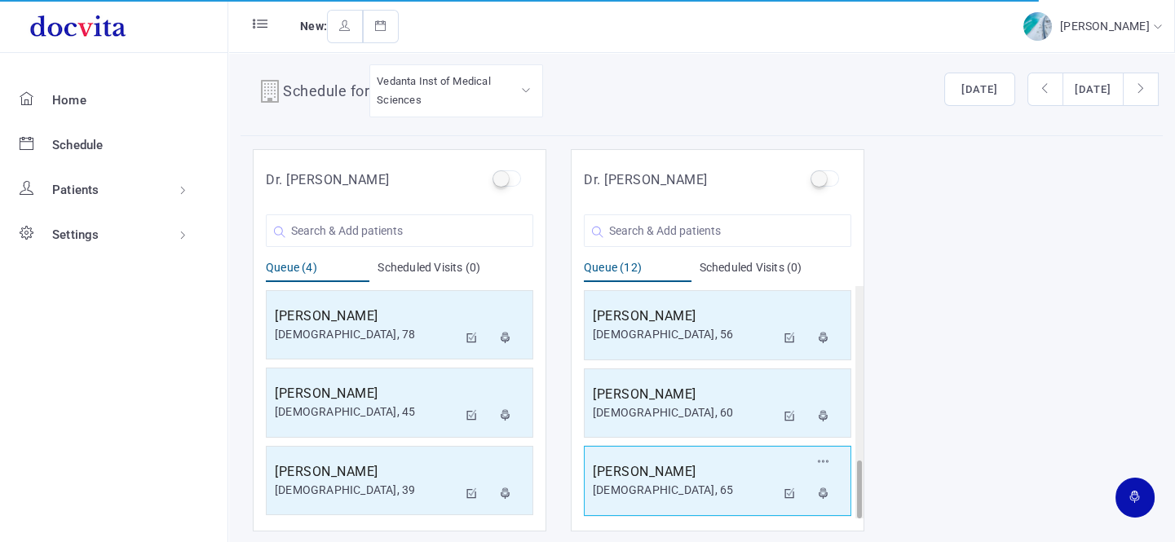
click at [661, 482] on div "[DEMOGRAPHIC_DATA], 65" at bounding box center [684, 490] width 183 height 17
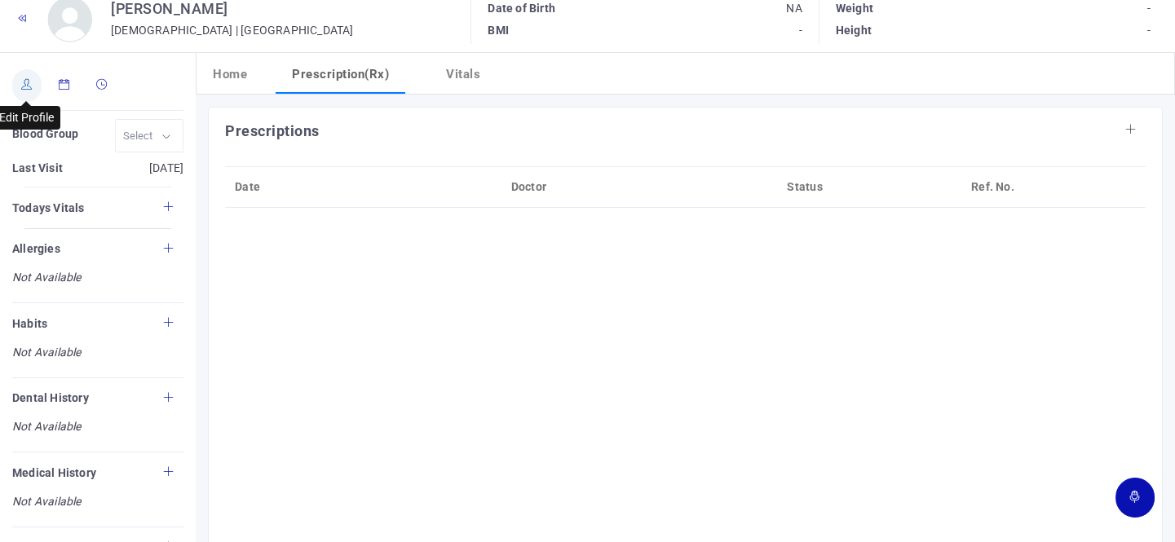
click at [24, 82] on icon at bounding box center [26, 84] width 11 height 11
type input "[PERSON_NAME]"
type input "65"
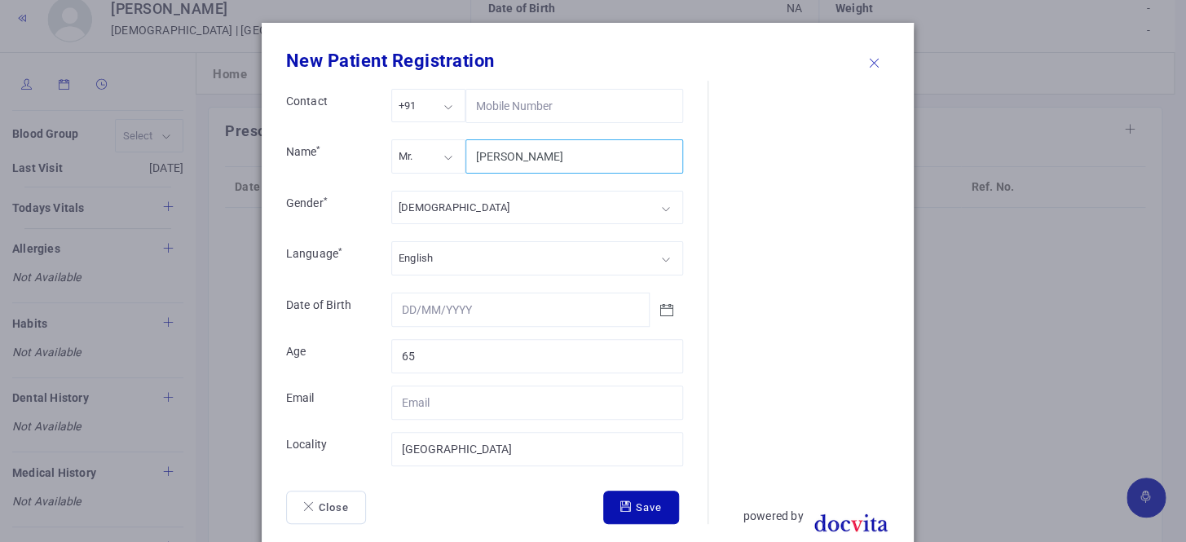
click at [514, 155] on input "[PERSON_NAME]" at bounding box center [574, 156] width 218 height 34
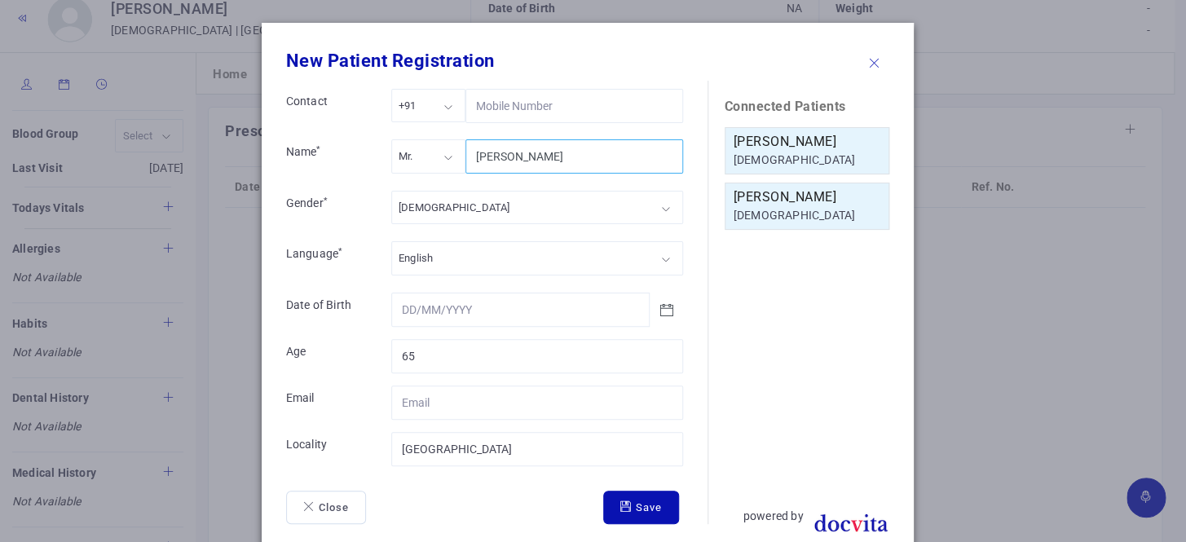
type input "[PERSON_NAME]"
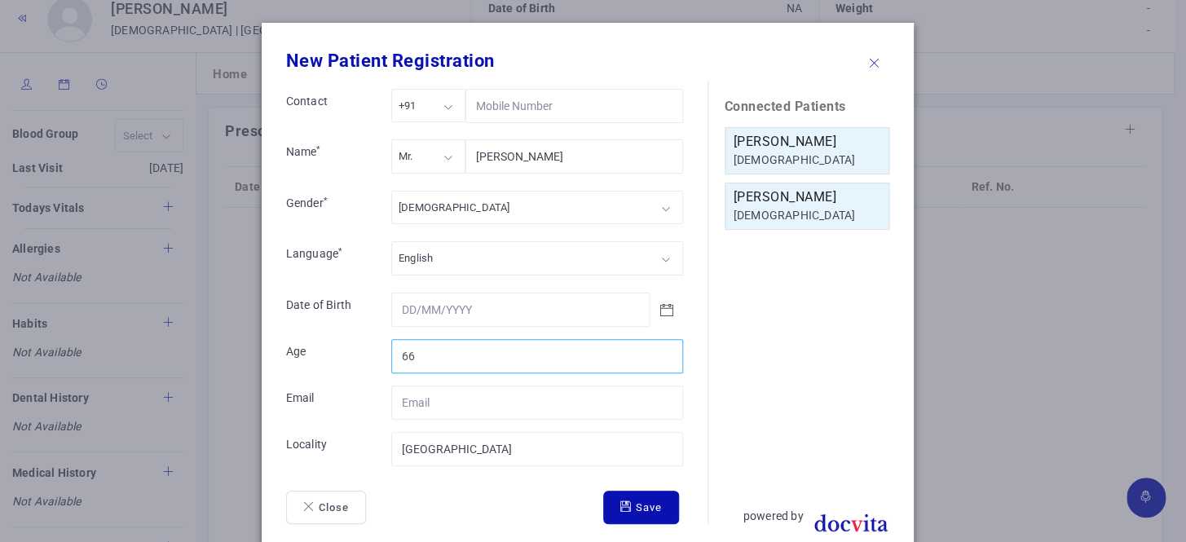
click at [659, 350] on input "66" at bounding box center [537, 356] width 292 height 34
click at [659, 350] on input "67" at bounding box center [537, 356] width 292 height 34
click at [659, 350] on input "68" at bounding box center [537, 356] width 292 height 34
click at [659, 350] on input "69" at bounding box center [537, 356] width 292 height 34
click at [659, 350] on input "70" at bounding box center [537, 356] width 292 height 34
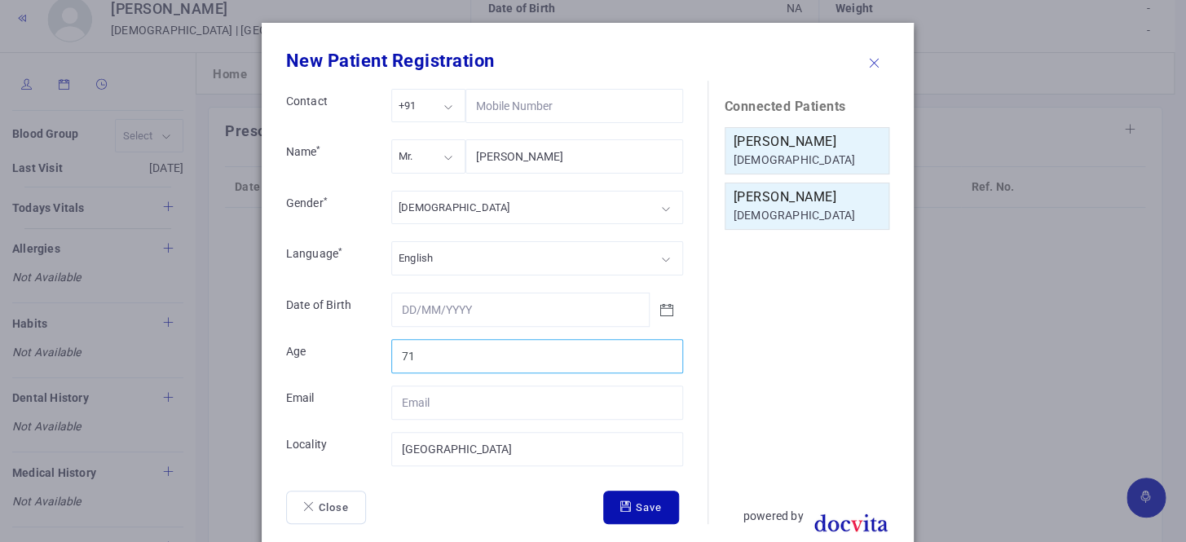
click at [659, 350] on input "71" at bounding box center [537, 356] width 292 height 34
click at [659, 350] on input "72" at bounding box center [537, 356] width 292 height 34
click at [659, 350] on input "73" at bounding box center [537, 356] width 292 height 34
type input "74"
click at [659, 350] on input "74" at bounding box center [537, 356] width 292 height 34
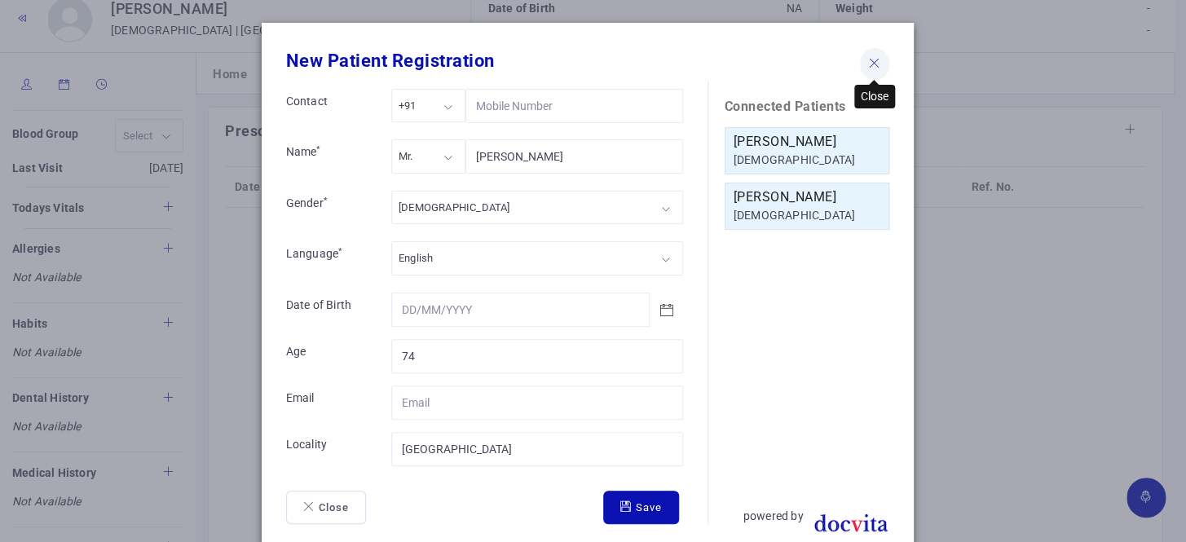
click at [869, 60] on icon at bounding box center [874, 63] width 11 height 11
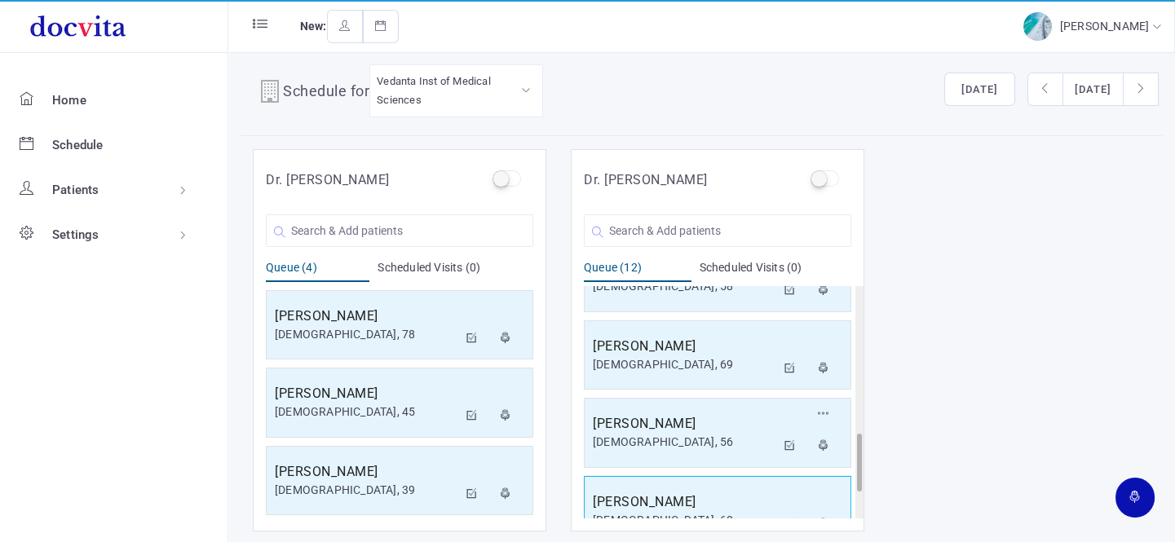
scroll to position [700, 0]
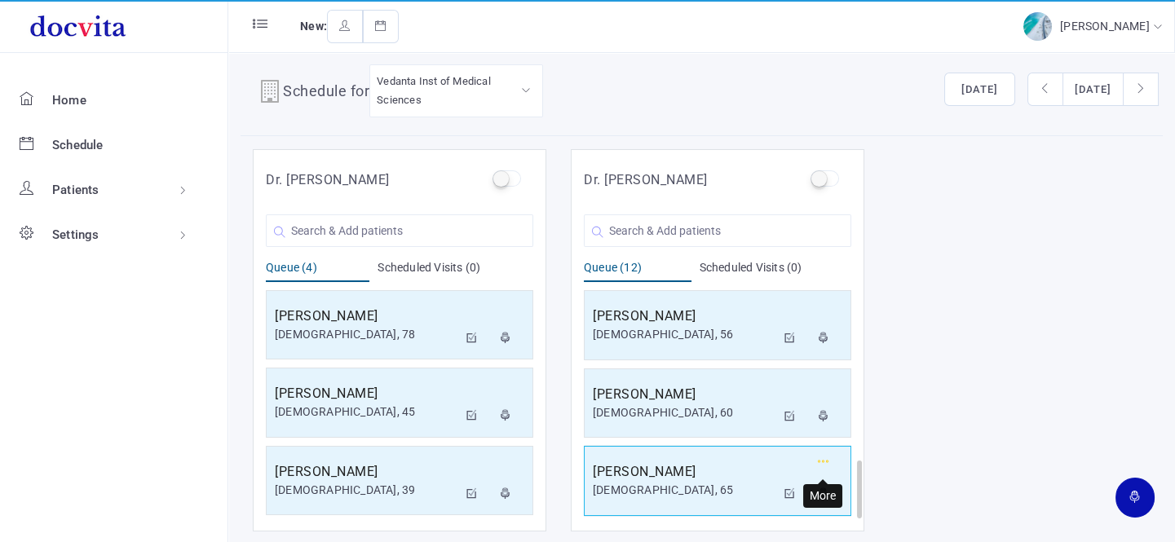
click at [824, 457] on icon "button" at bounding box center [823, 462] width 11 height 11
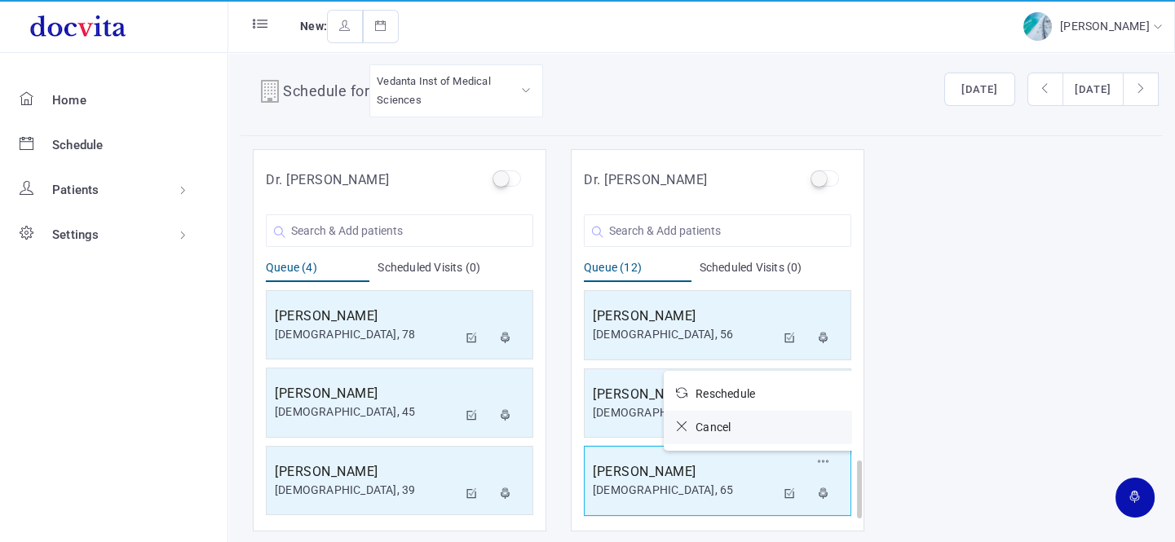
click at [678, 421] on icon at bounding box center [686, 426] width 20 height 11
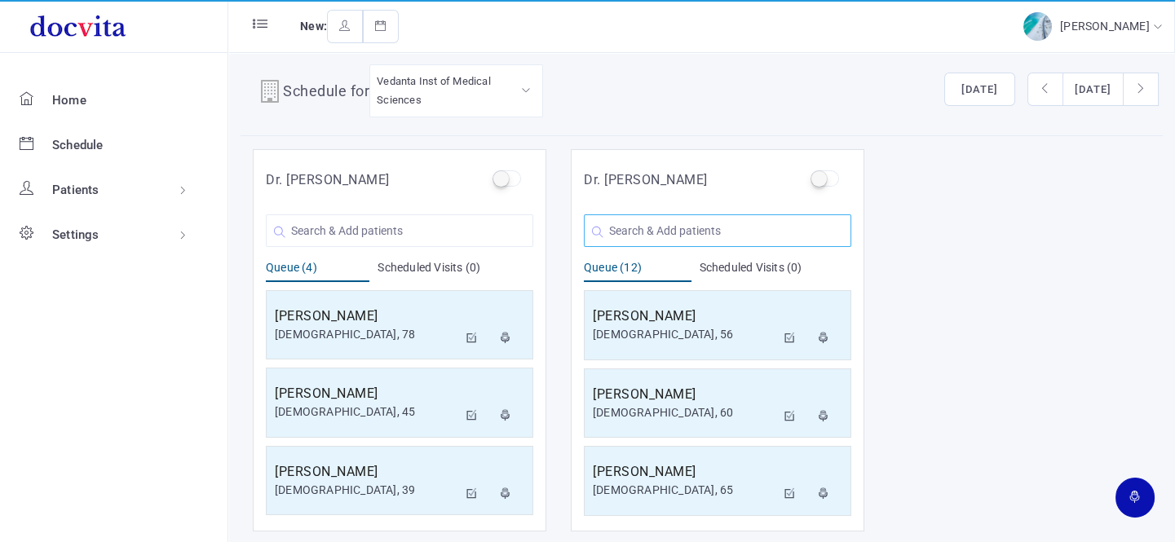
click at [677, 223] on input "text" at bounding box center [717, 230] width 267 height 33
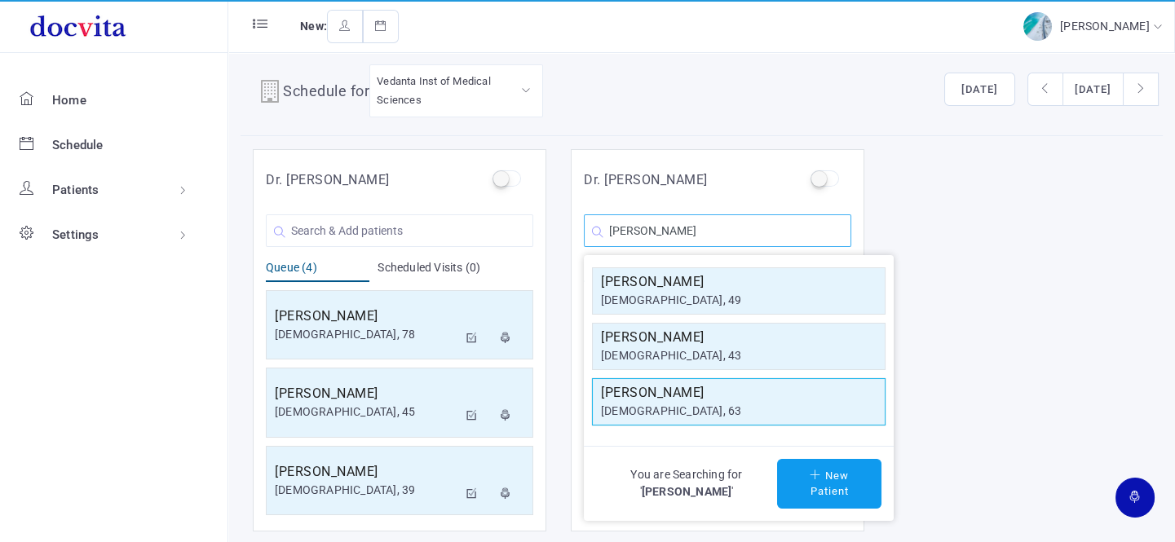
type input "[PERSON_NAME]"
click at [667, 406] on div "[DEMOGRAPHIC_DATA], 63" at bounding box center [739, 411] width 276 height 17
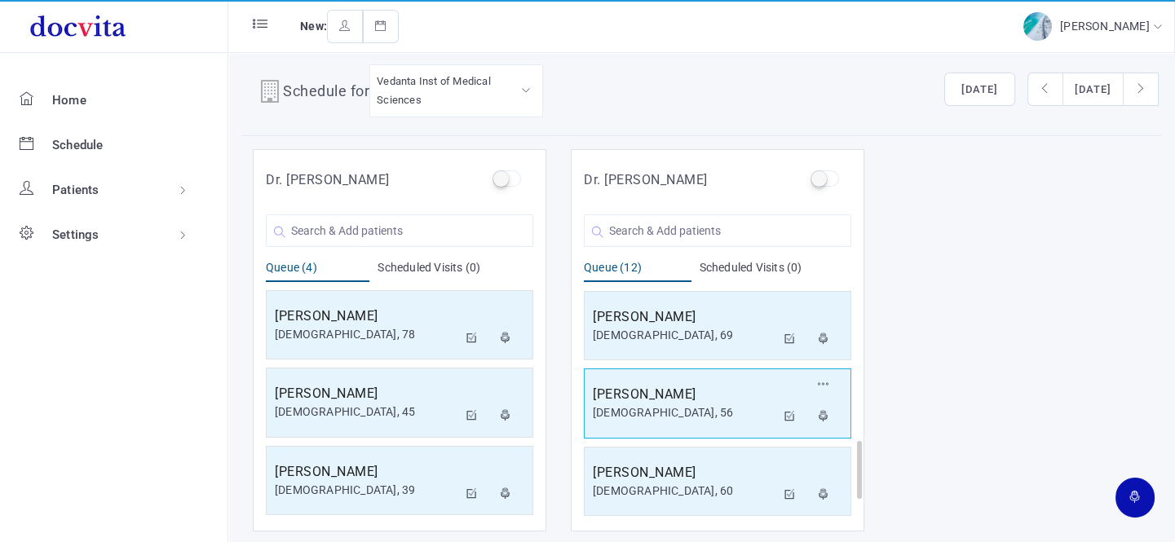
scroll to position [700, 0]
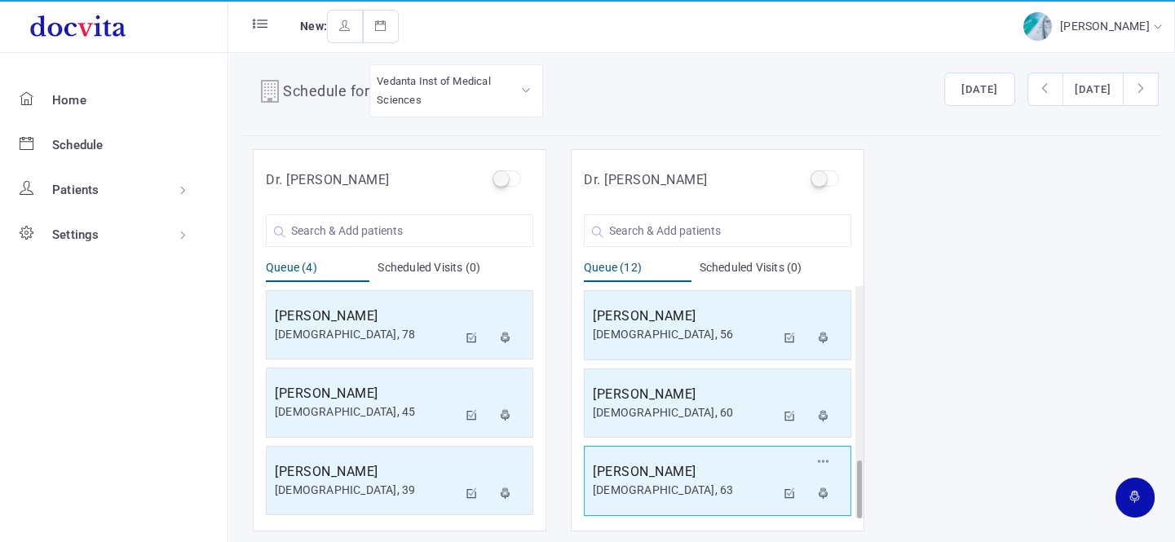
click at [693, 469] on h5 "[PERSON_NAME]" at bounding box center [684, 472] width 183 height 20
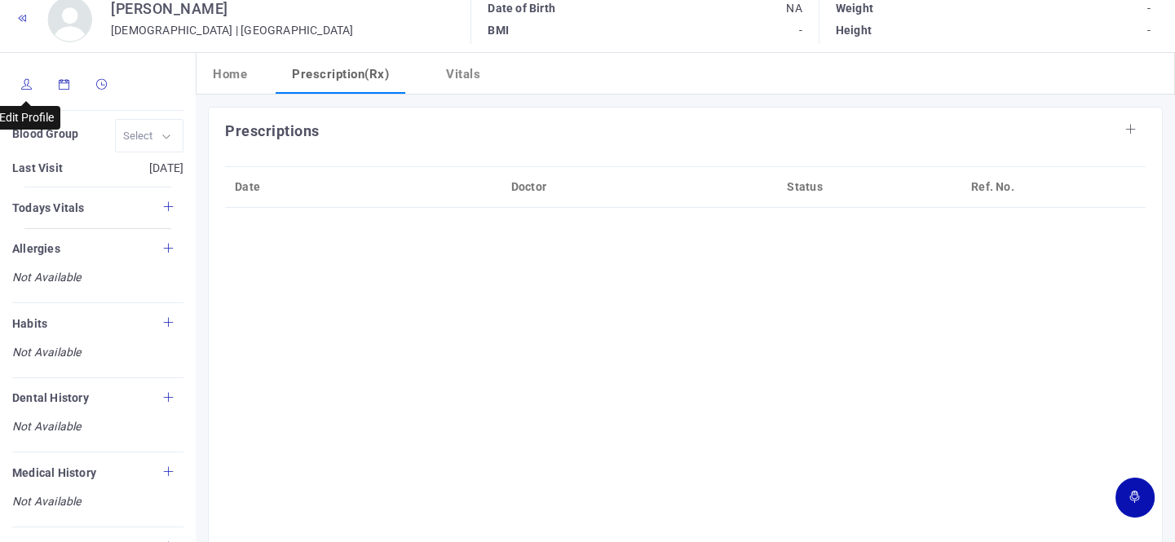
click at [25, 82] on icon at bounding box center [26, 84] width 11 height 11
type input "[PERSON_NAME]"
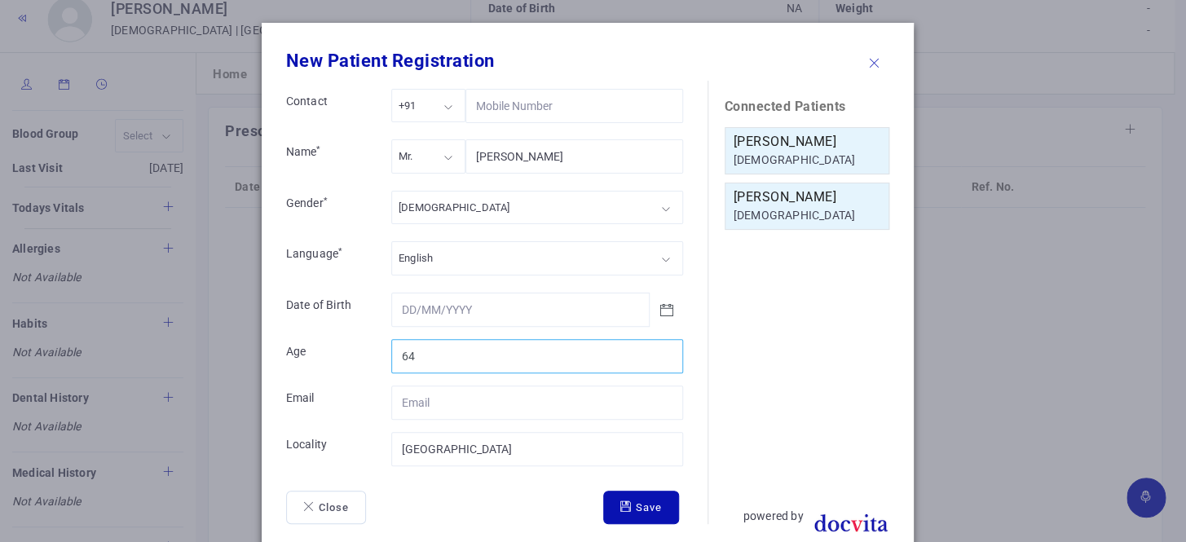
click at [659, 348] on input "64" at bounding box center [537, 356] width 292 height 34
click at [659, 348] on input "65" at bounding box center [537, 356] width 292 height 34
click at [659, 348] on input "66" at bounding box center [537, 356] width 292 height 34
click at [659, 349] on input "67" at bounding box center [537, 356] width 292 height 34
click at [659, 349] on input "68" at bounding box center [537, 356] width 292 height 34
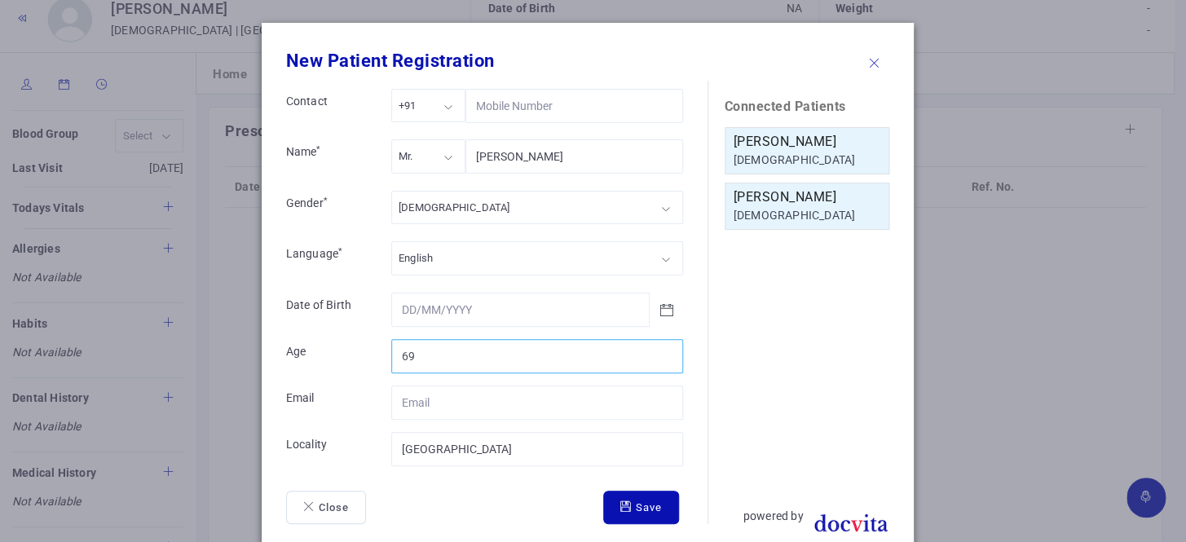
click at [659, 349] on input "69" at bounding box center [537, 356] width 292 height 34
click at [659, 349] on input "70" at bounding box center [537, 356] width 292 height 34
click at [659, 349] on input "71" at bounding box center [537, 356] width 292 height 34
click at [659, 349] on input "72" at bounding box center [537, 356] width 292 height 34
click at [659, 349] on input "73" at bounding box center [537, 356] width 292 height 34
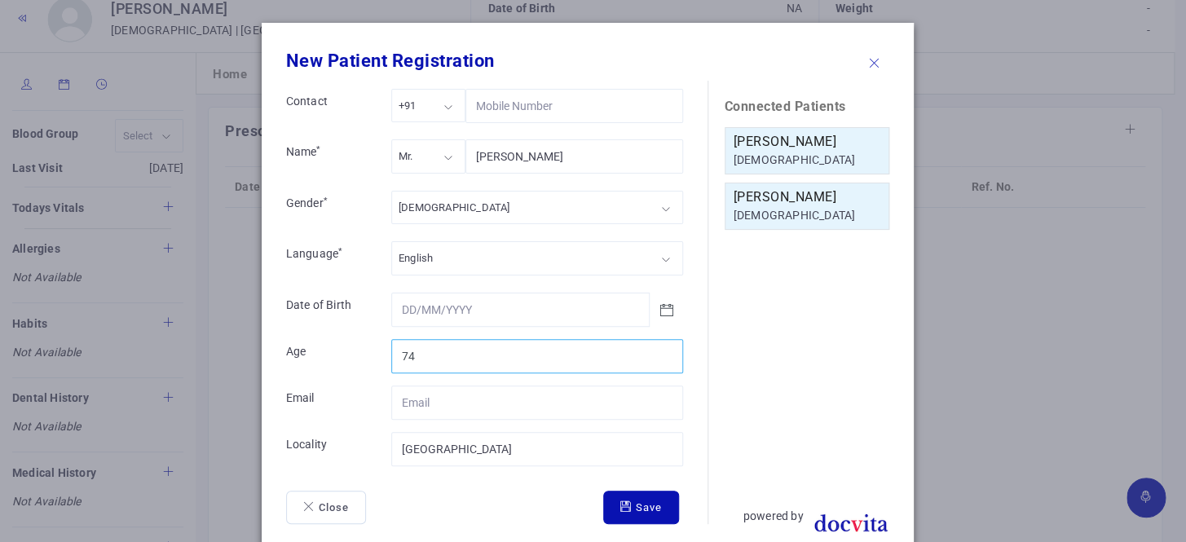
type input "74"
click at [660, 346] on input "74" at bounding box center [537, 356] width 292 height 34
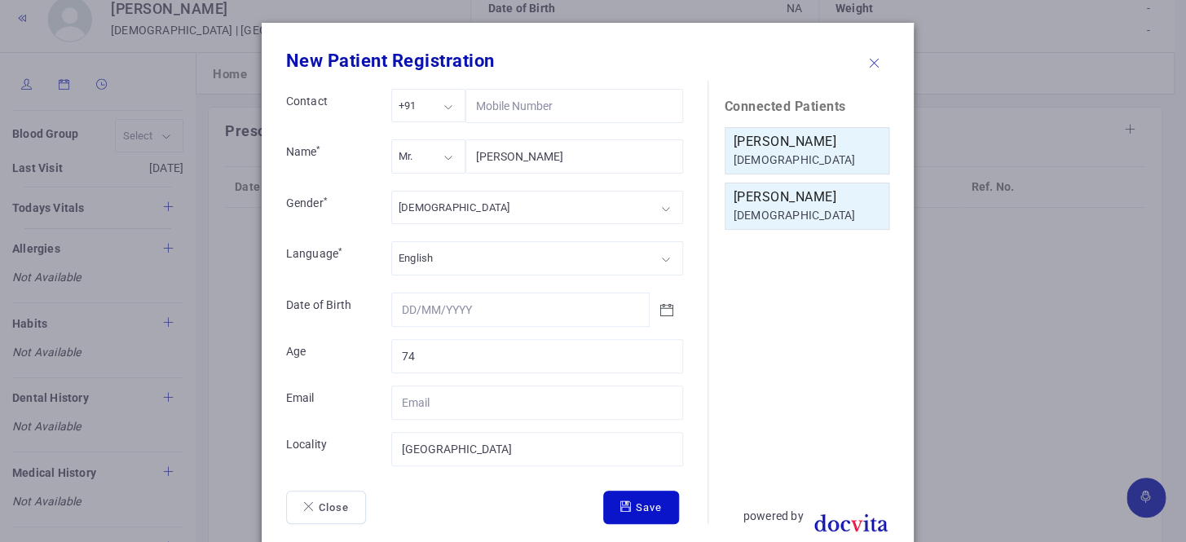
click at [647, 505] on button "Save" at bounding box center [641, 508] width 76 height 34
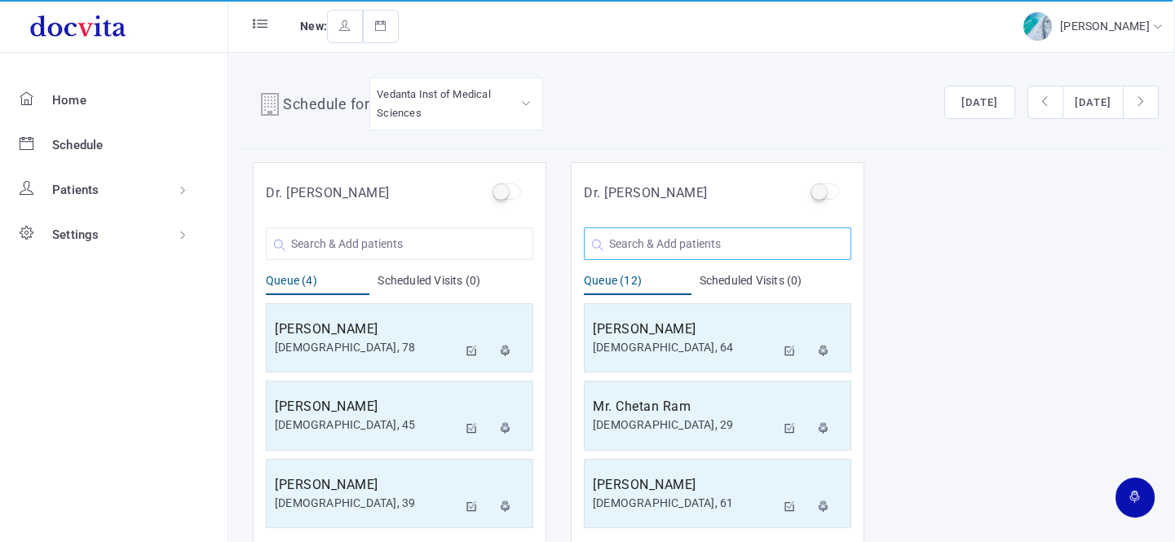
click at [648, 241] on input "text" at bounding box center [717, 243] width 267 height 33
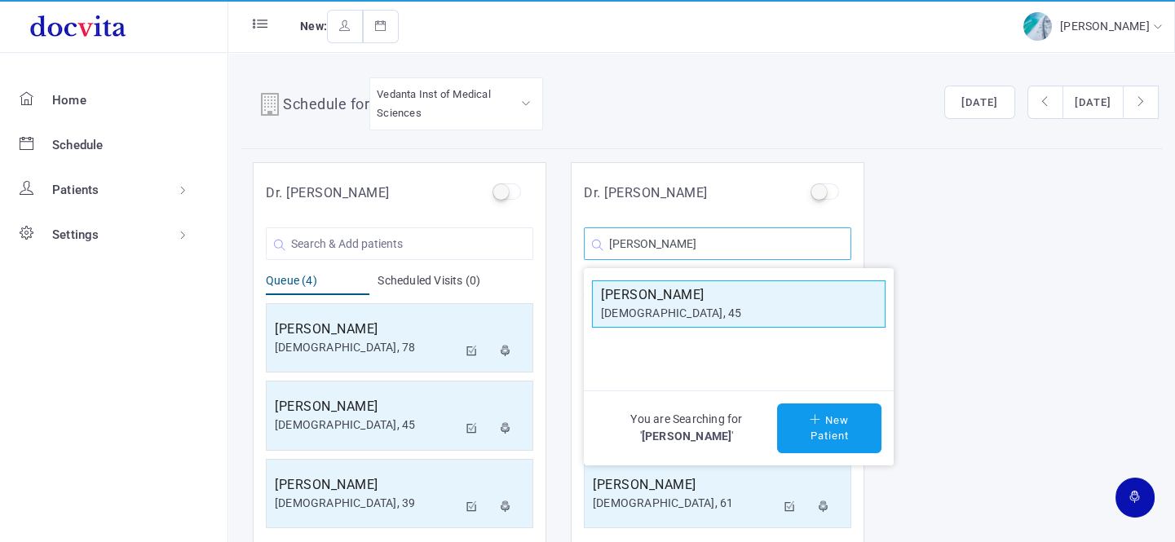
type input "[PERSON_NAME]"
click at [683, 305] on div "[DEMOGRAPHIC_DATA], 45" at bounding box center [739, 313] width 276 height 17
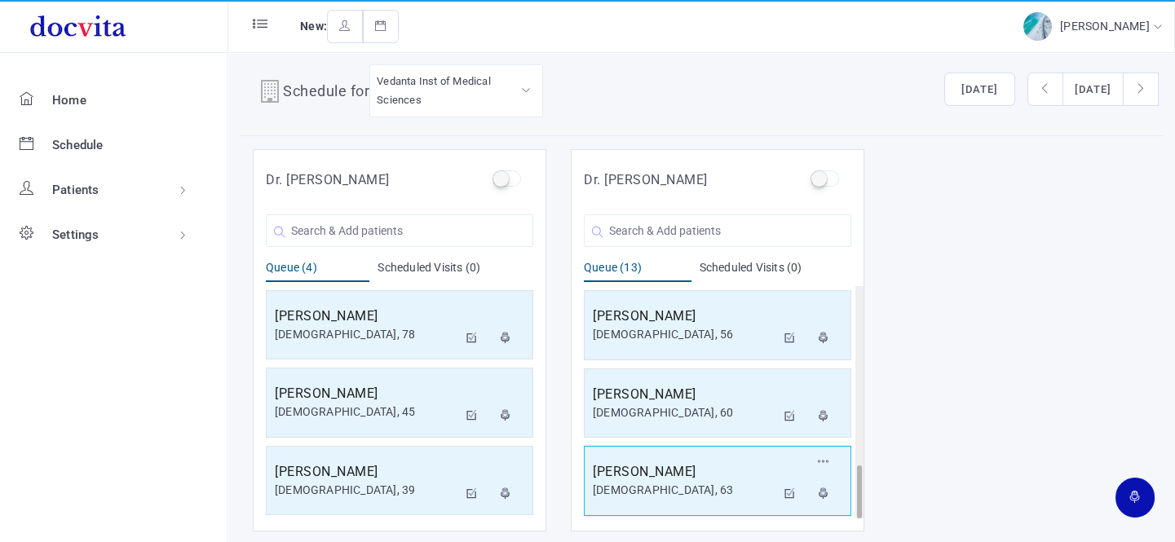
scroll to position [778, 0]
click at [675, 470] on h5 "[PERSON_NAME] [PERSON_NAME]" at bounding box center [684, 472] width 183 height 39
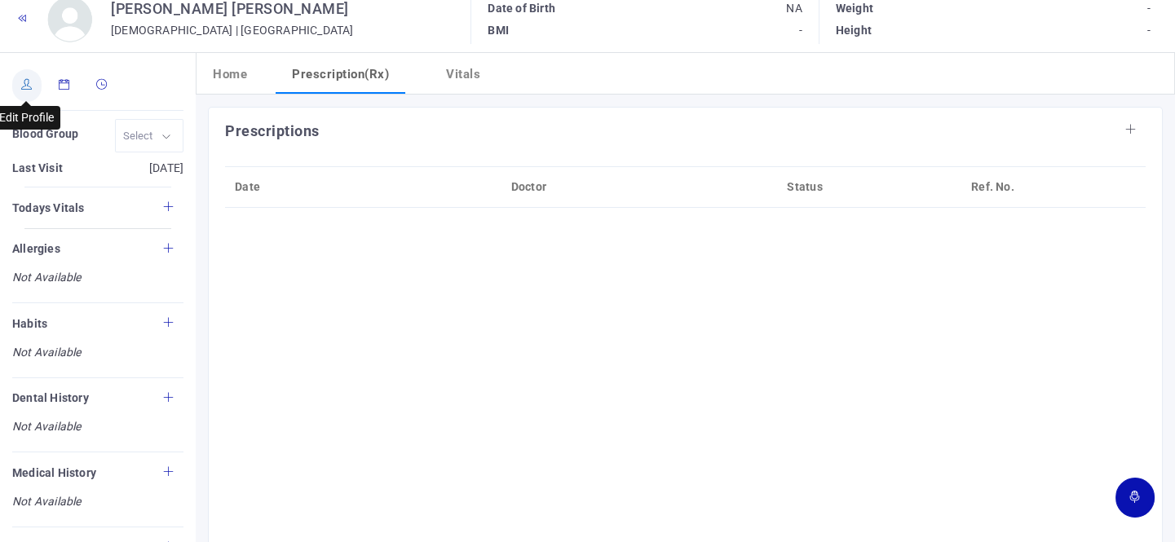
click at [18, 85] on link at bounding box center [26, 85] width 29 height 33
type input "[PERSON_NAME]"
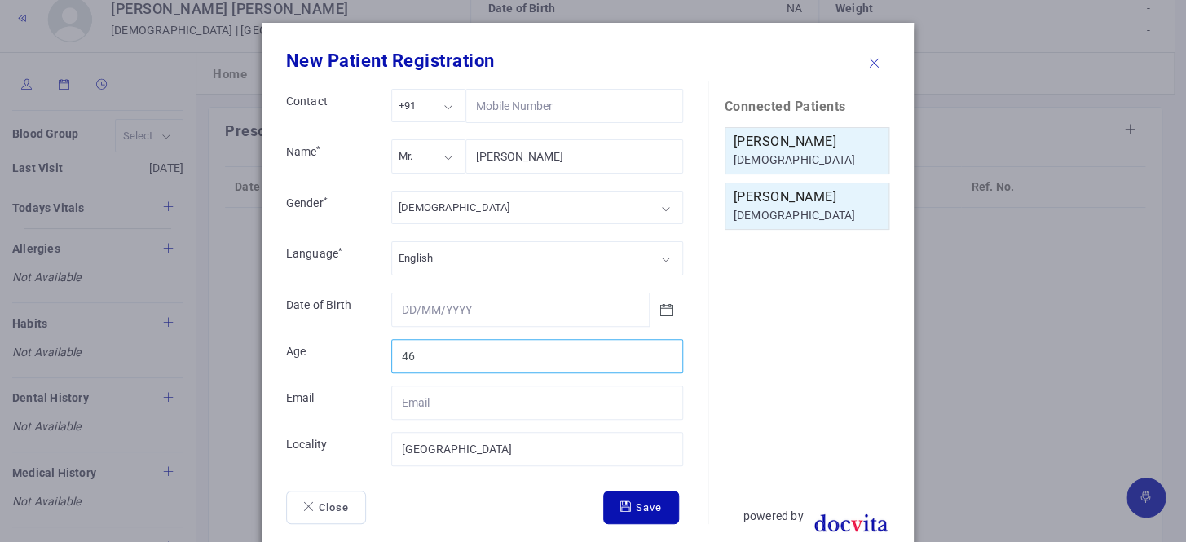
click at [660, 349] on input "46" at bounding box center [537, 356] width 292 height 34
click at [660, 349] on input "47" at bounding box center [537, 356] width 292 height 34
click at [660, 349] on input "48" at bounding box center [537, 356] width 292 height 34
type input "49"
click at [660, 349] on input "49" at bounding box center [537, 356] width 292 height 34
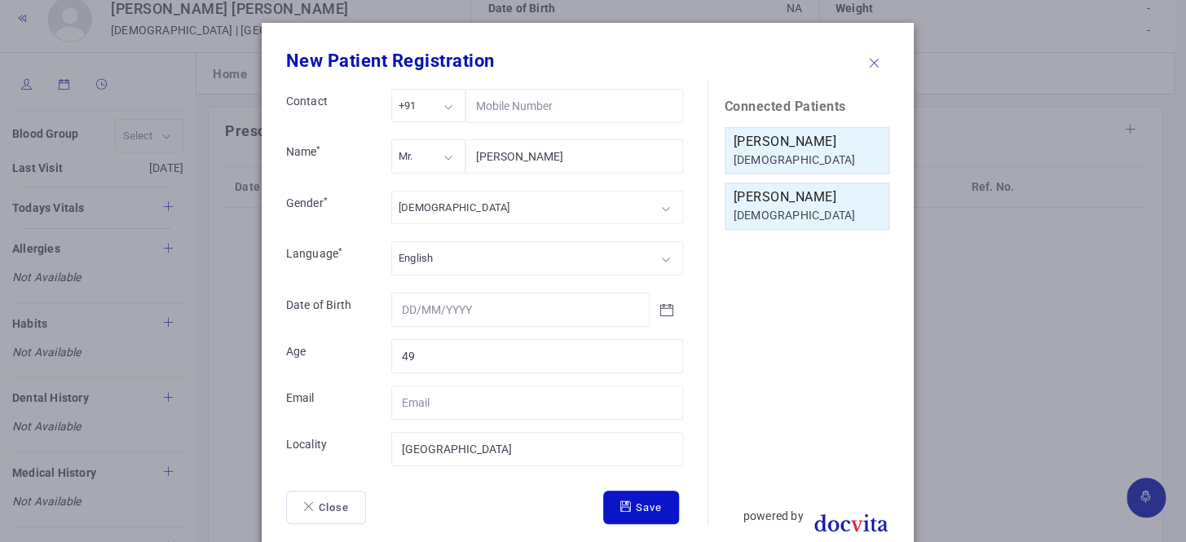
click at [644, 496] on button "Save" at bounding box center [641, 508] width 76 height 34
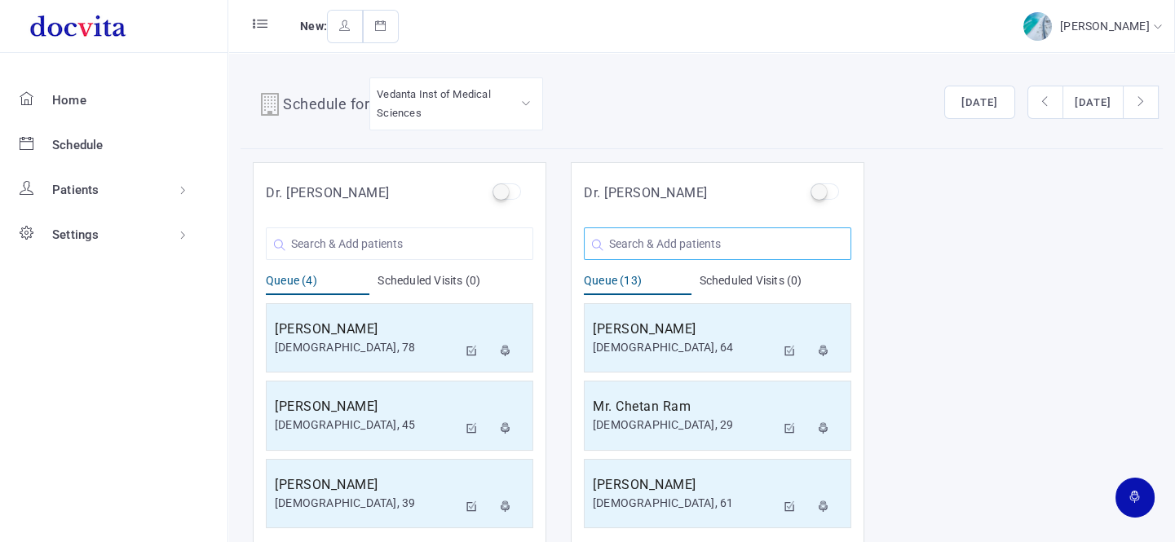
click at [677, 240] on input "text" at bounding box center [717, 243] width 267 height 33
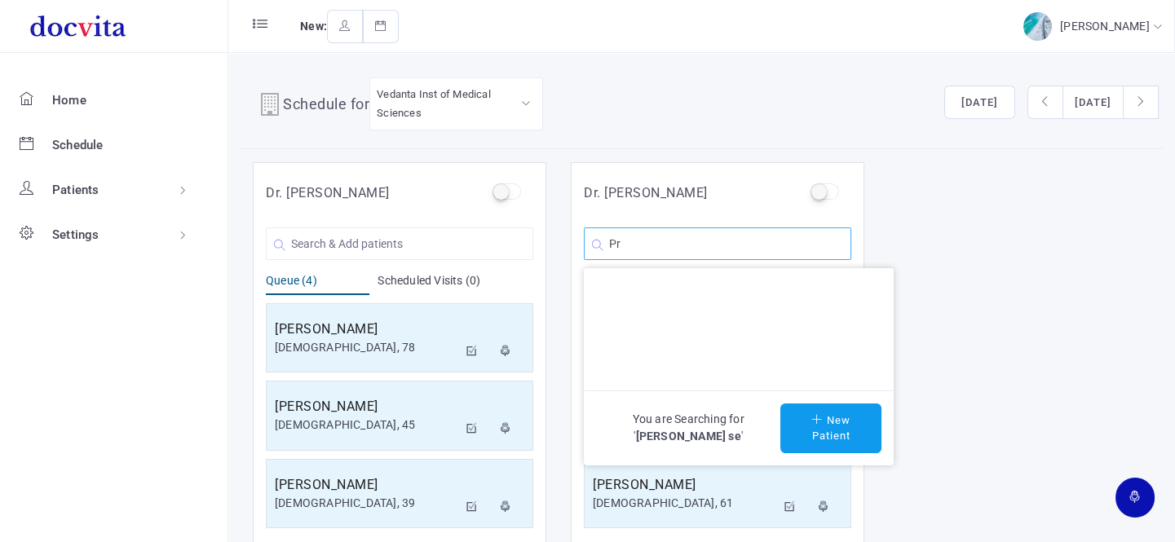
type input "P"
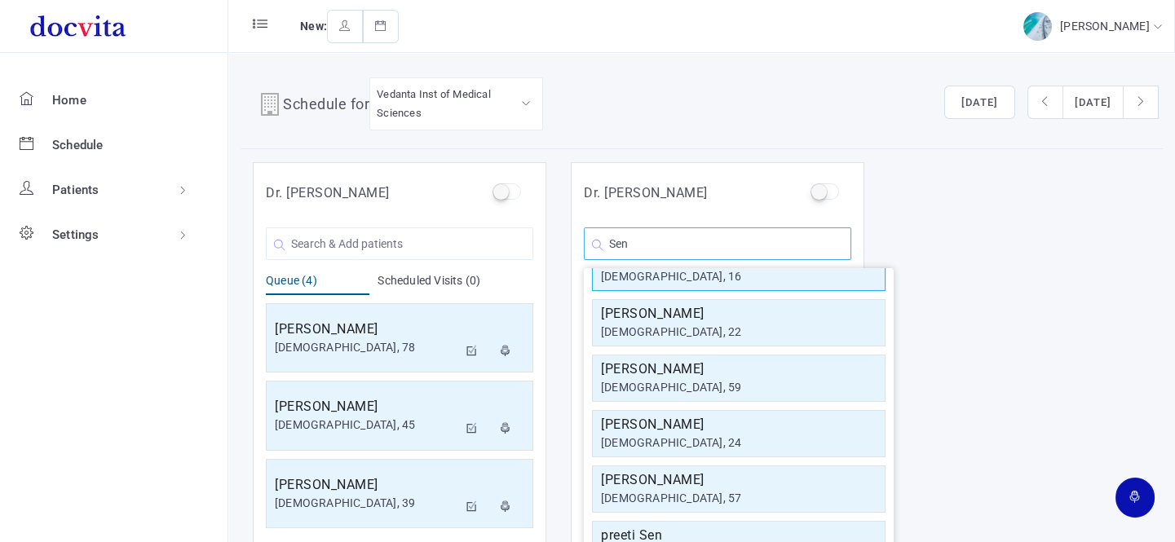
scroll to position [222, 0]
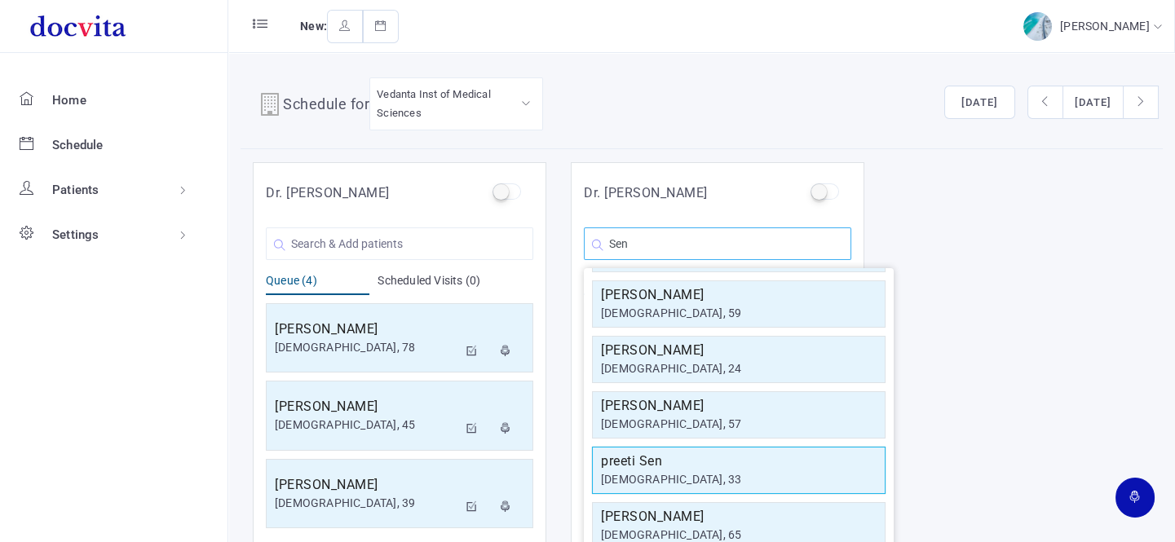
type input "Sen"
click at [677, 463] on h5 "preeti Sen" at bounding box center [739, 462] width 276 height 20
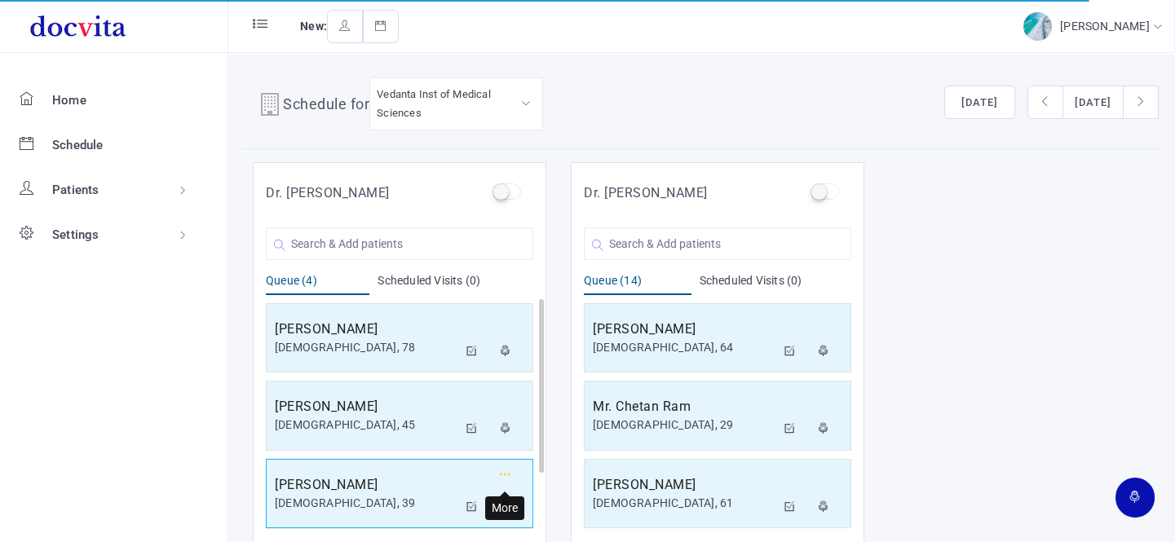
click at [507, 471] on icon "button" at bounding box center [505, 475] width 11 height 11
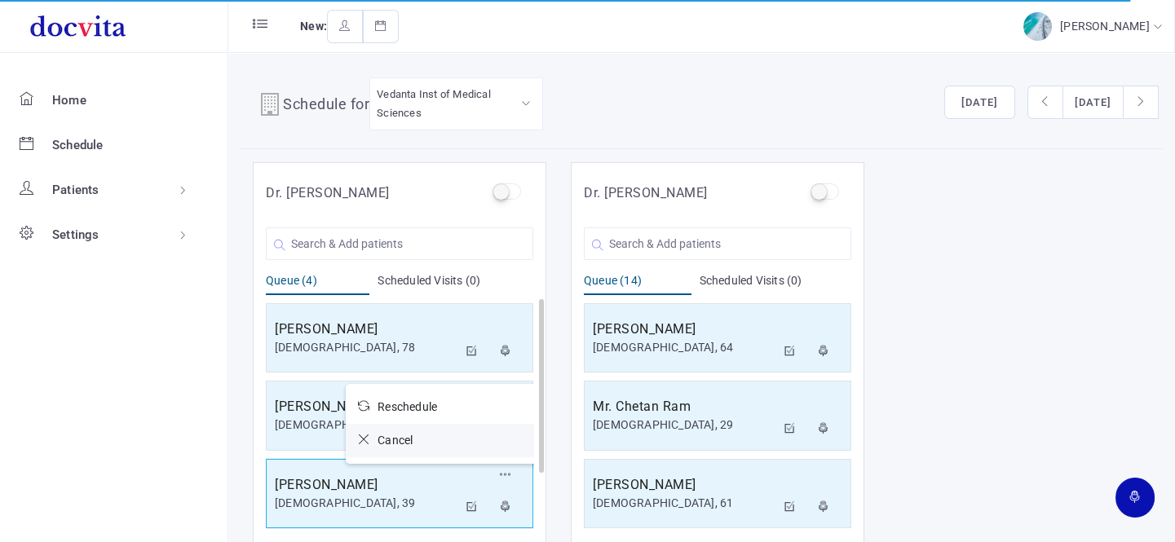
click at [364, 436] on icon at bounding box center [368, 439] width 20 height 11
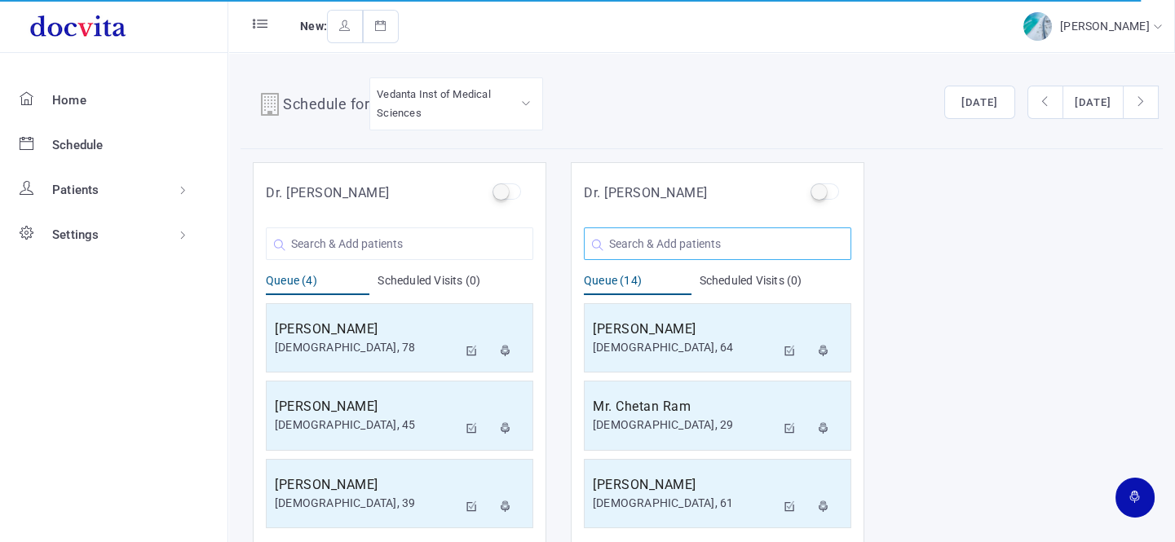
click at [690, 245] on input "text" at bounding box center [717, 243] width 267 height 33
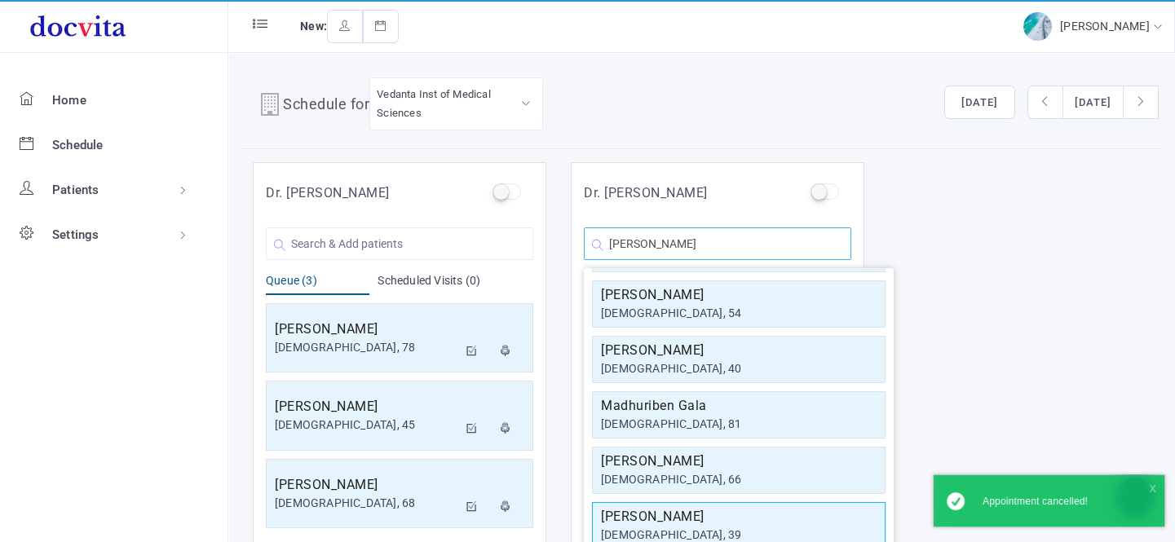
type input "[PERSON_NAME]"
click at [695, 527] on div "[DEMOGRAPHIC_DATA], 39" at bounding box center [739, 535] width 276 height 17
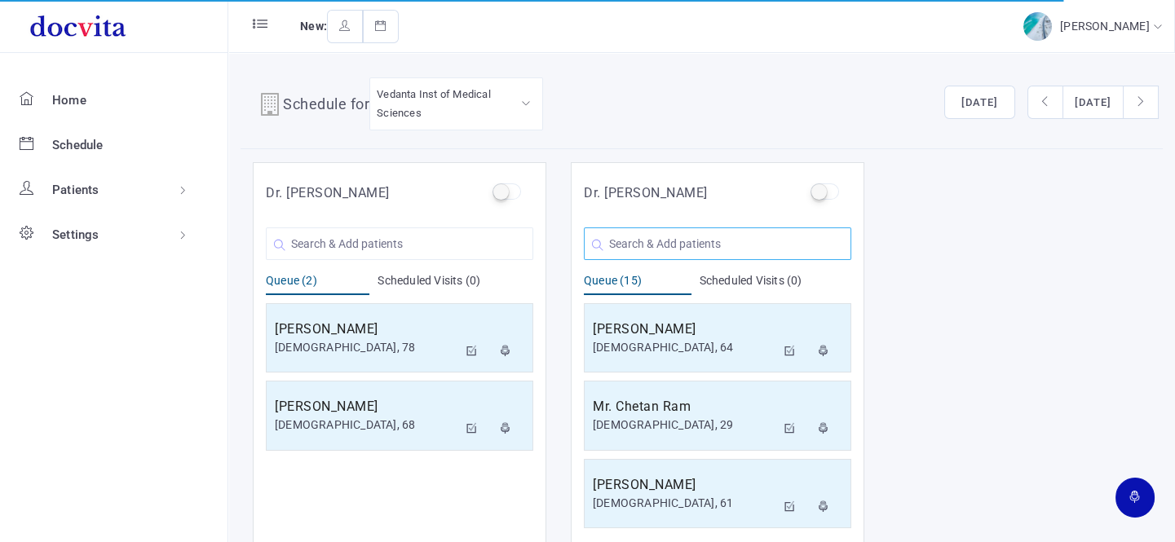
click at [678, 244] on input "text" at bounding box center [717, 243] width 267 height 33
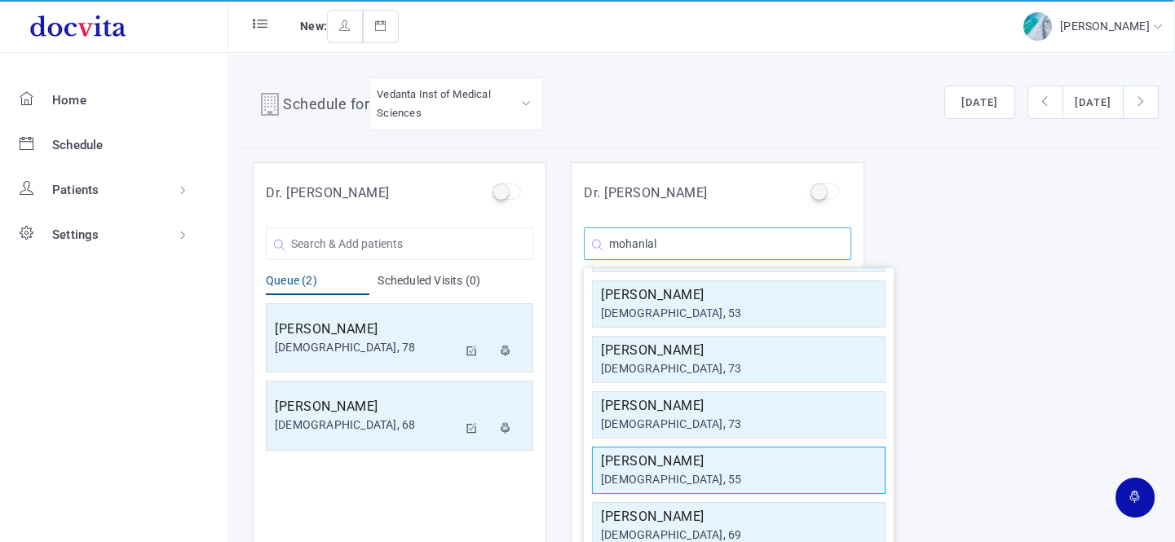
type input "mohanlal"
click at [693, 467] on h5 "[PERSON_NAME]" at bounding box center [739, 462] width 276 height 20
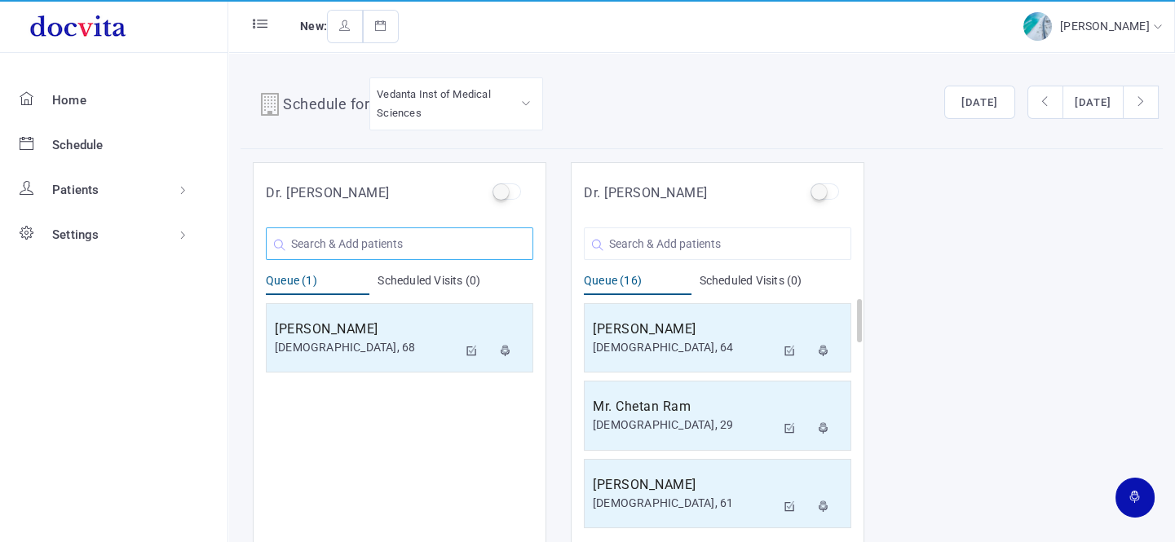
click at [452, 241] on input "text" at bounding box center [399, 243] width 267 height 33
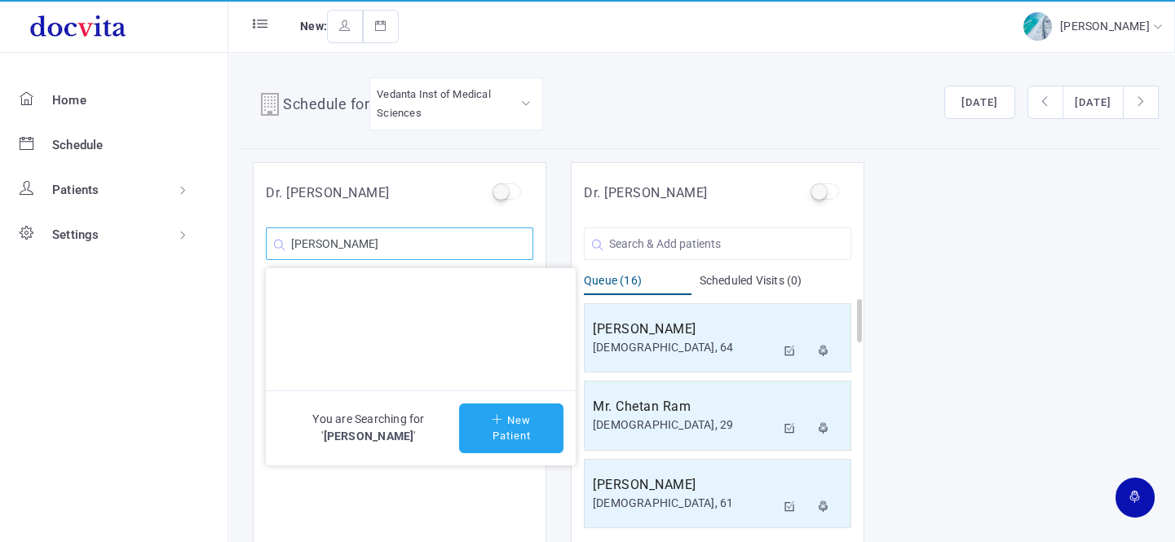
type input "[PERSON_NAME]"
click at [520, 430] on button "New Patient" at bounding box center [511, 429] width 104 height 50
type input "[PERSON_NAME]"
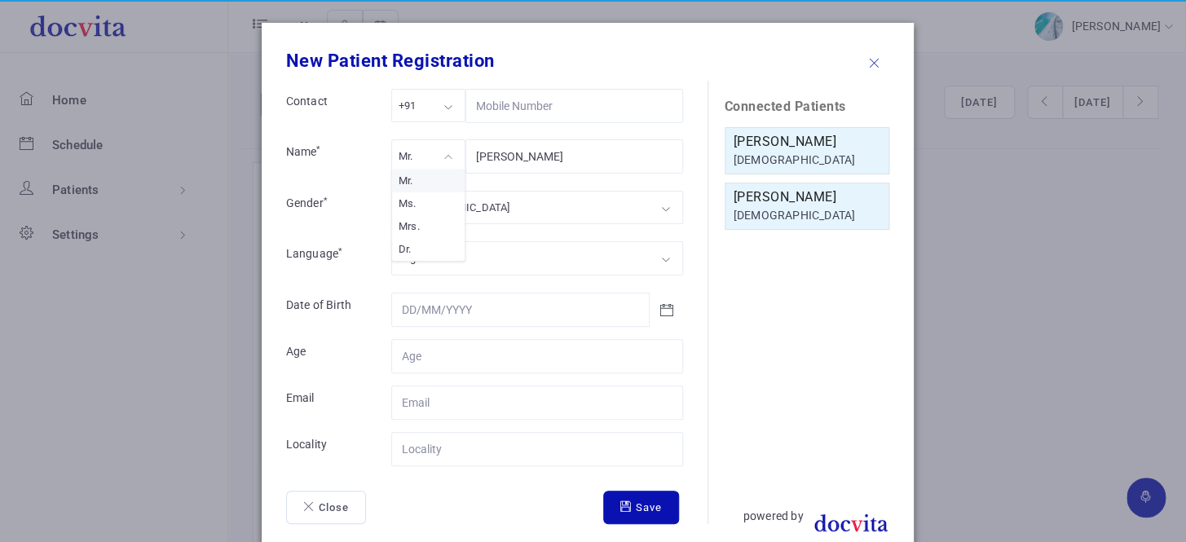
click at [435, 159] on div "Mr." at bounding box center [428, 155] width 74 height 33
click at [443, 212] on div "[DEMOGRAPHIC_DATA]" at bounding box center [537, 207] width 292 height 33
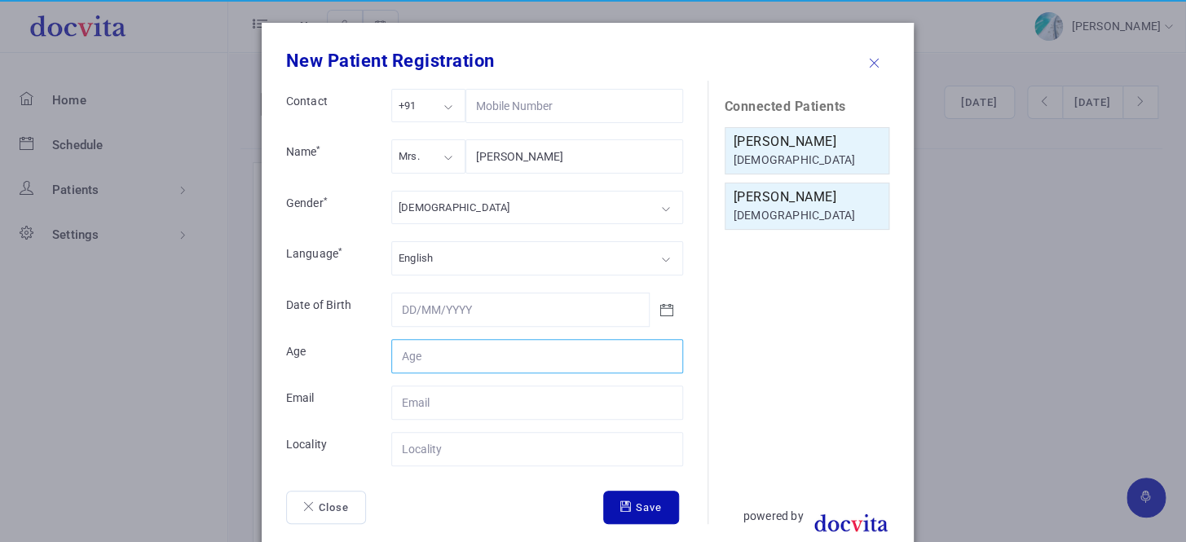
click at [461, 355] on input "Contact" at bounding box center [537, 356] width 292 height 34
type input "22"
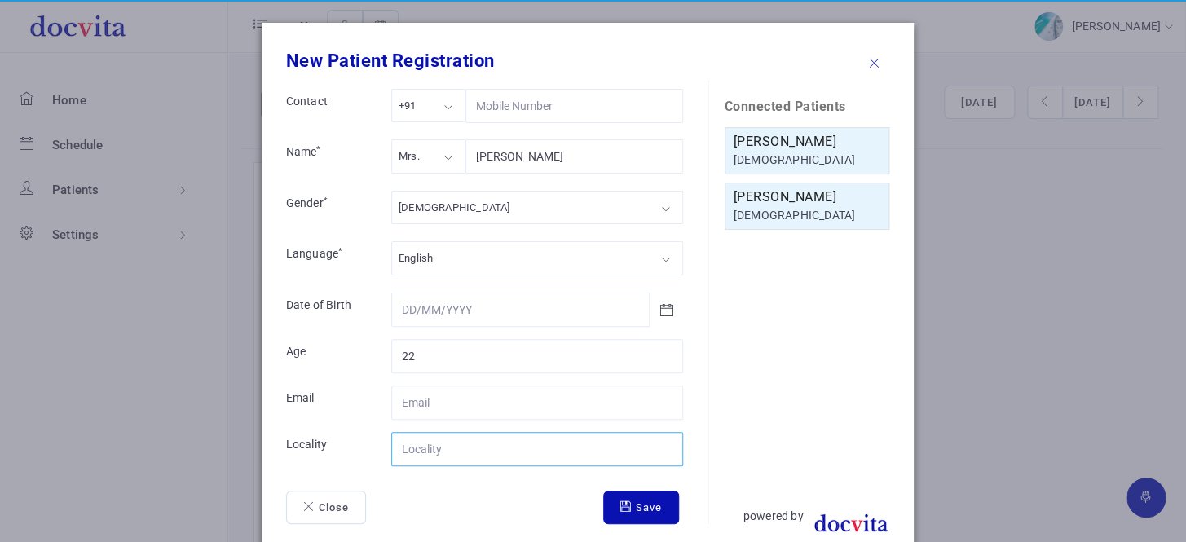
click at [481, 448] on input "Contact" at bounding box center [537, 449] width 292 height 34
type input "[GEOGRAPHIC_DATA]"
click at [624, 506] on icon "submit" at bounding box center [627, 506] width 15 height 11
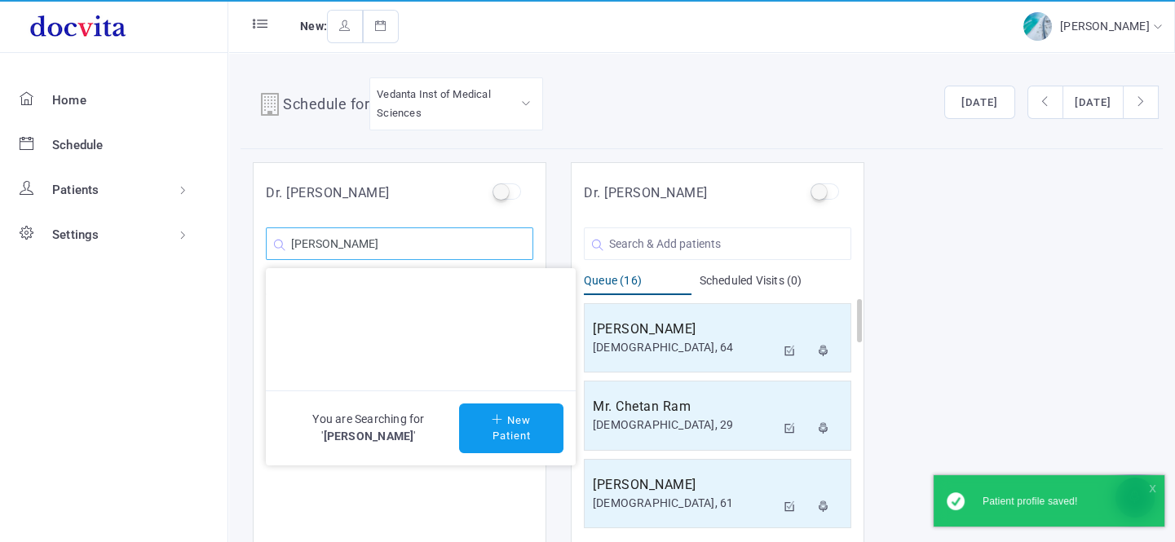
click at [432, 251] on input "[PERSON_NAME]" at bounding box center [399, 243] width 267 height 33
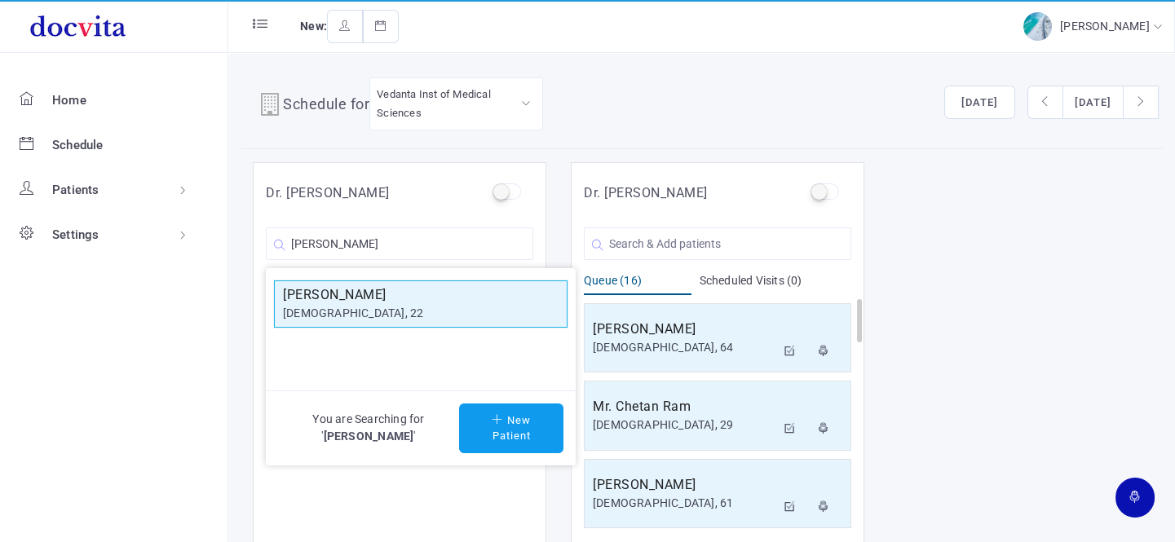
click at [395, 307] on div "[DEMOGRAPHIC_DATA], 22" at bounding box center [421, 313] width 276 height 17
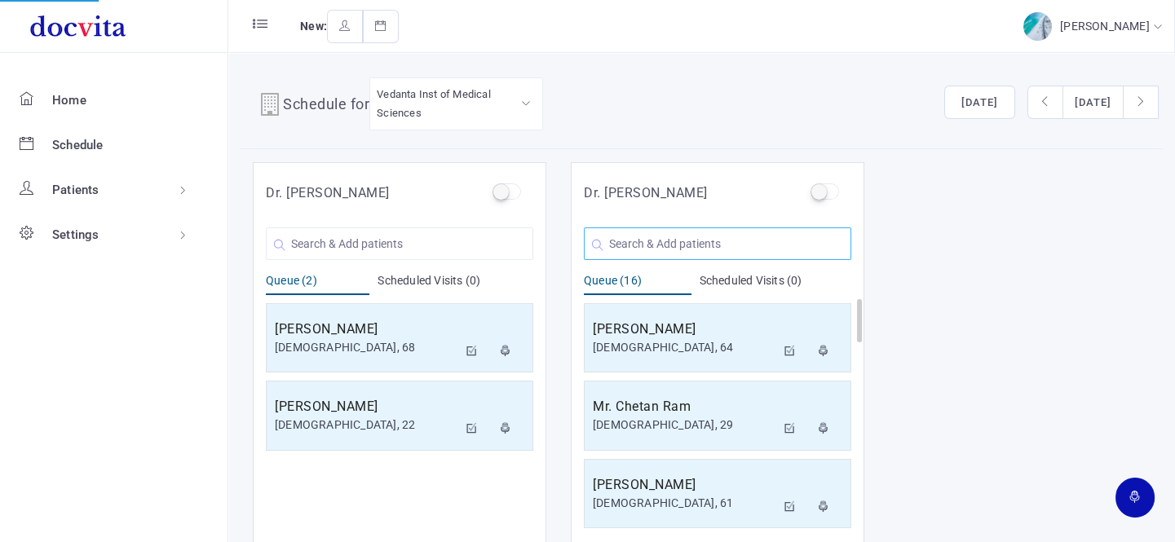
click at [652, 228] on input "text" at bounding box center [717, 243] width 267 height 33
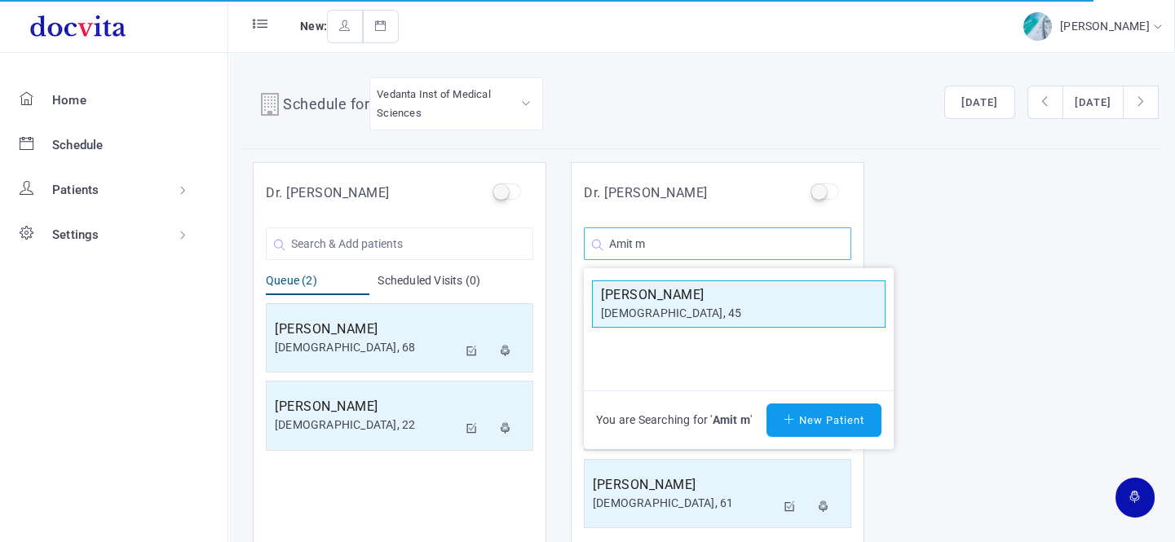
type input "Amit m"
click at [652, 315] on div "[DEMOGRAPHIC_DATA], 45" at bounding box center [739, 313] width 276 height 17
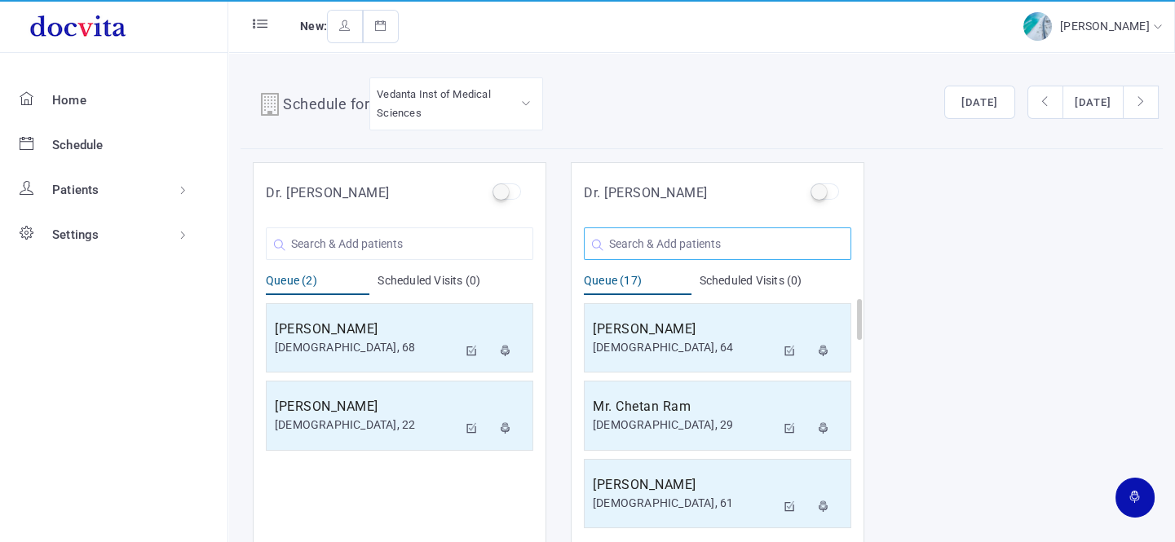
click at [676, 241] on input "text" at bounding box center [717, 243] width 267 height 33
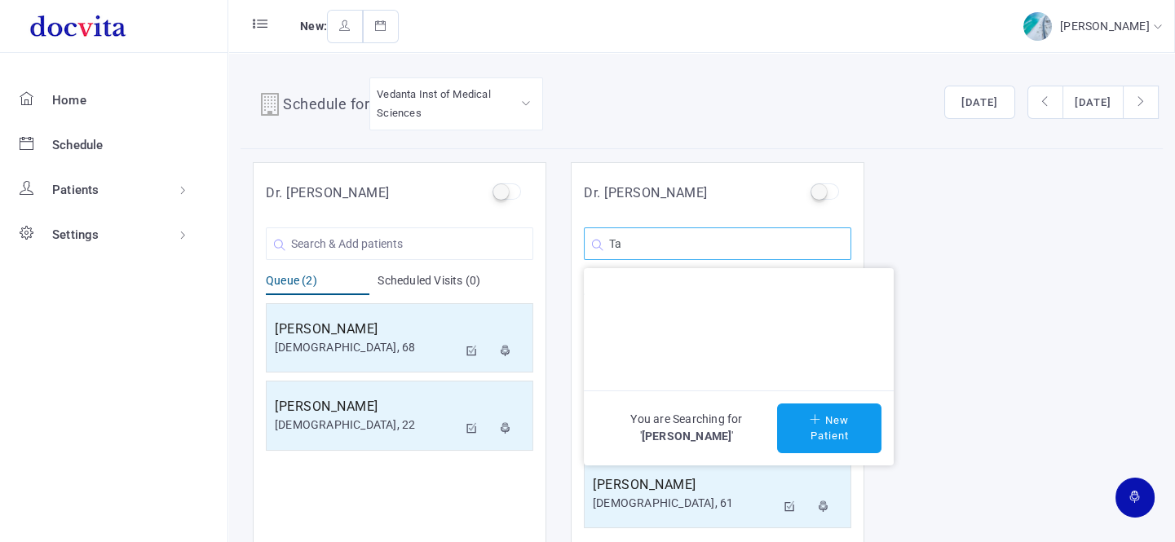
type input "T"
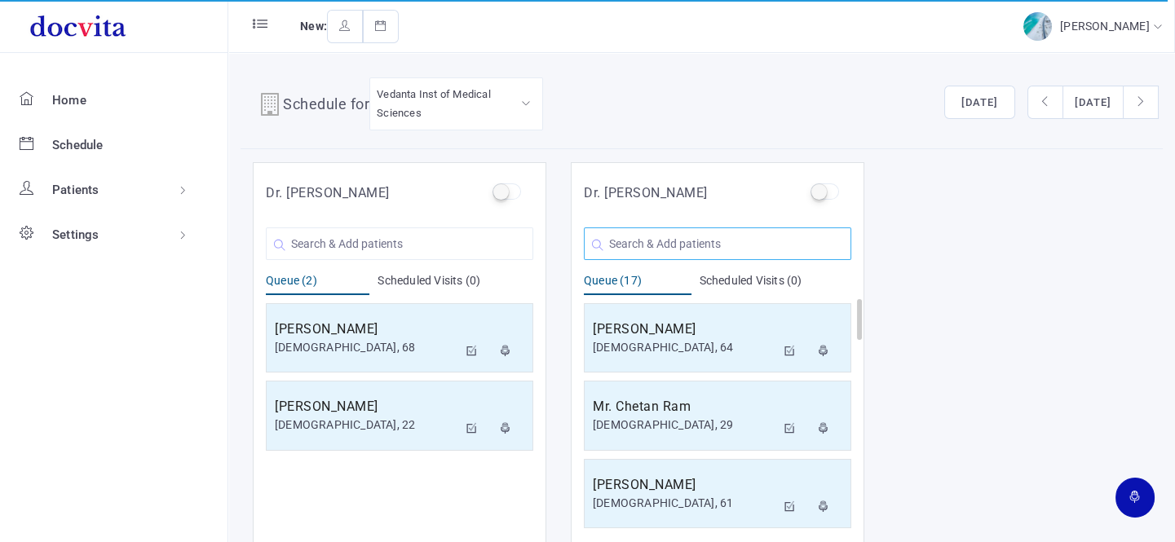
click at [739, 245] on input "text" at bounding box center [717, 243] width 267 height 33
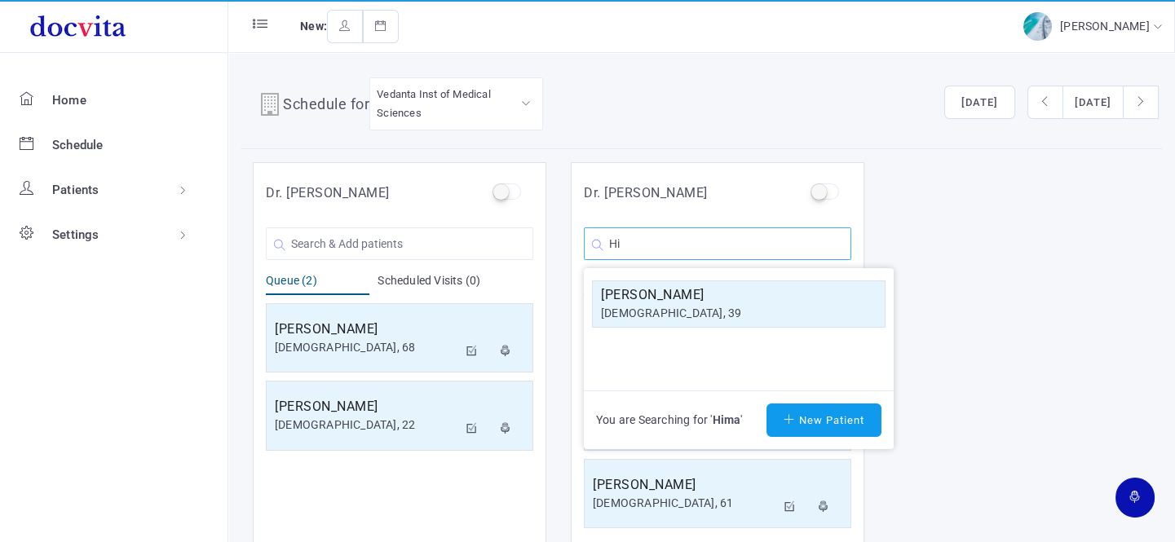
type input "H"
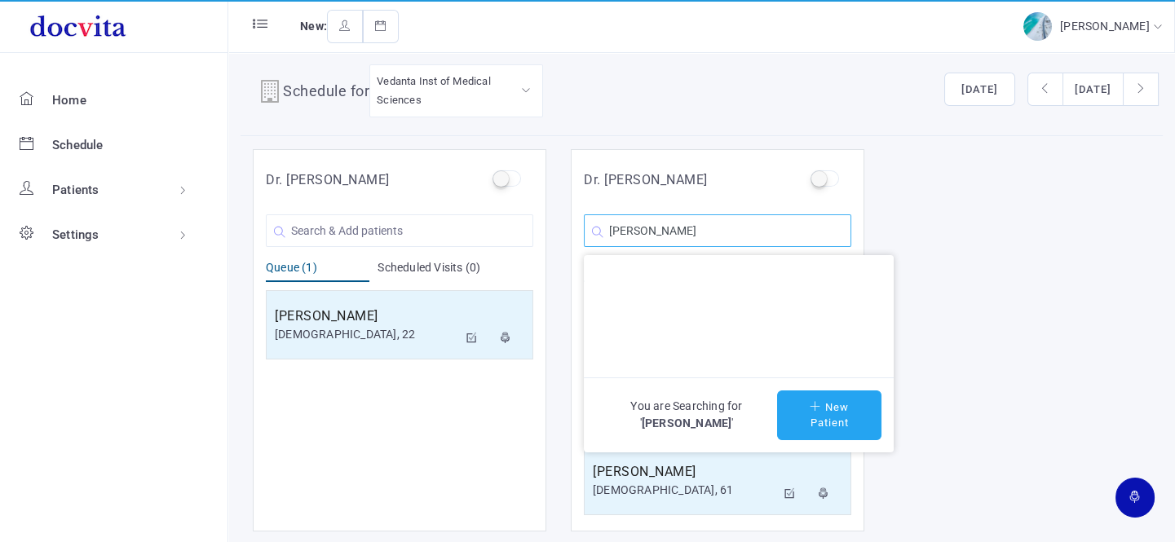
type input "[PERSON_NAME]"
click at [832, 401] on button "New Patient" at bounding box center [829, 415] width 104 height 50
type input "[PERSON_NAME]"
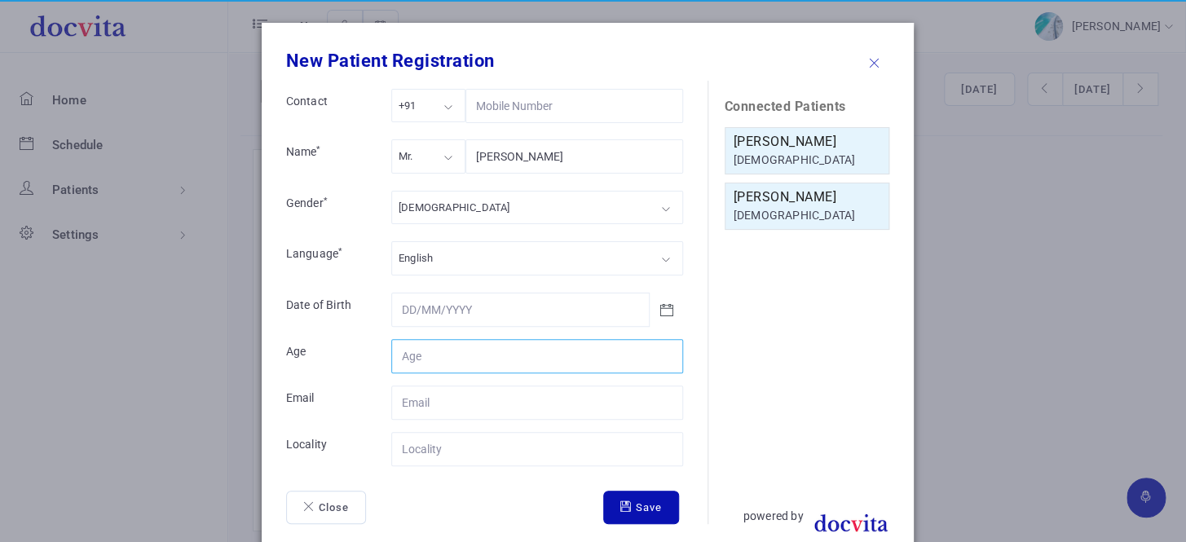
click at [461, 351] on input "Contact" at bounding box center [537, 356] width 292 height 34
type input "56"
click at [435, 160] on div "Mr." at bounding box center [428, 155] width 74 height 33
click at [440, 211] on div "[DEMOGRAPHIC_DATA]" at bounding box center [537, 207] width 292 height 33
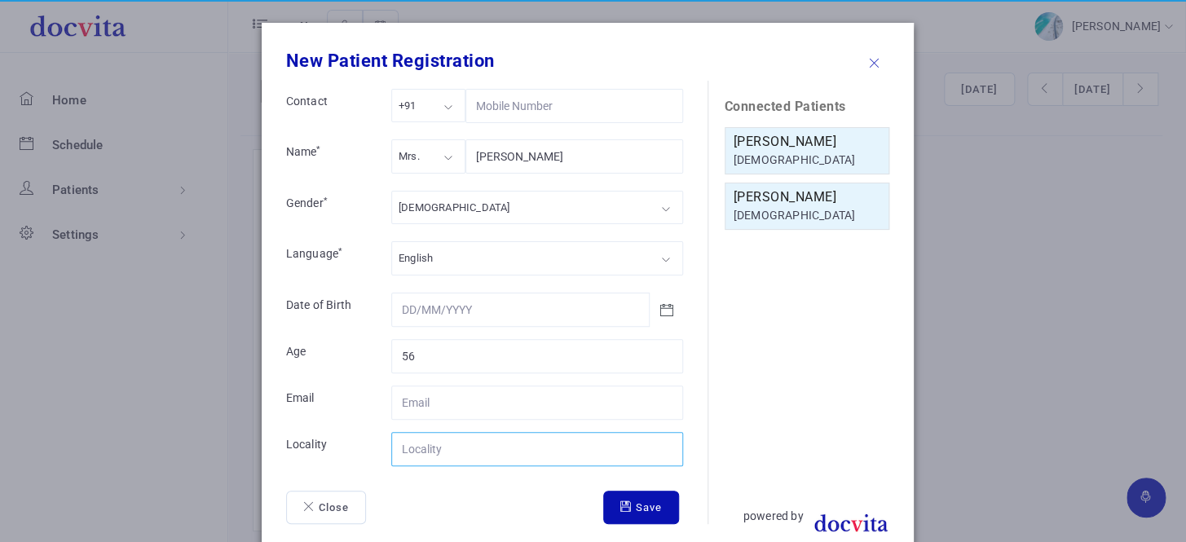
click at [447, 436] on input "Contact" at bounding box center [537, 449] width 292 height 34
type input "[GEOGRAPHIC_DATA]"
click at [624, 494] on button "Save" at bounding box center [641, 508] width 76 height 34
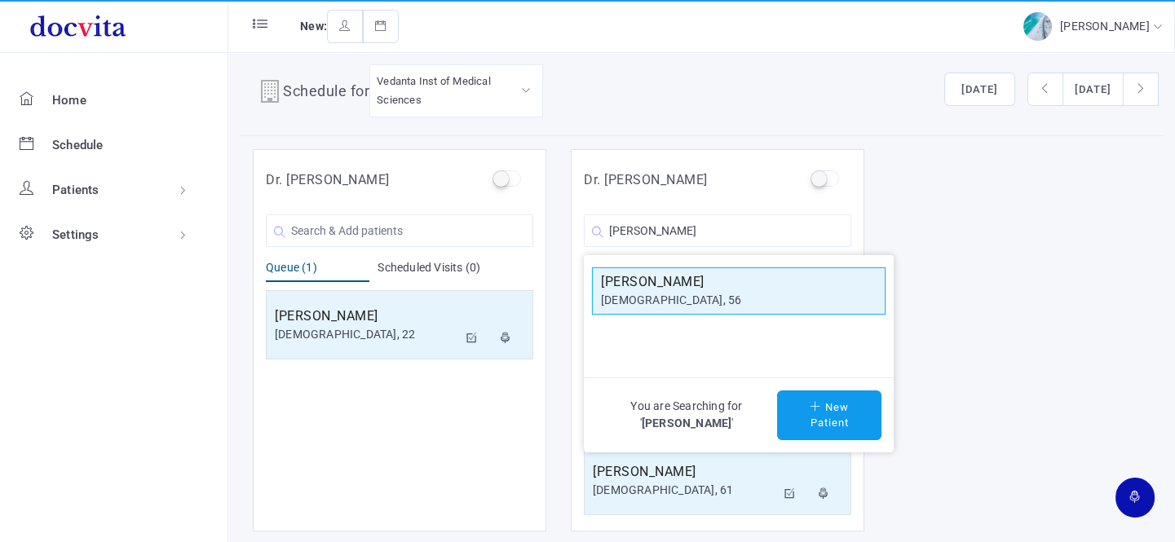
click at [692, 285] on h5 "[PERSON_NAME]" at bounding box center [739, 282] width 276 height 20
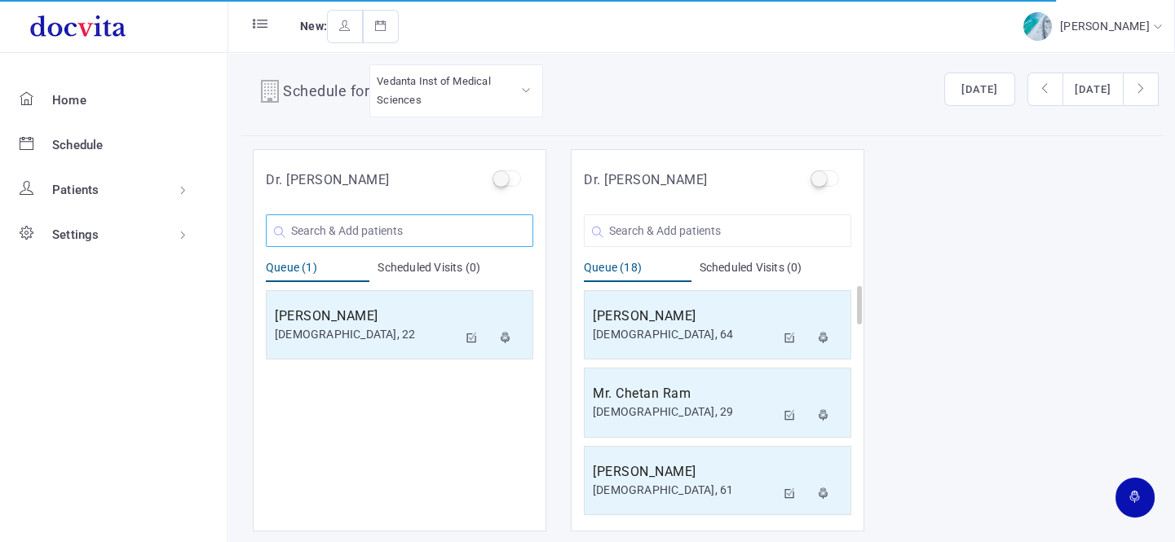
click at [377, 233] on input "text" at bounding box center [399, 230] width 267 height 33
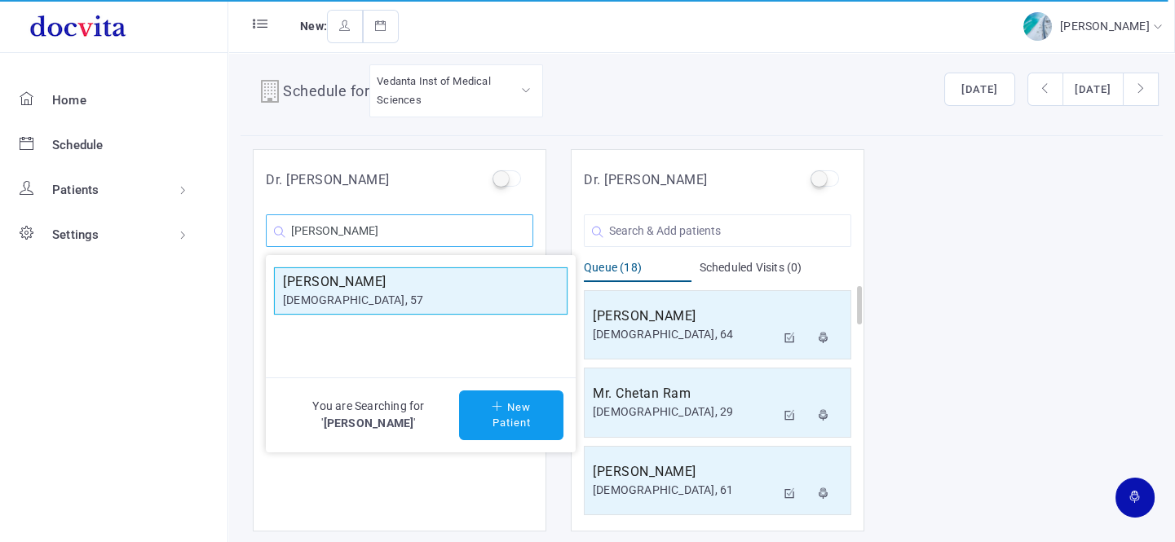
type input "[PERSON_NAME]"
click at [382, 289] on h5 "[PERSON_NAME]" at bounding box center [421, 282] width 276 height 20
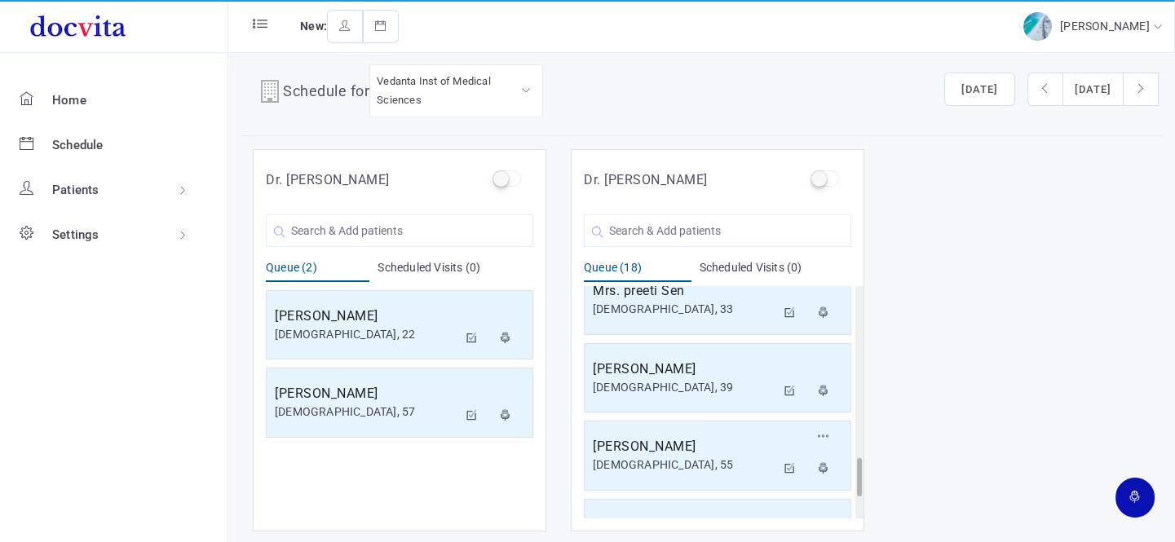
scroll to position [1166, 0]
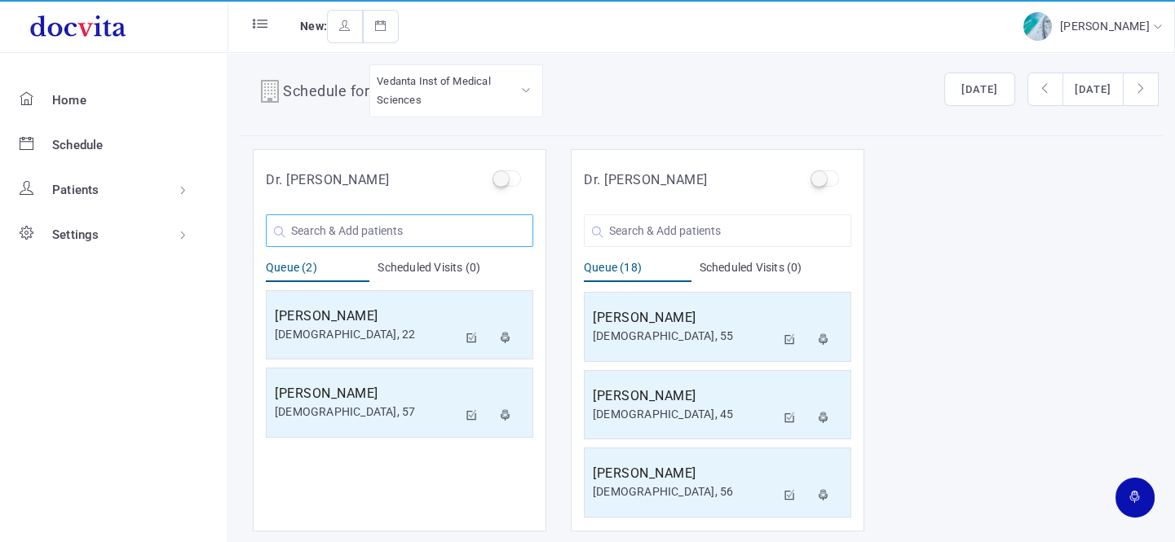
click at [379, 225] on input "text" at bounding box center [399, 230] width 267 height 33
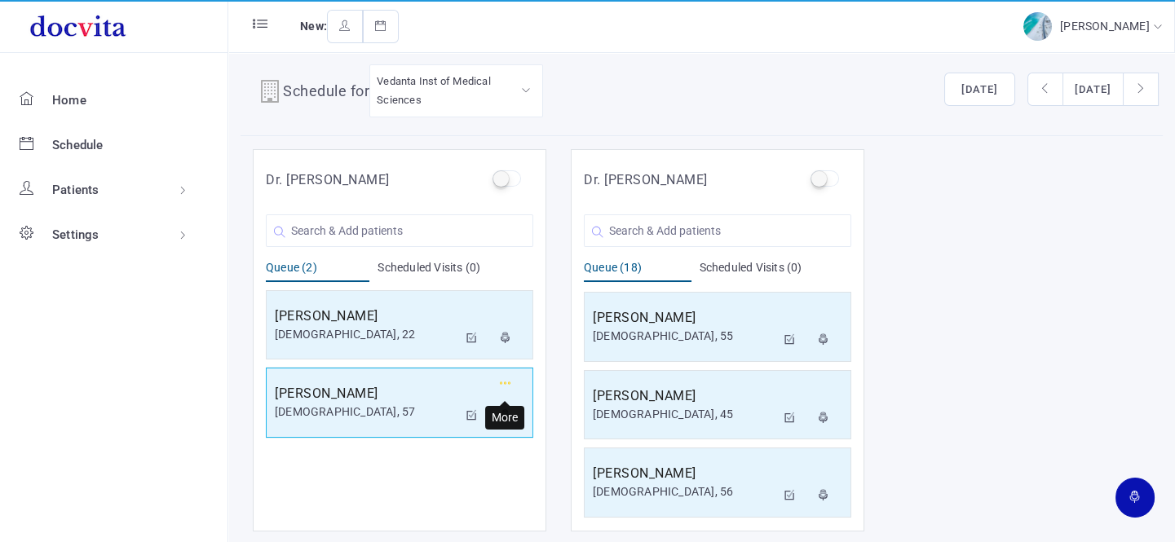
click at [504, 380] on icon "button" at bounding box center [505, 383] width 11 height 11
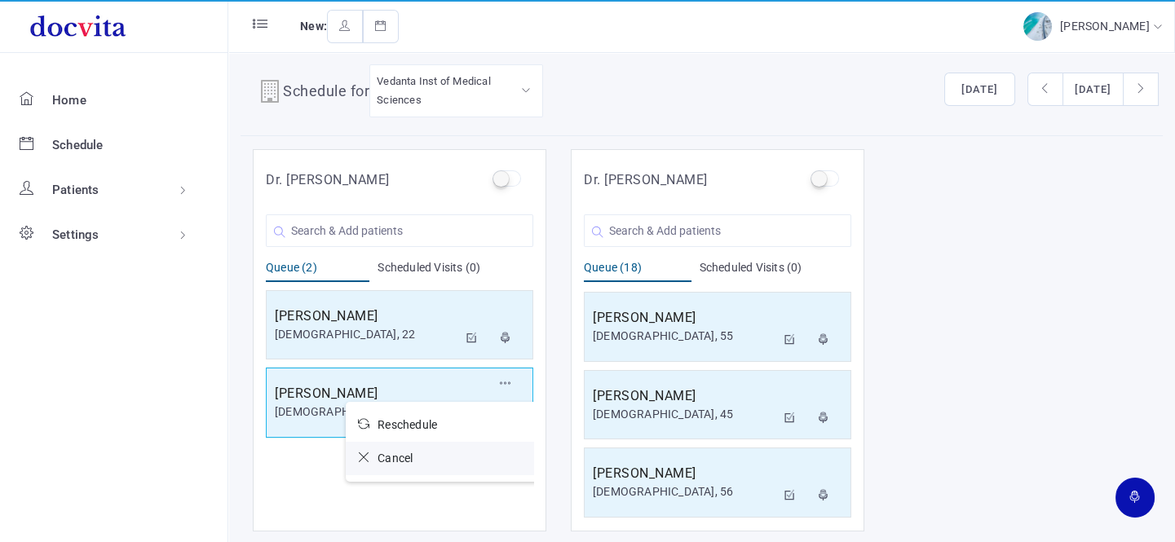
click at [360, 457] on icon at bounding box center [368, 457] width 20 height 11
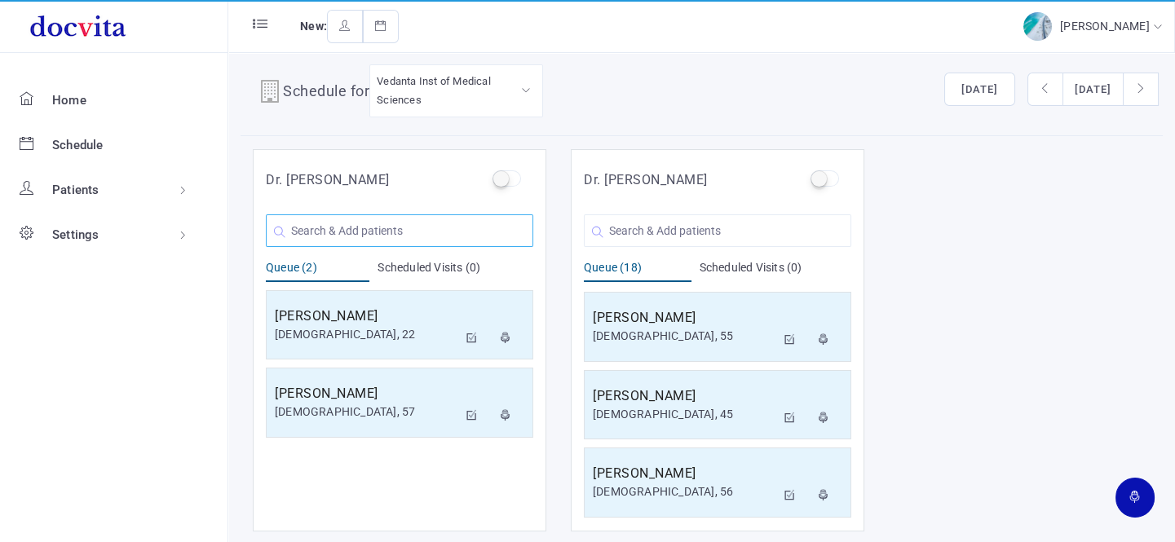
click at [414, 233] on input "text" at bounding box center [399, 230] width 267 height 33
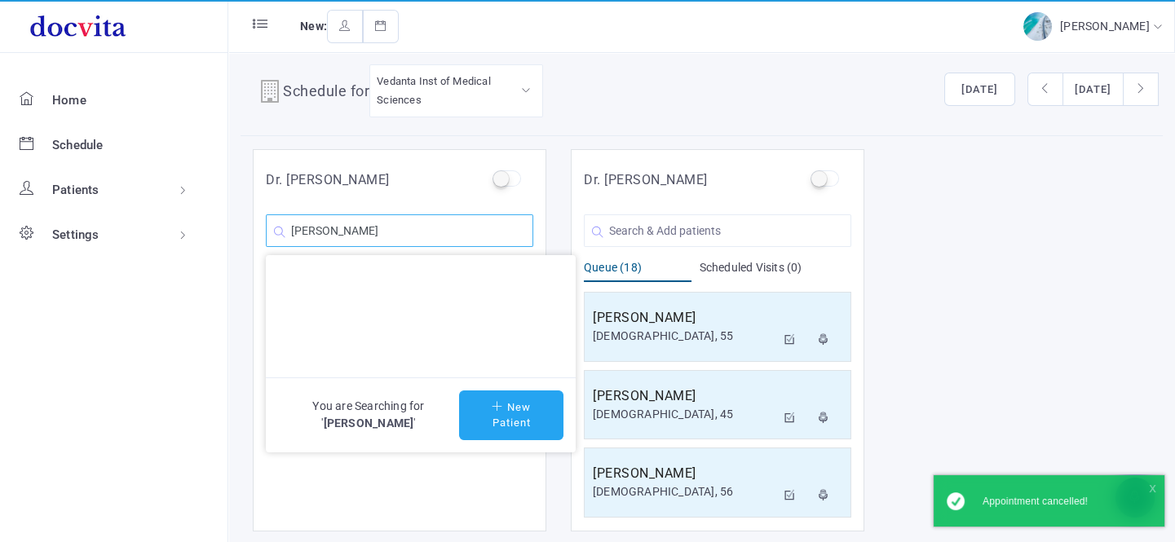
type input "[PERSON_NAME]"
click at [503, 395] on button "New Patient" at bounding box center [511, 415] width 104 height 50
type input "[PERSON_NAME]"
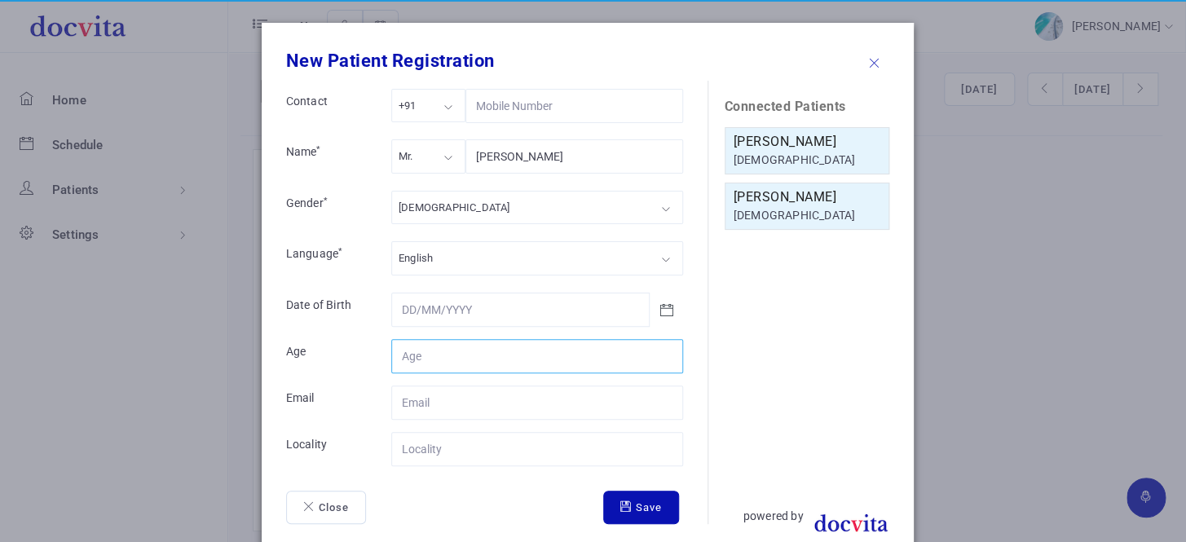
click at [465, 353] on input "Contact" at bounding box center [537, 356] width 292 height 34
type input "76"
click at [439, 163] on div "Mr." at bounding box center [428, 155] width 74 height 33
click at [444, 212] on div "[DEMOGRAPHIC_DATA]" at bounding box center [537, 207] width 292 height 33
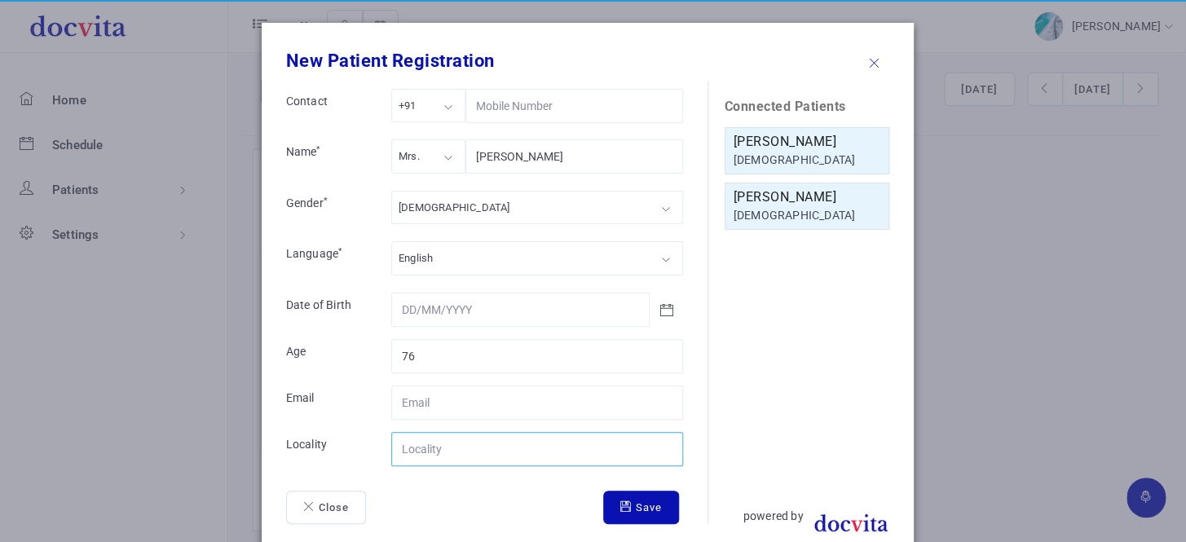
click at [453, 453] on input "Contact" at bounding box center [537, 449] width 292 height 34
type input "[GEOGRAPHIC_DATA]"
click at [620, 501] on icon "submit" at bounding box center [627, 506] width 15 height 11
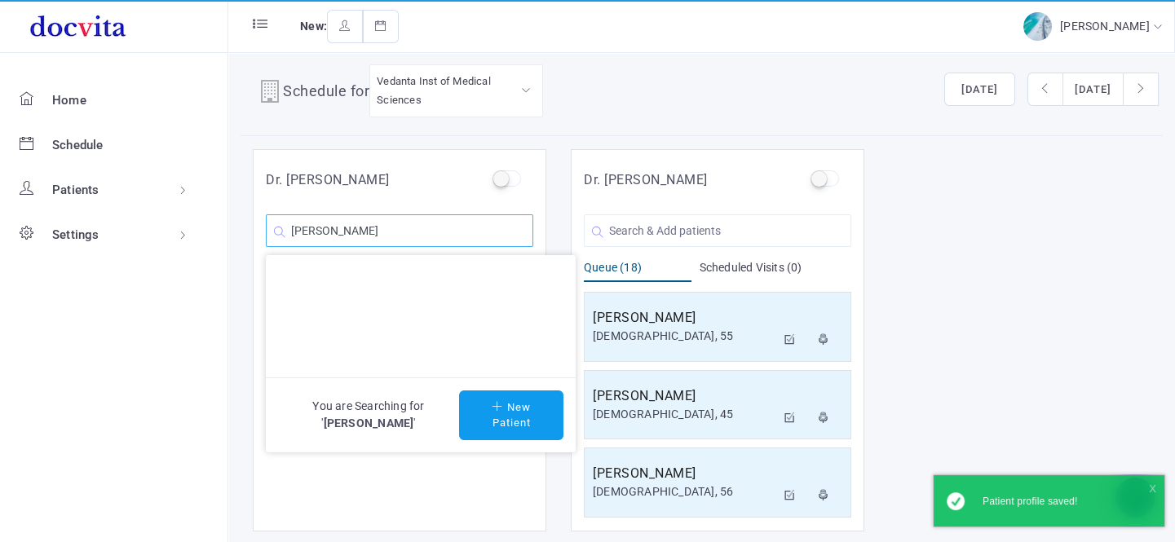
click at [430, 232] on input "[PERSON_NAME]" at bounding box center [399, 230] width 267 height 33
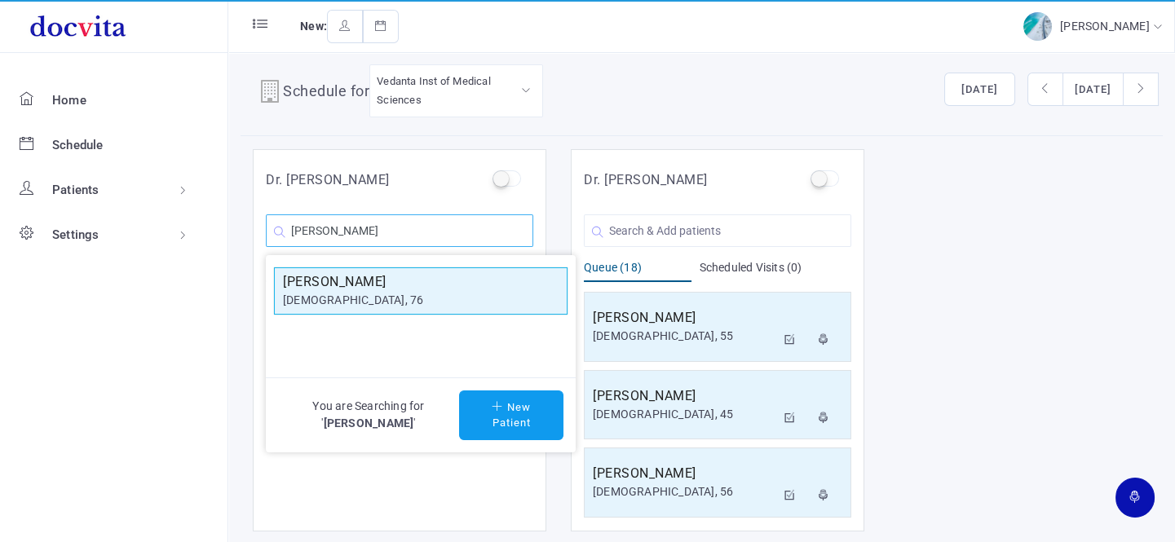
type input "[PERSON_NAME]"
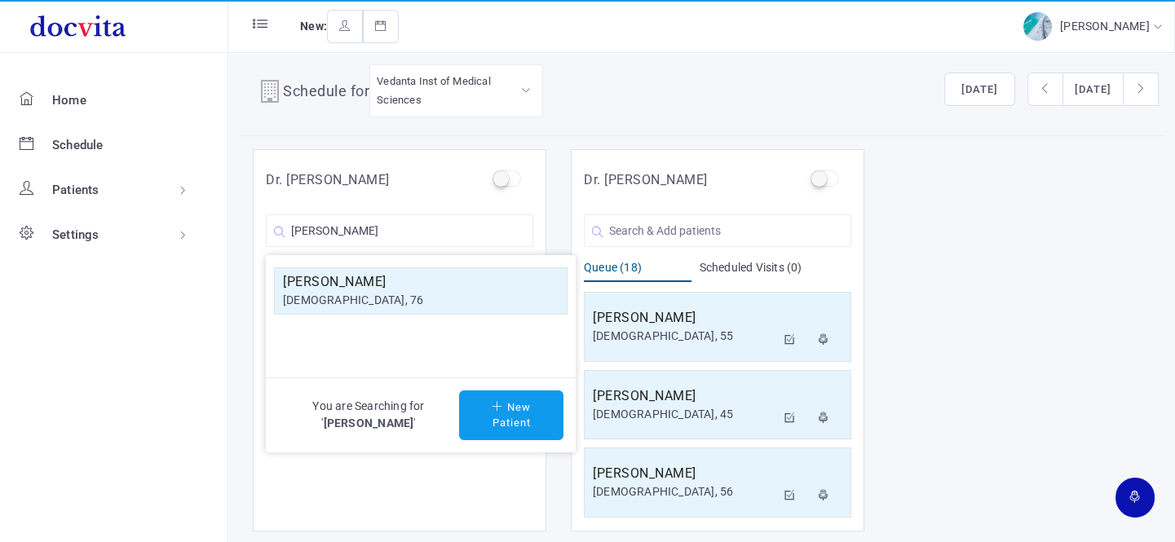
click at [420, 277] on h5 "[PERSON_NAME]" at bounding box center [421, 282] width 276 height 20
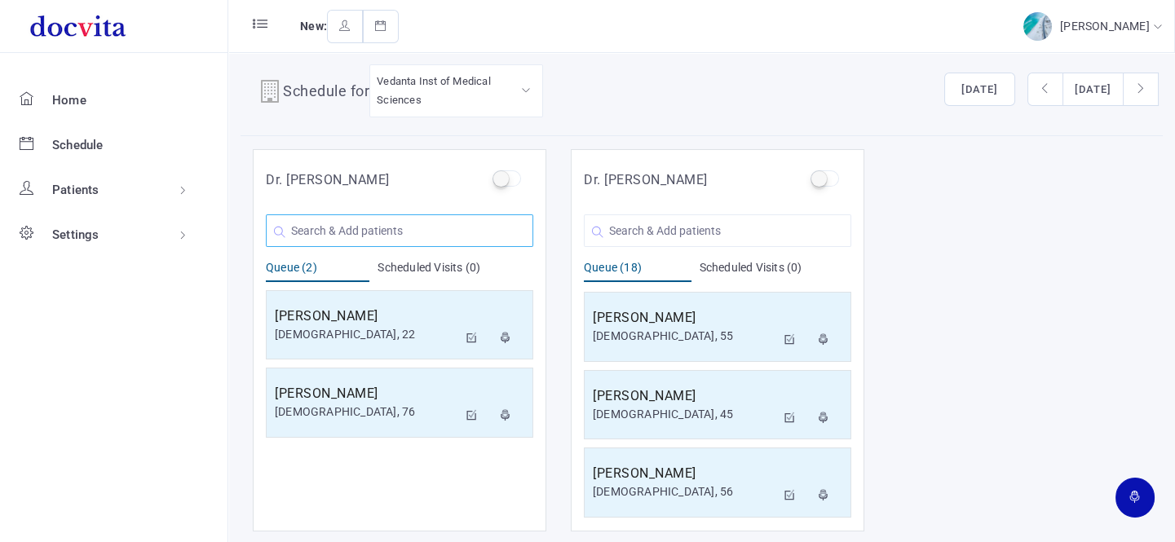
click at [342, 223] on input "text" at bounding box center [399, 230] width 267 height 33
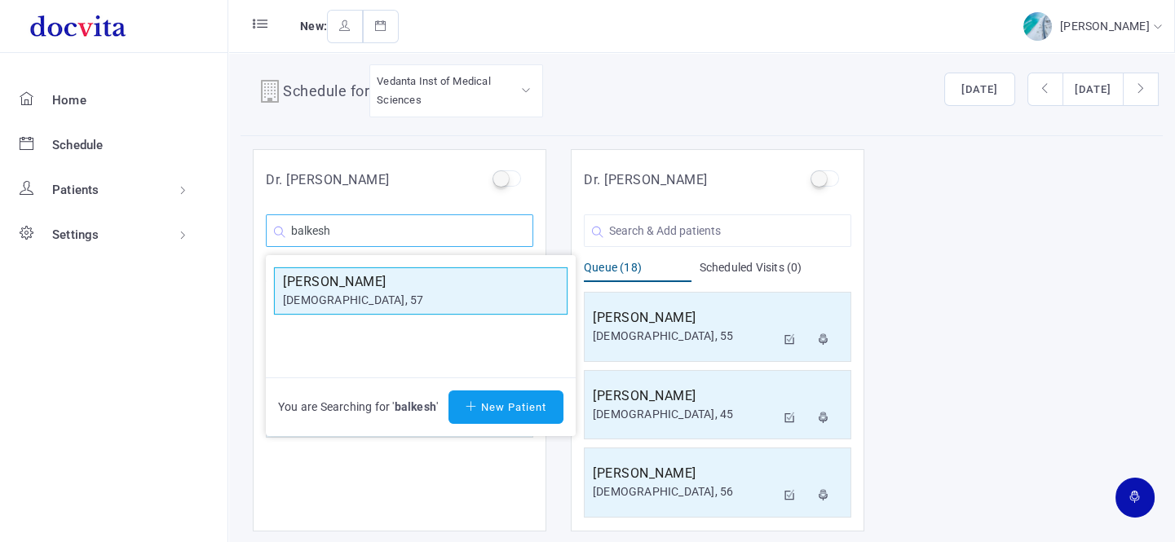
type input "balkesh"
click at [355, 293] on div "[DEMOGRAPHIC_DATA], 57" at bounding box center [421, 300] width 276 height 17
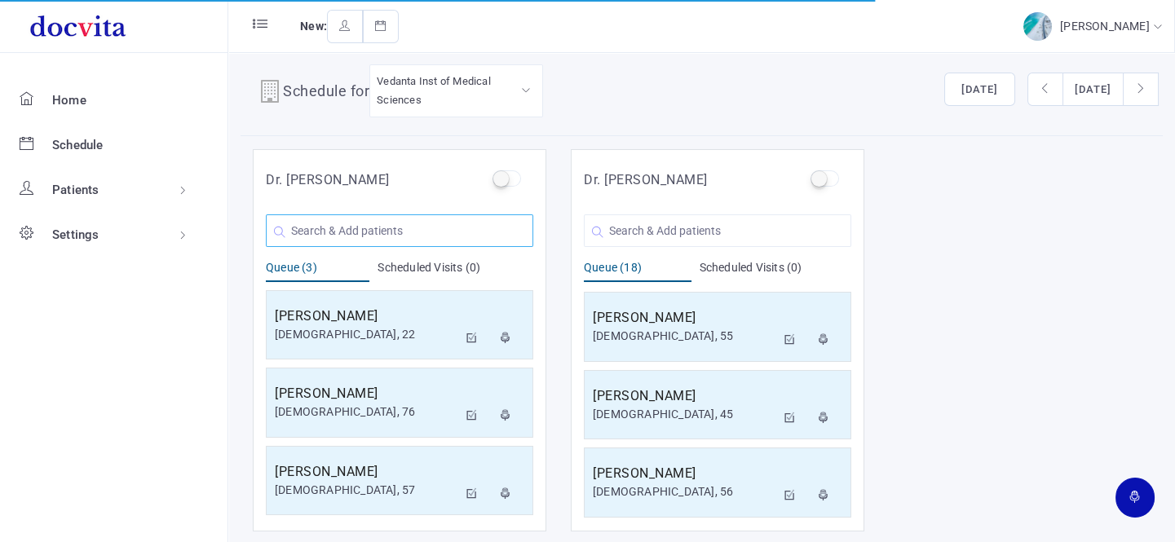
click at [355, 227] on input "text" at bounding box center [399, 230] width 267 height 33
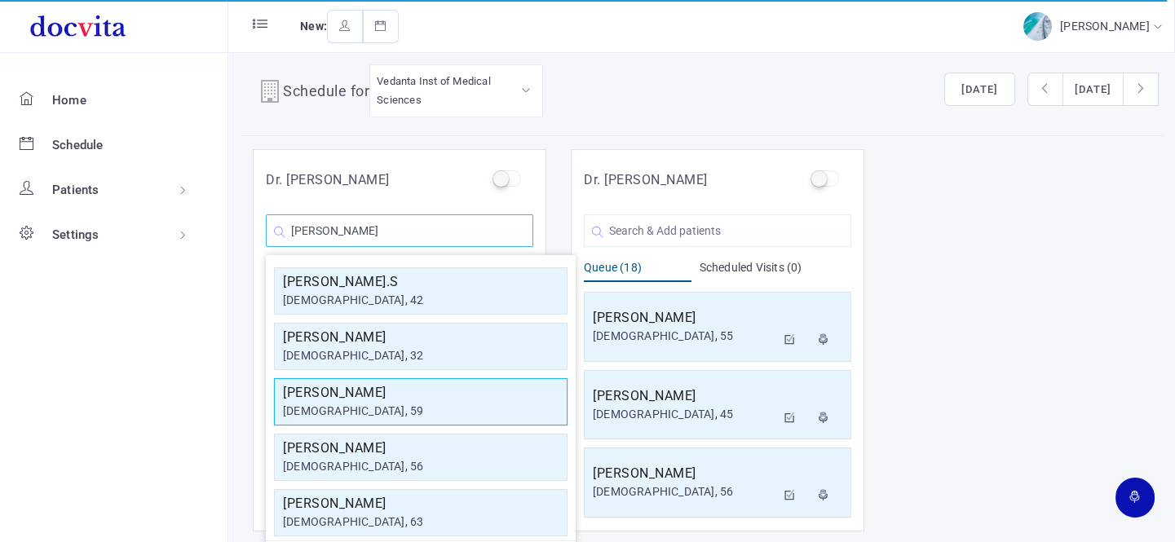
scroll to position [0, 0]
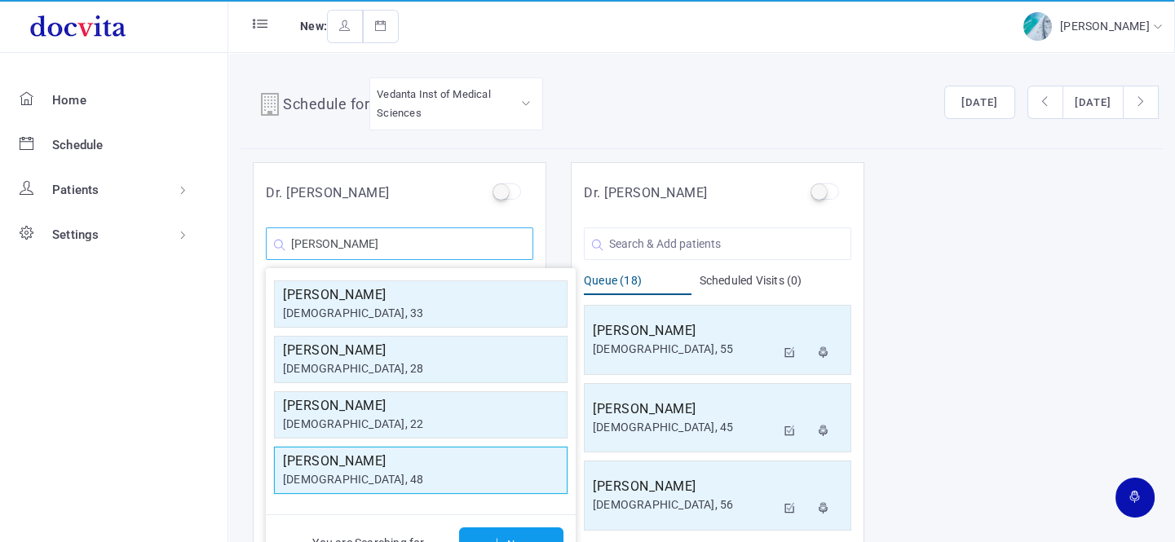
type input "[PERSON_NAME]"
click at [363, 468] on h5 "[PERSON_NAME]" at bounding box center [421, 462] width 276 height 20
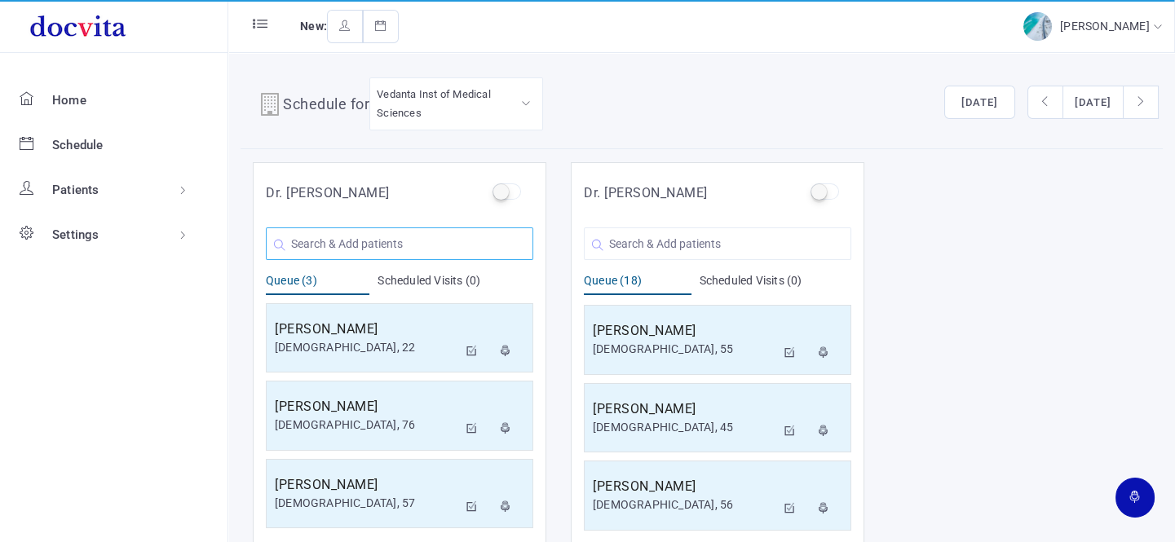
click at [360, 237] on input "text" at bounding box center [399, 243] width 267 height 33
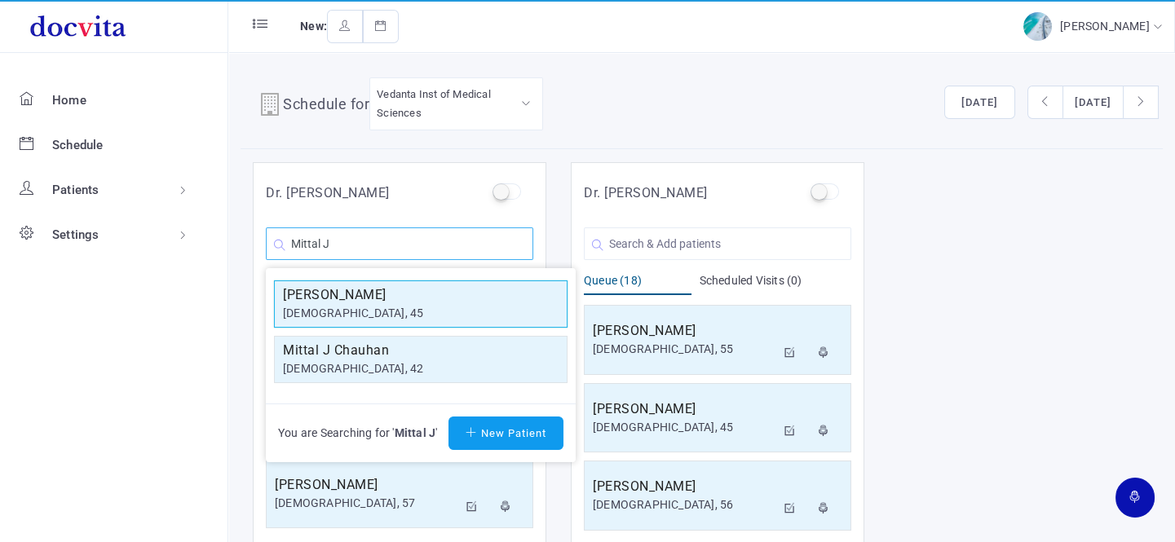
type input "Mittal J"
click at [355, 308] on div "[DEMOGRAPHIC_DATA], 45" at bounding box center [421, 313] width 276 height 17
